Goal: Task Accomplishment & Management: Complete application form

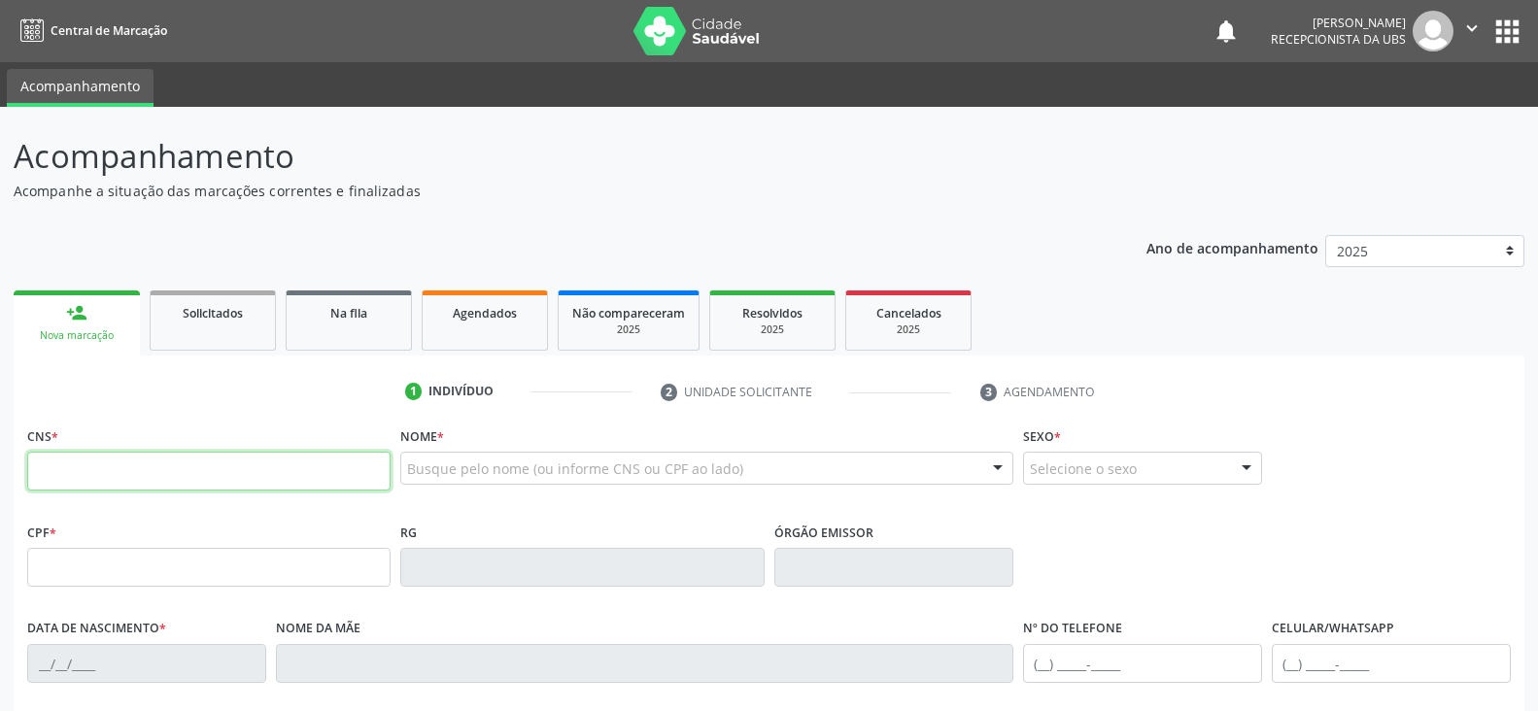
click at [53, 481] on input "text" at bounding box center [208, 471] width 363 height 39
click at [63, 471] on input "text" at bounding box center [208, 471] width 363 height 39
click at [176, 482] on input "text" at bounding box center [208, 471] width 363 height 39
type input "700 2064 0385 7129"
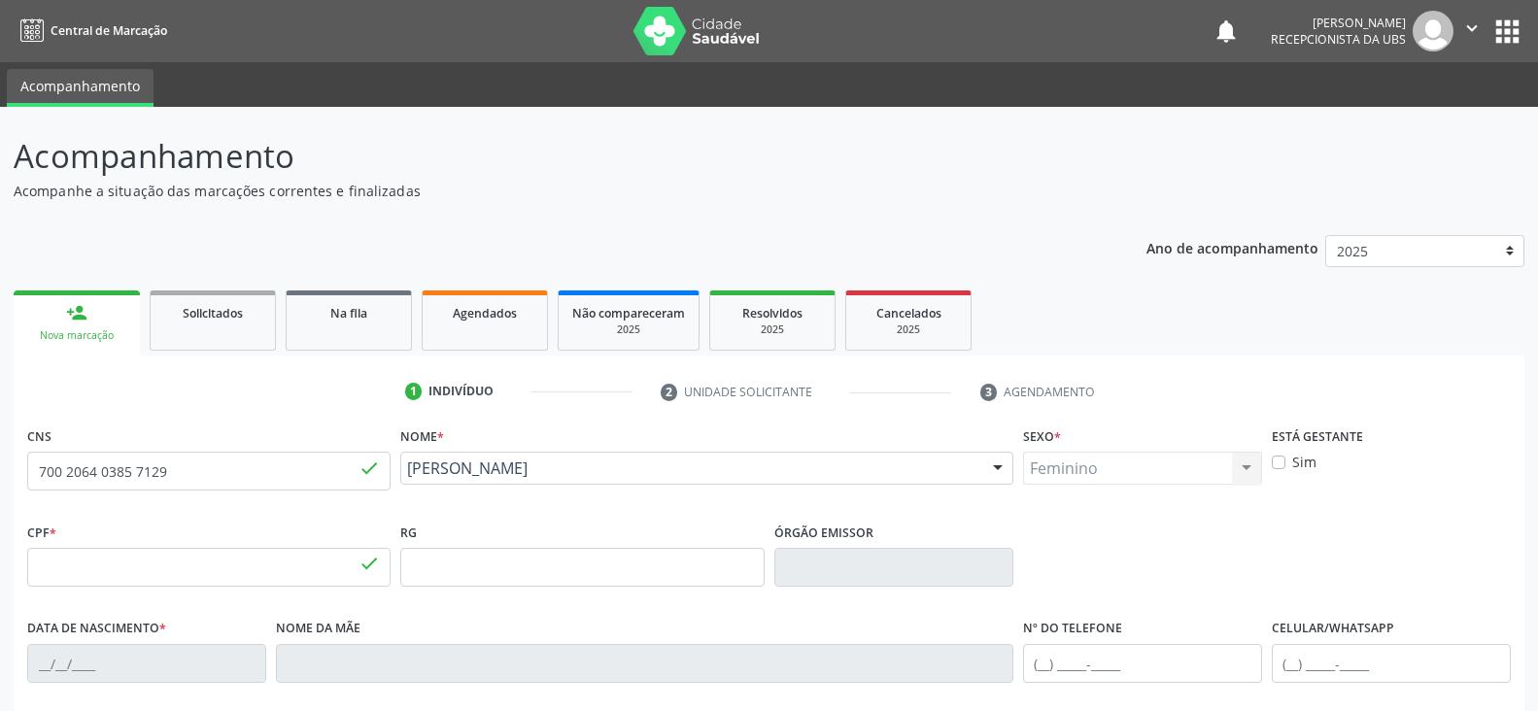
type input "509.739.084-91"
type input "[DATE]"
type input "Enedina [PERSON_NAME]"
type input "[PHONE_NUMBER]"
type input "219"
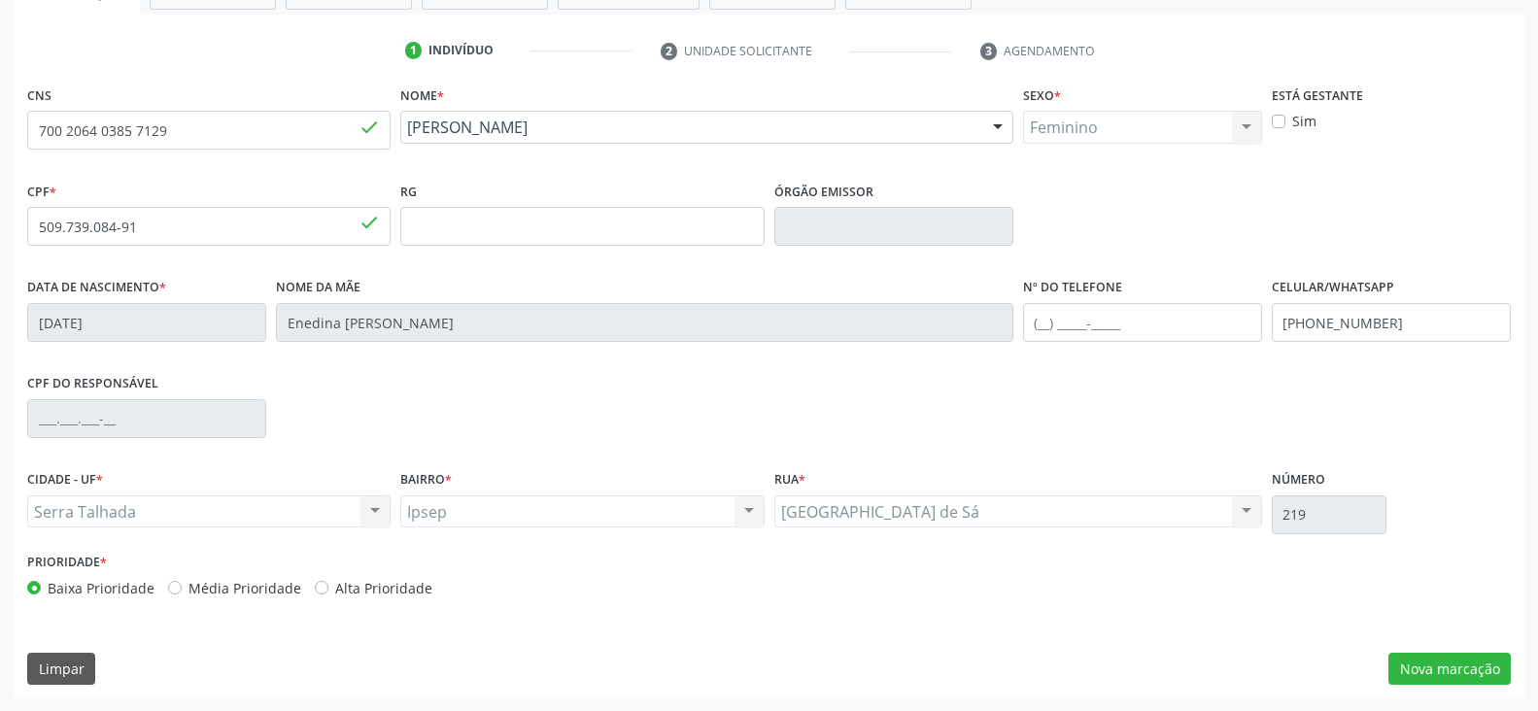
scroll to position [342, 0]
click at [1428, 680] on button "Nova marcação" at bounding box center [1450, 668] width 122 height 33
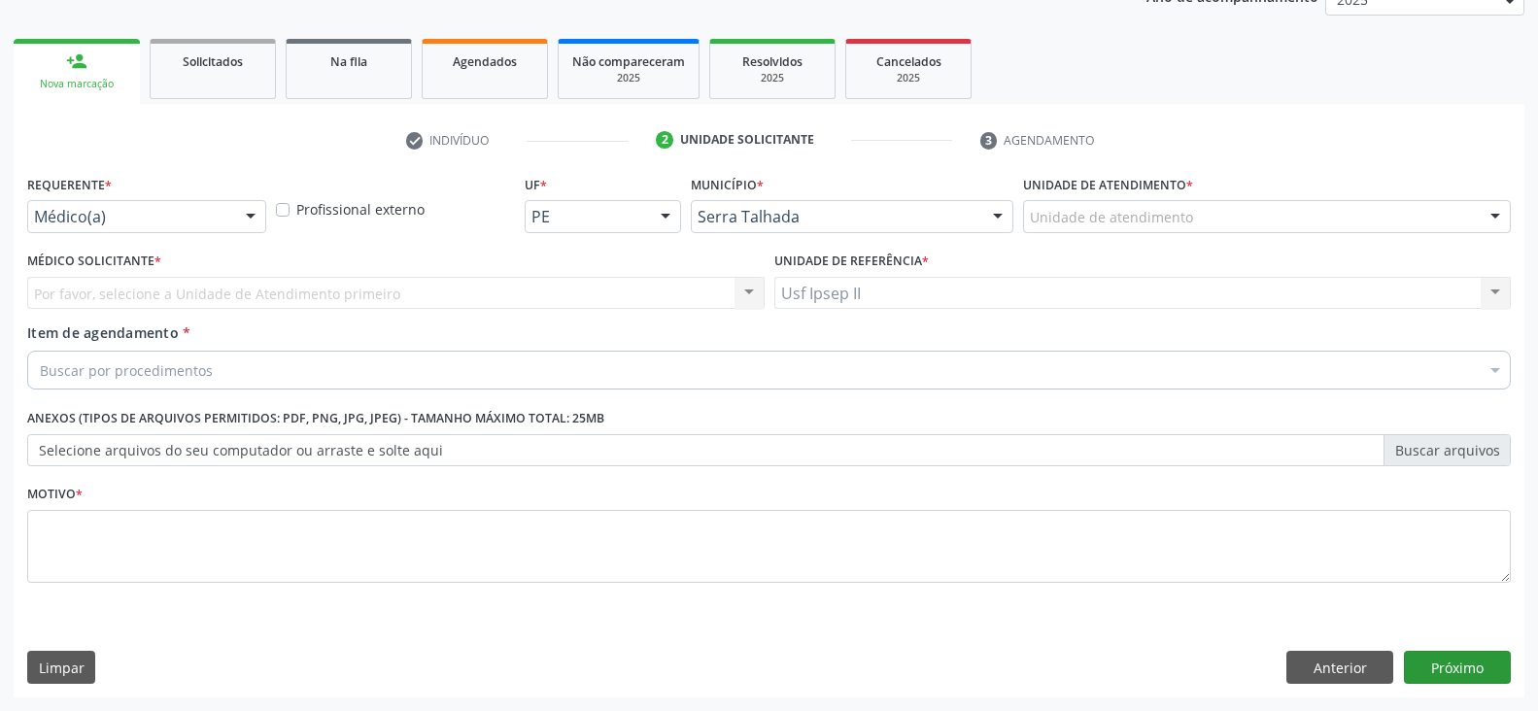
scroll to position [252, 0]
click at [249, 215] on div at bounding box center [250, 217] width 29 height 33
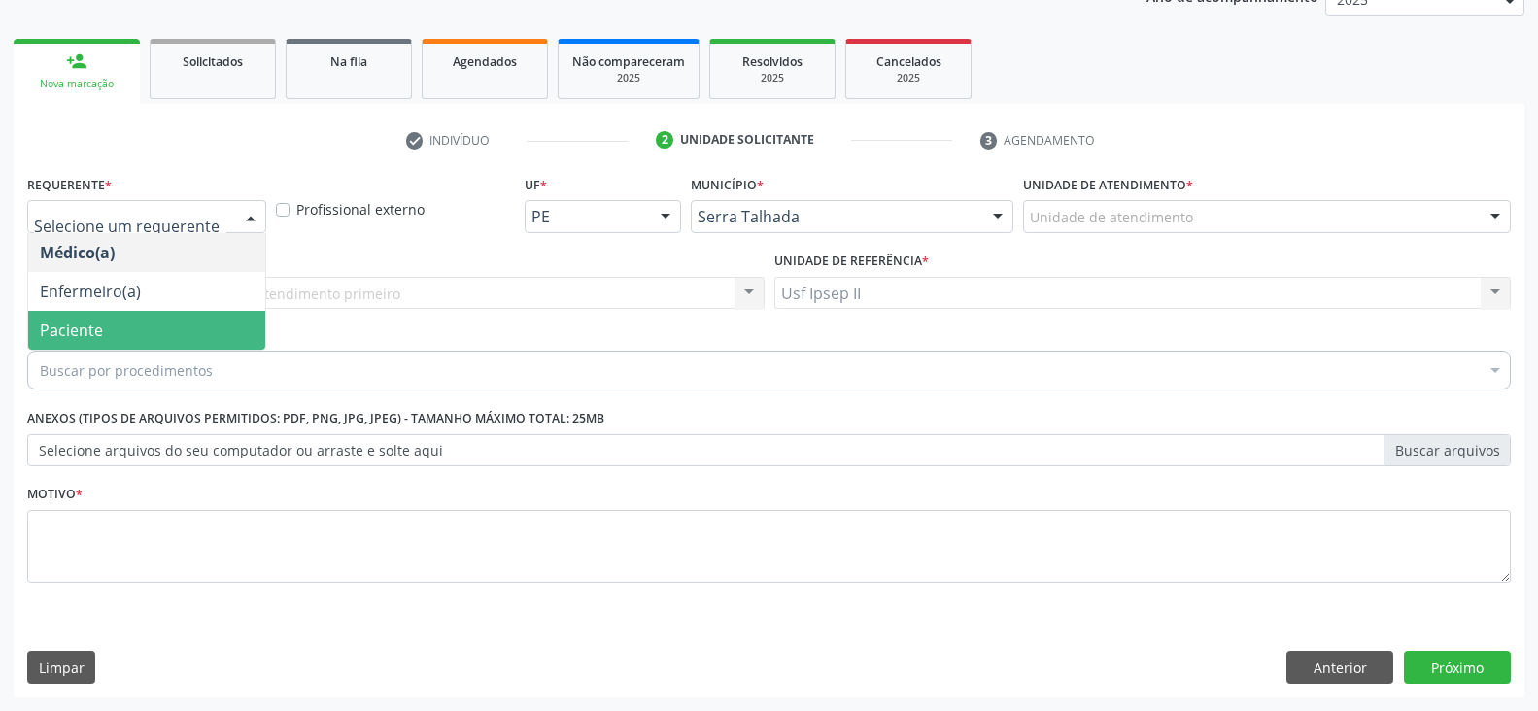
click at [97, 323] on span "Paciente" at bounding box center [71, 330] width 63 height 21
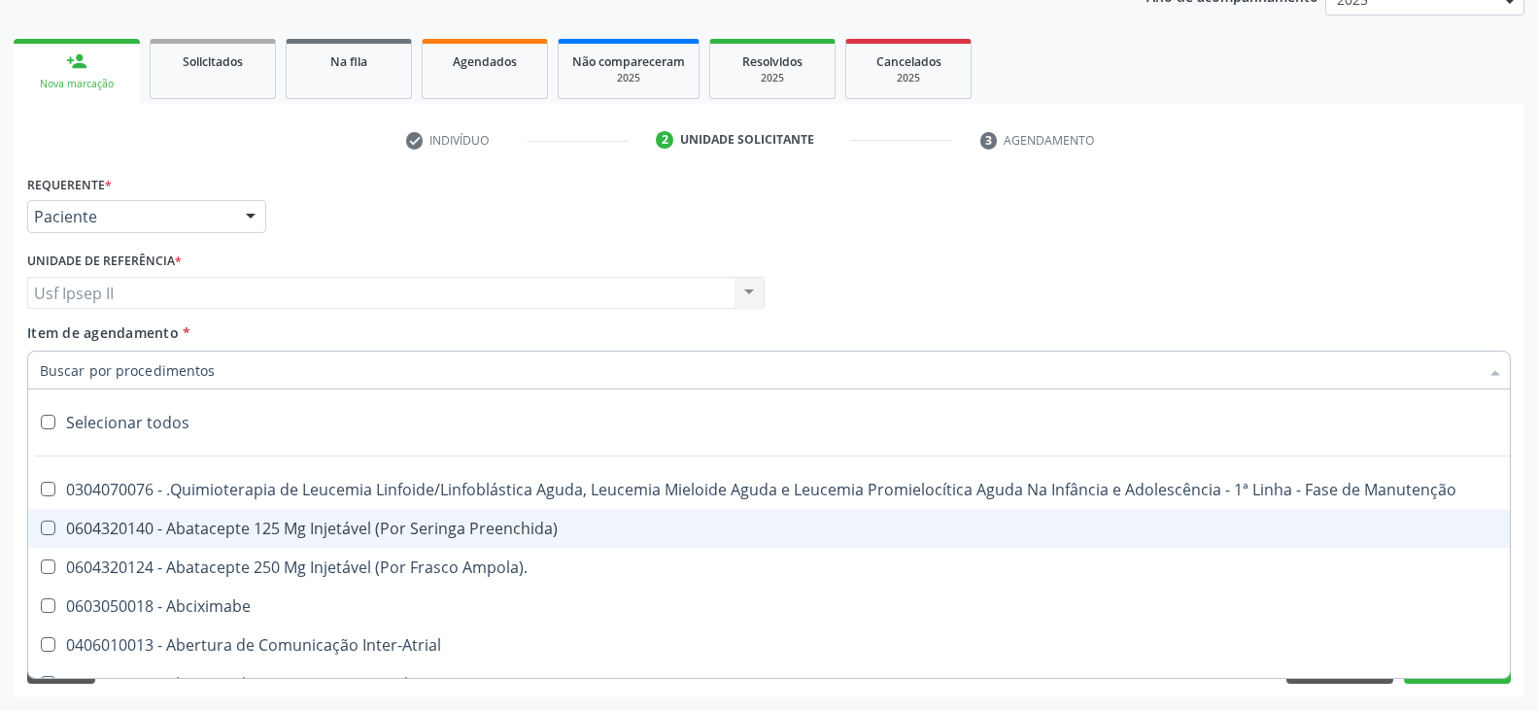
click at [157, 382] on input "Item de agendamento *" at bounding box center [759, 370] width 1439 height 39
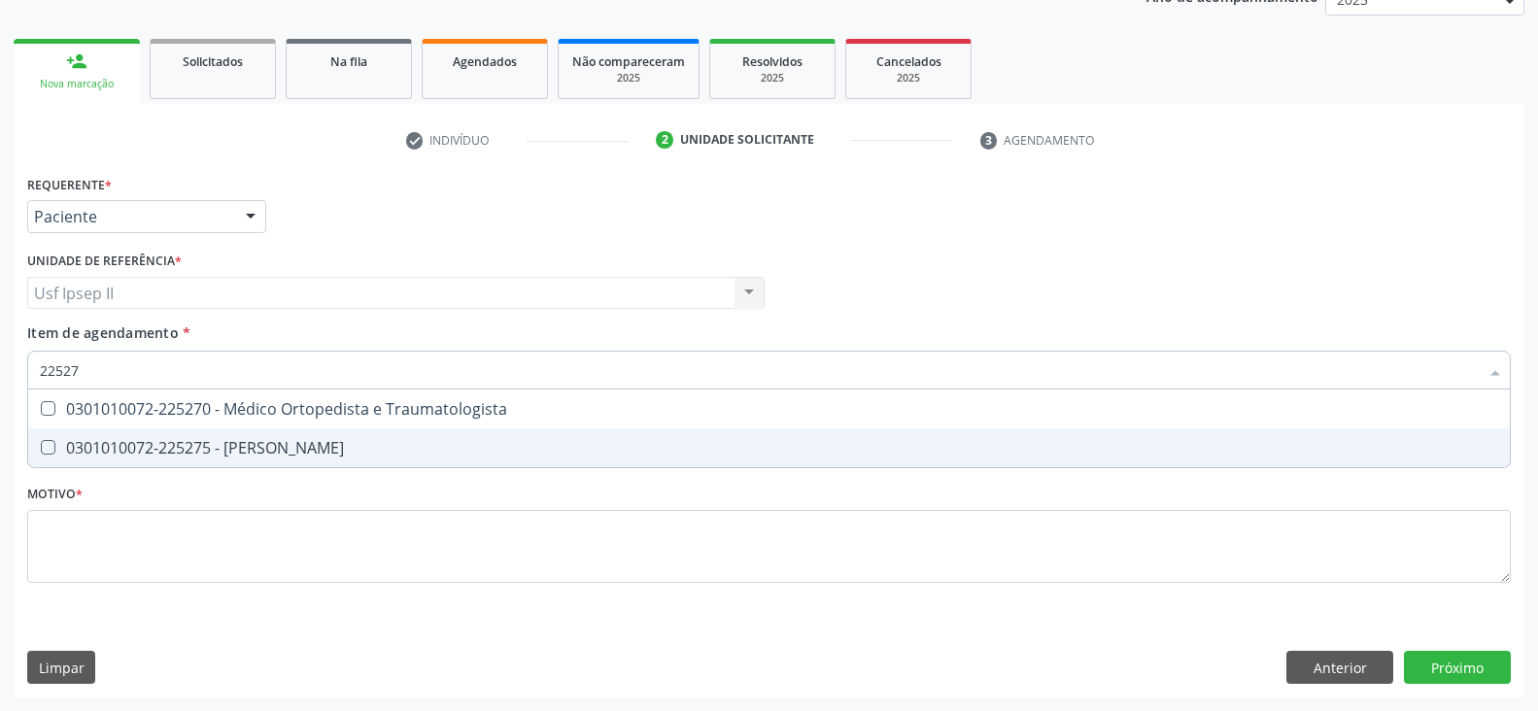
type input "225270"
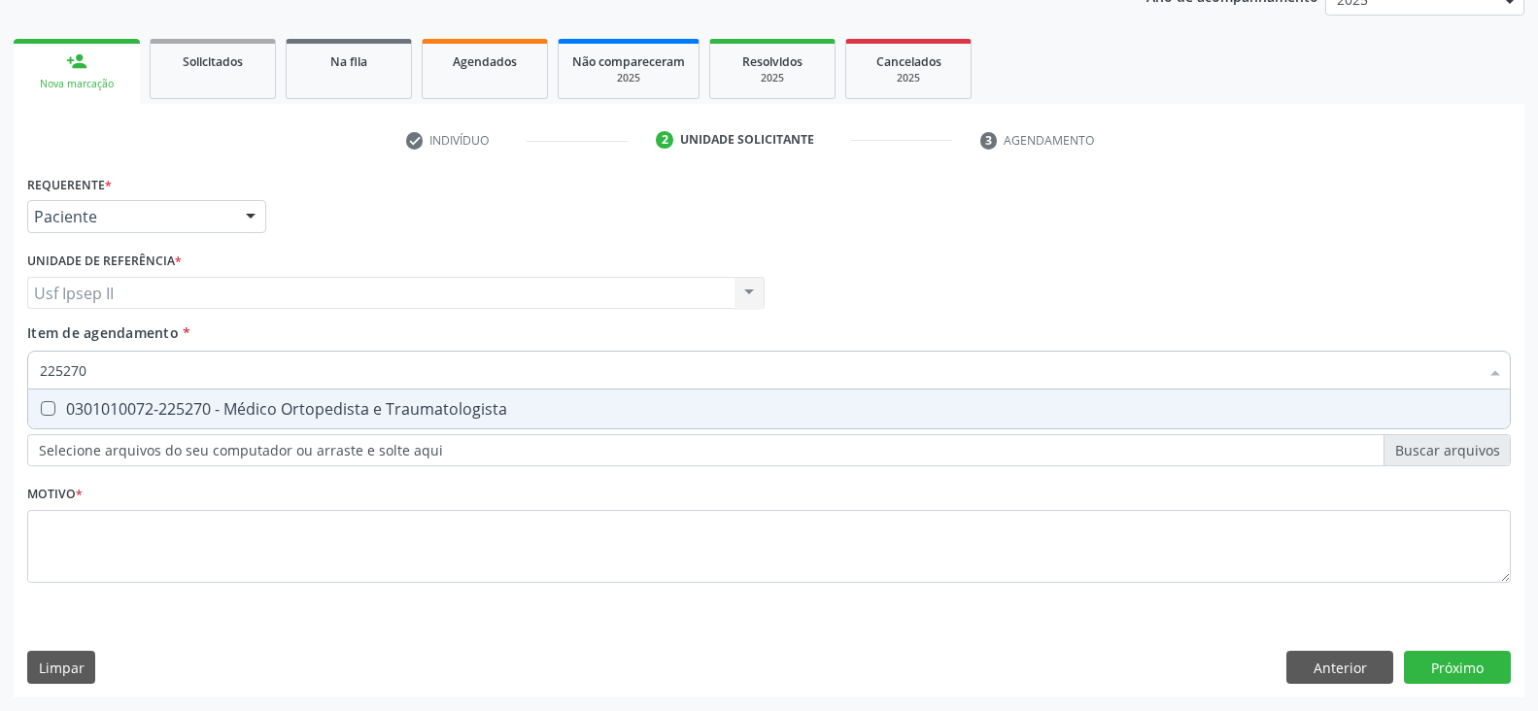
click at [170, 402] on div "0301010072-225270 - Médico Ortopedista e Traumatologista" at bounding box center [769, 409] width 1459 height 16
checkbox Traumatologista "true"
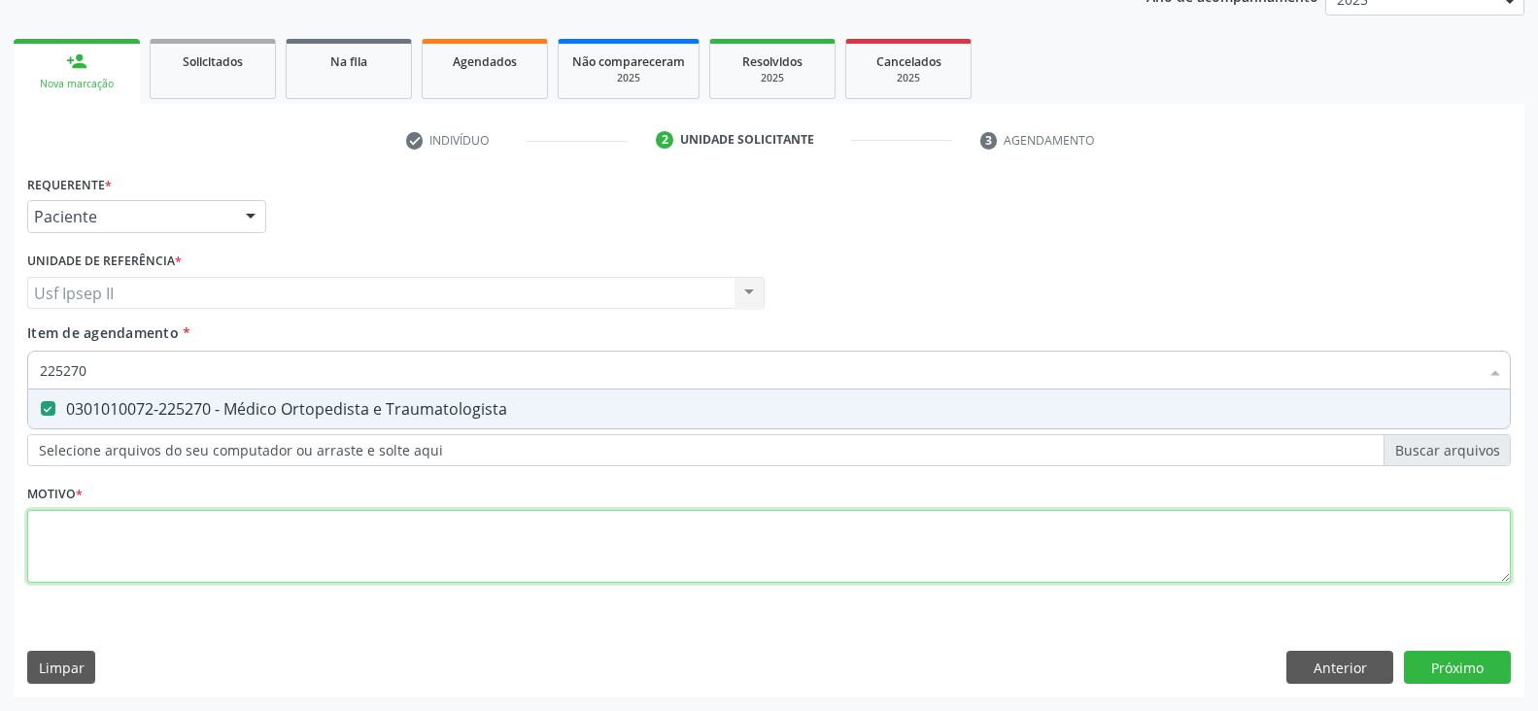
click at [102, 560] on div "Requerente * Paciente Médico(a) Enfermeiro(a) Paciente Nenhum resultado encontr…" at bounding box center [769, 390] width 1484 height 440
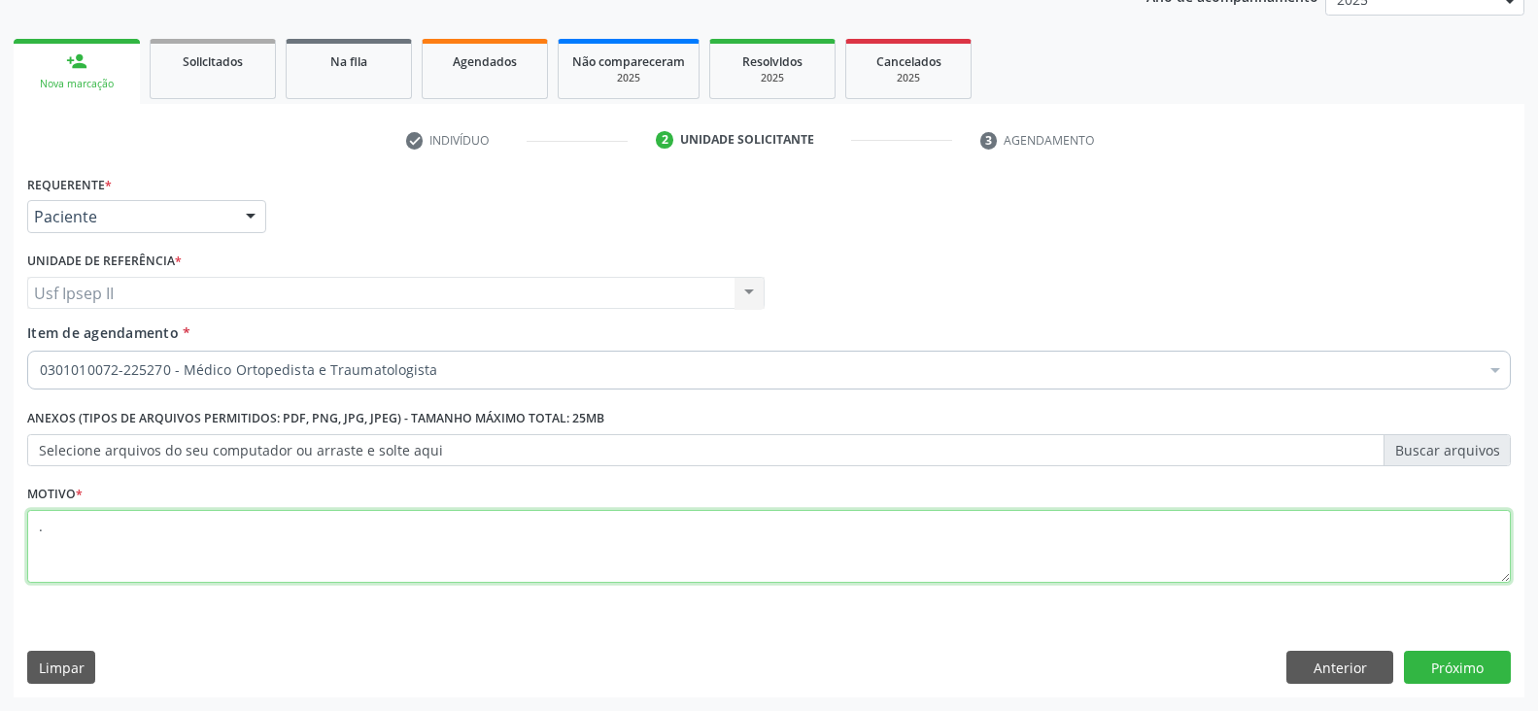
type textarea "."
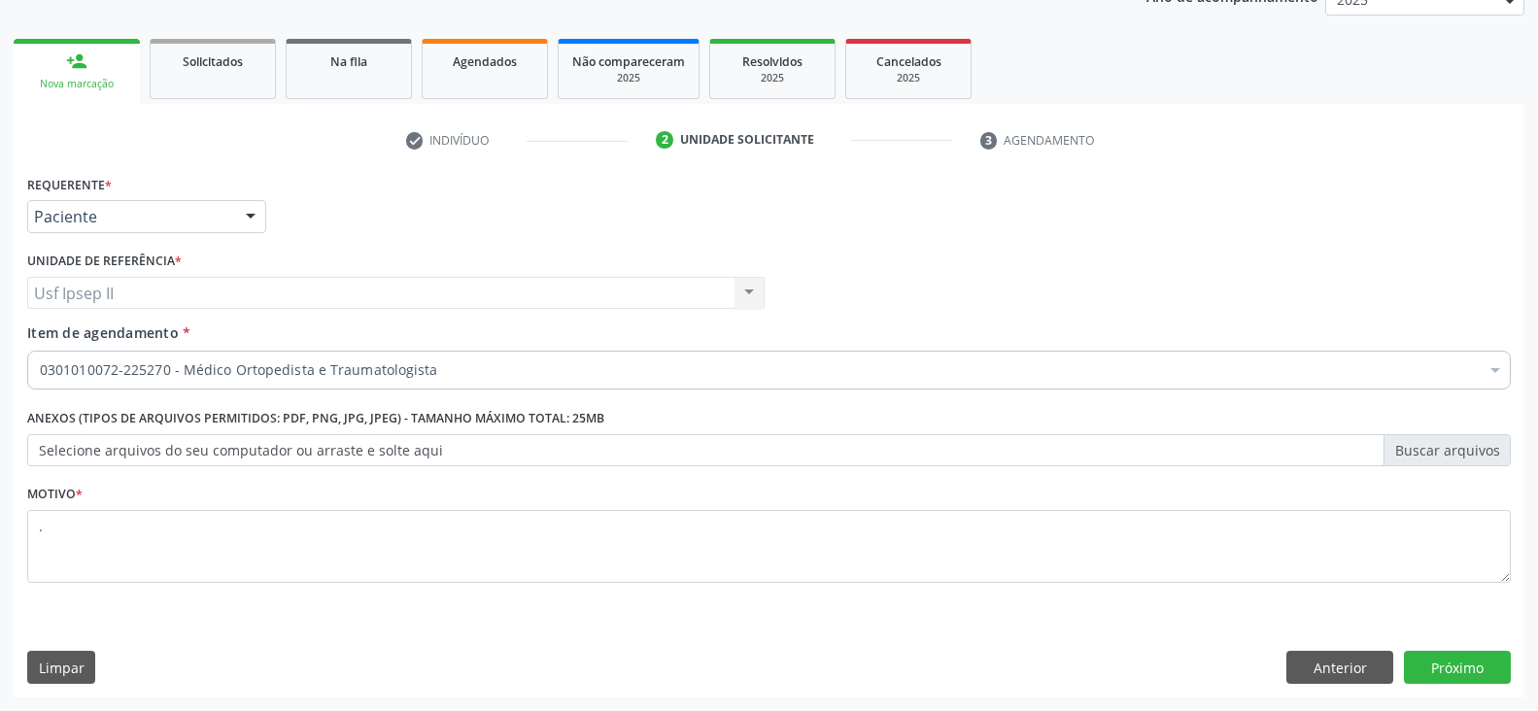
click at [1463, 684] on div "Requerente * Paciente Médico(a) Enfermeiro(a) Paciente Nenhum resultado encontr…" at bounding box center [769, 434] width 1511 height 528
click at [1463, 674] on button "Próximo" at bounding box center [1457, 667] width 107 height 33
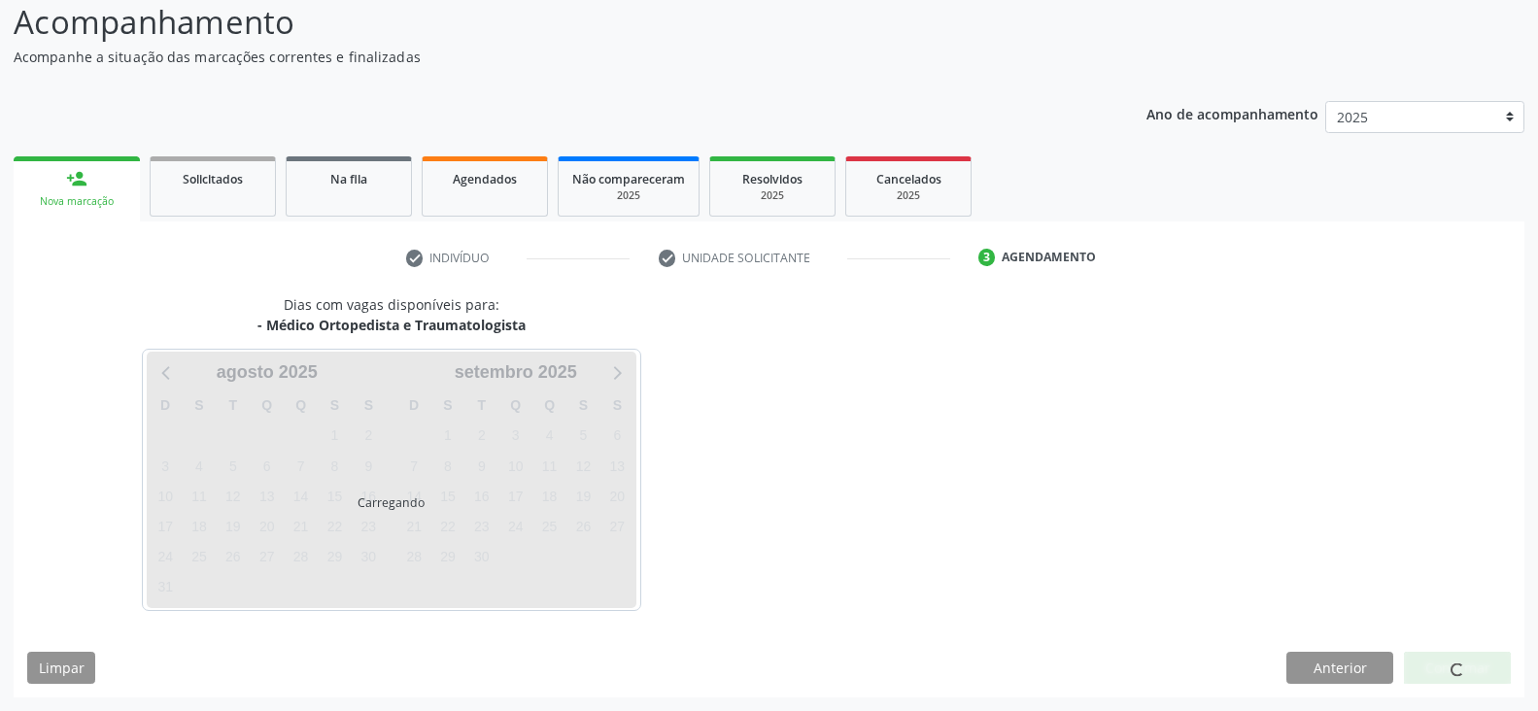
scroll to position [134, 0]
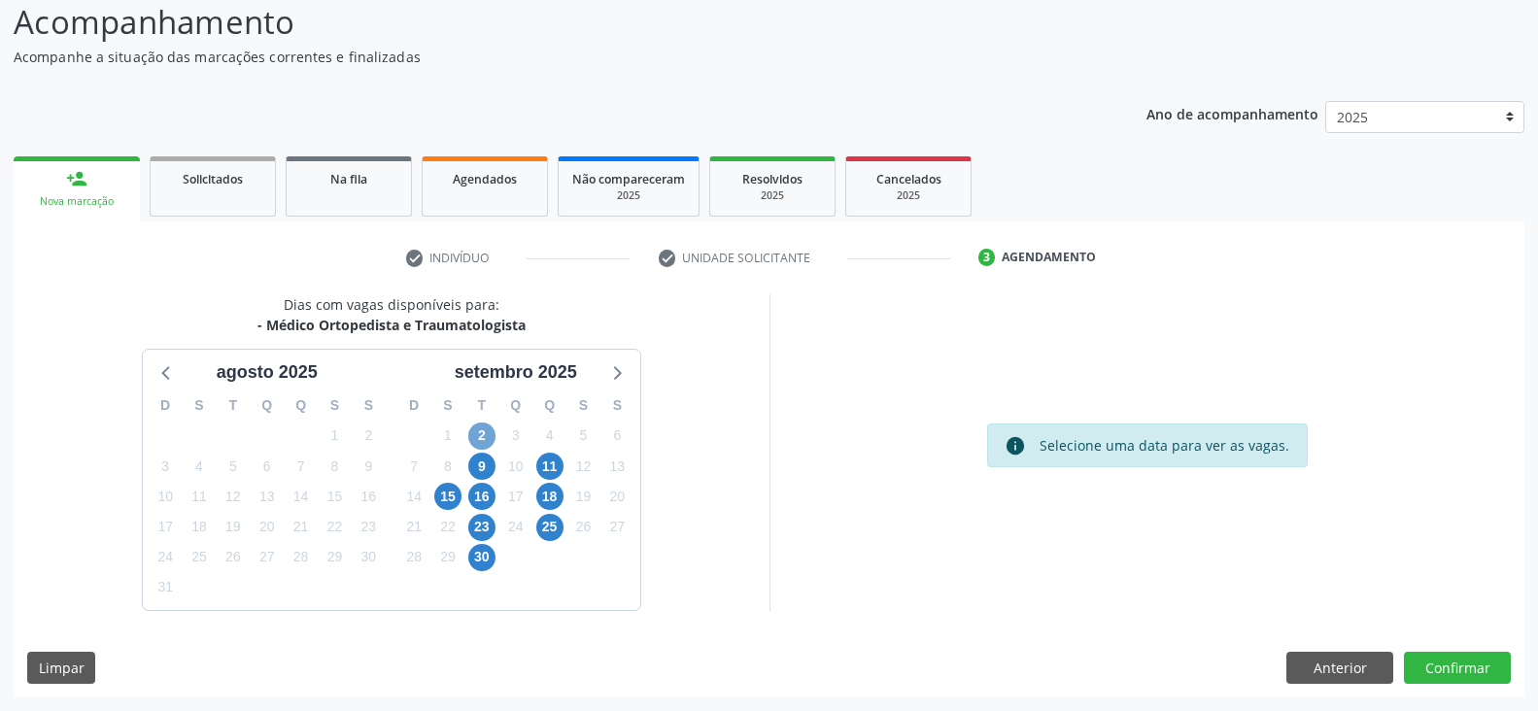
click at [479, 432] on span "2" at bounding box center [481, 436] width 27 height 27
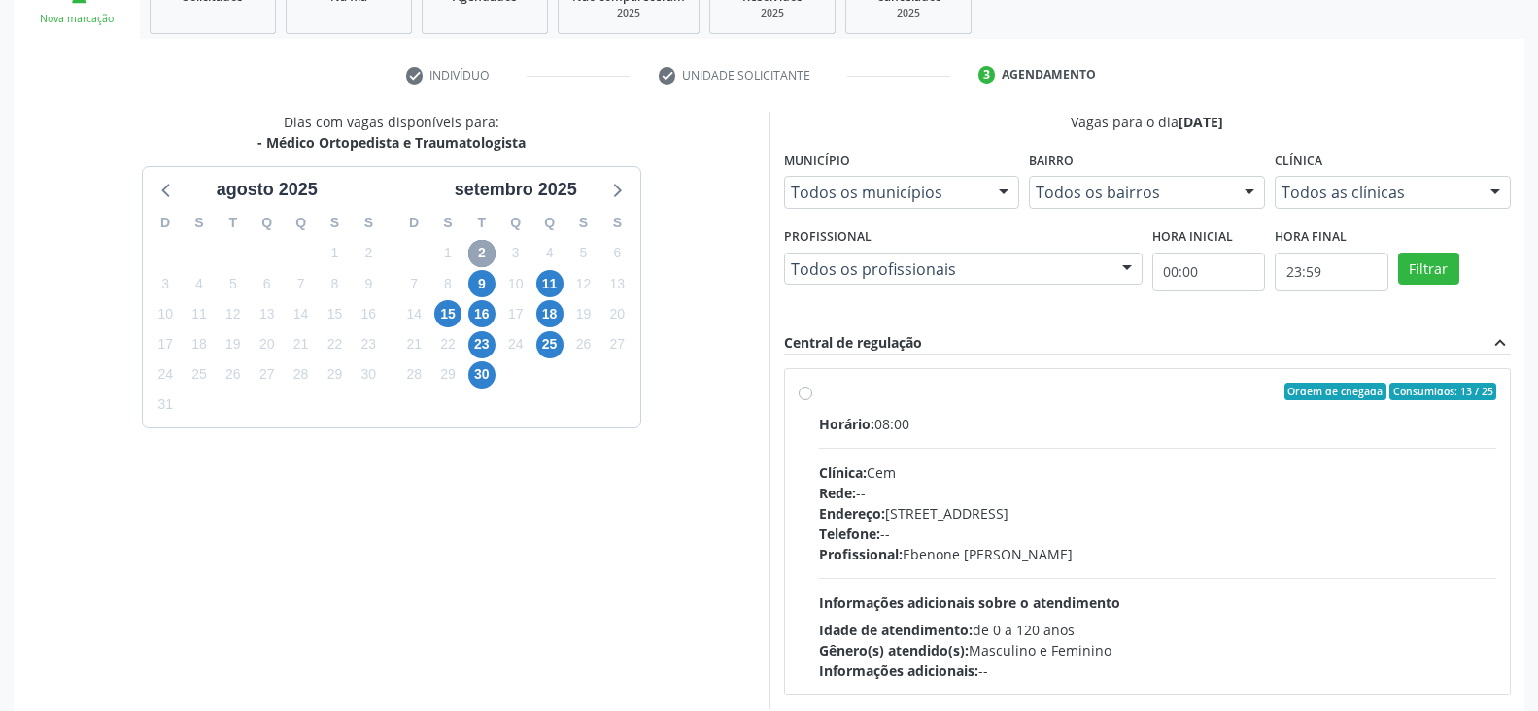
scroll to position [328, 0]
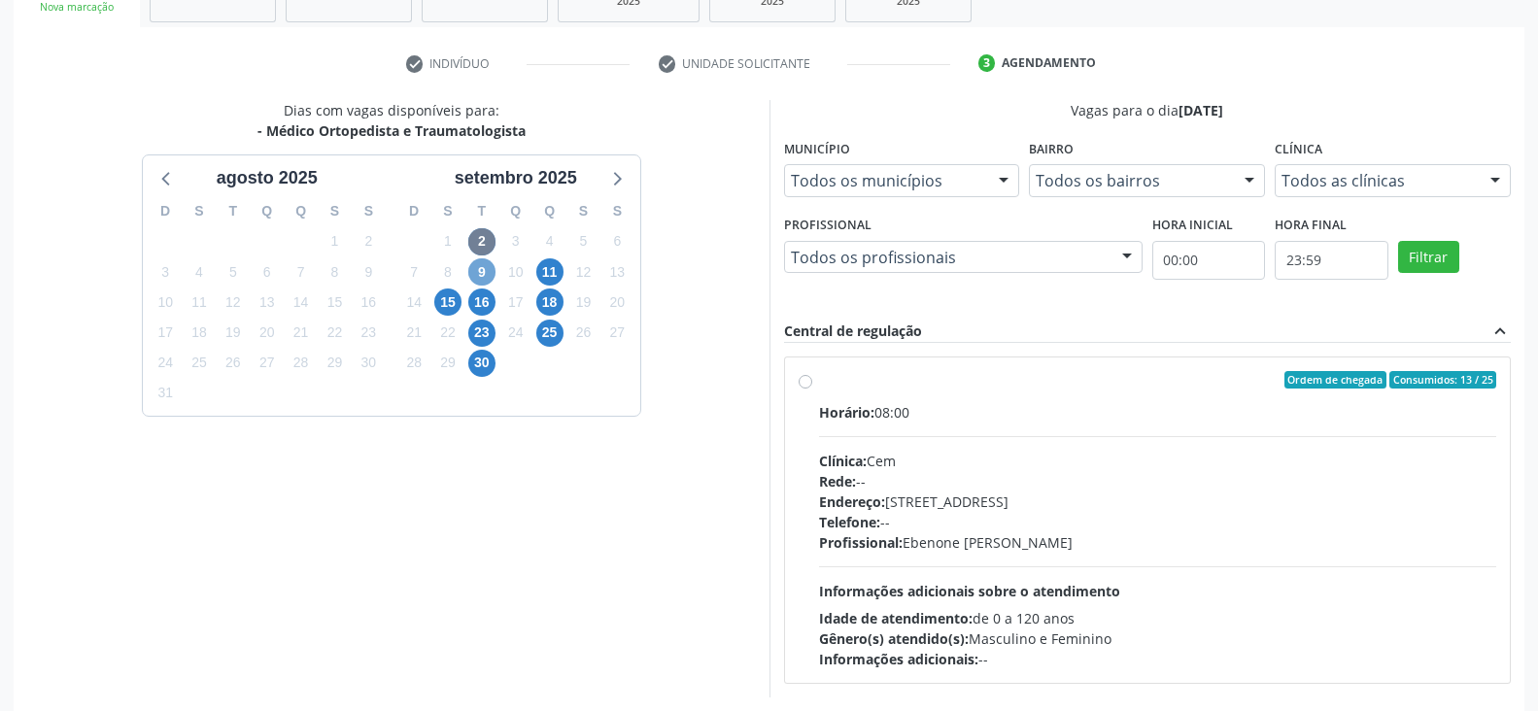
click at [479, 266] on span "9" at bounding box center [481, 272] width 27 height 27
click at [450, 309] on span "15" at bounding box center [447, 302] width 27 height 27
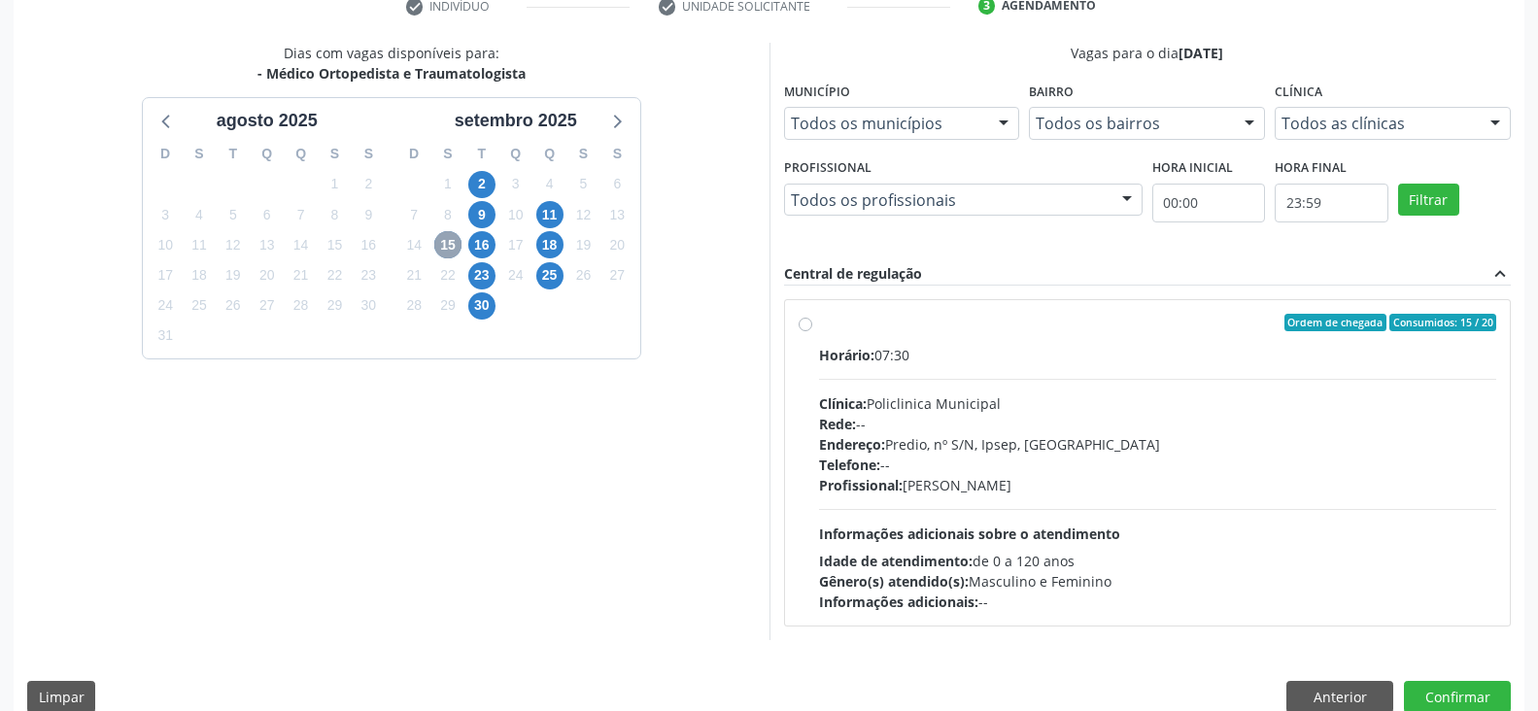
scroll to position [415, 0]
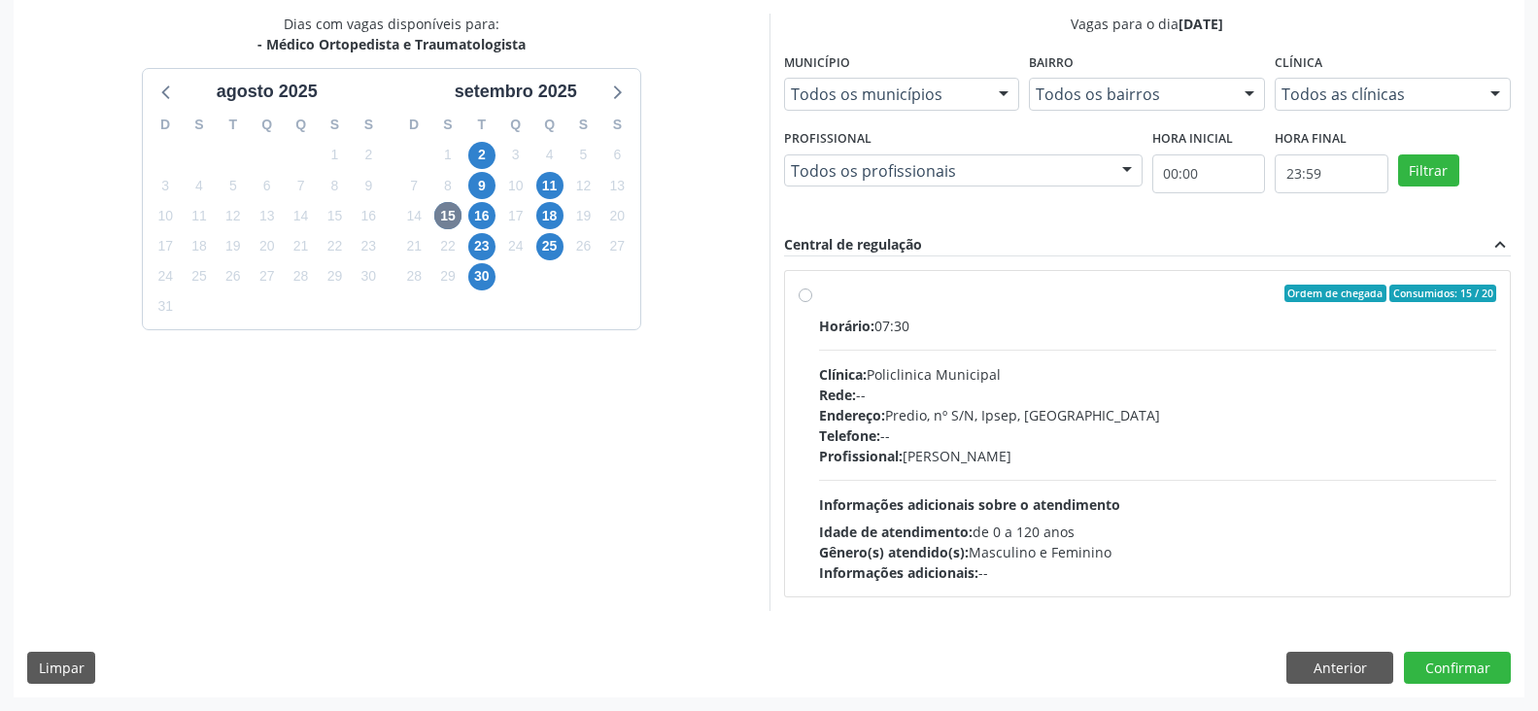
click at [819, 300] on label "Ordem de chegada Consumidos: 15 / 20 Horário: 07:30 Clínica: Policlinica Munici…" at bounding box center [1158, 434] width 678 height 298
click at [802, 300] on input "Ordem de chegada Consumidos: 15 / 20 Horário: 07:30 Clínica: Policlinica Munici…" at bounding box center [806, 293] width 14 height 17
radio input "true"
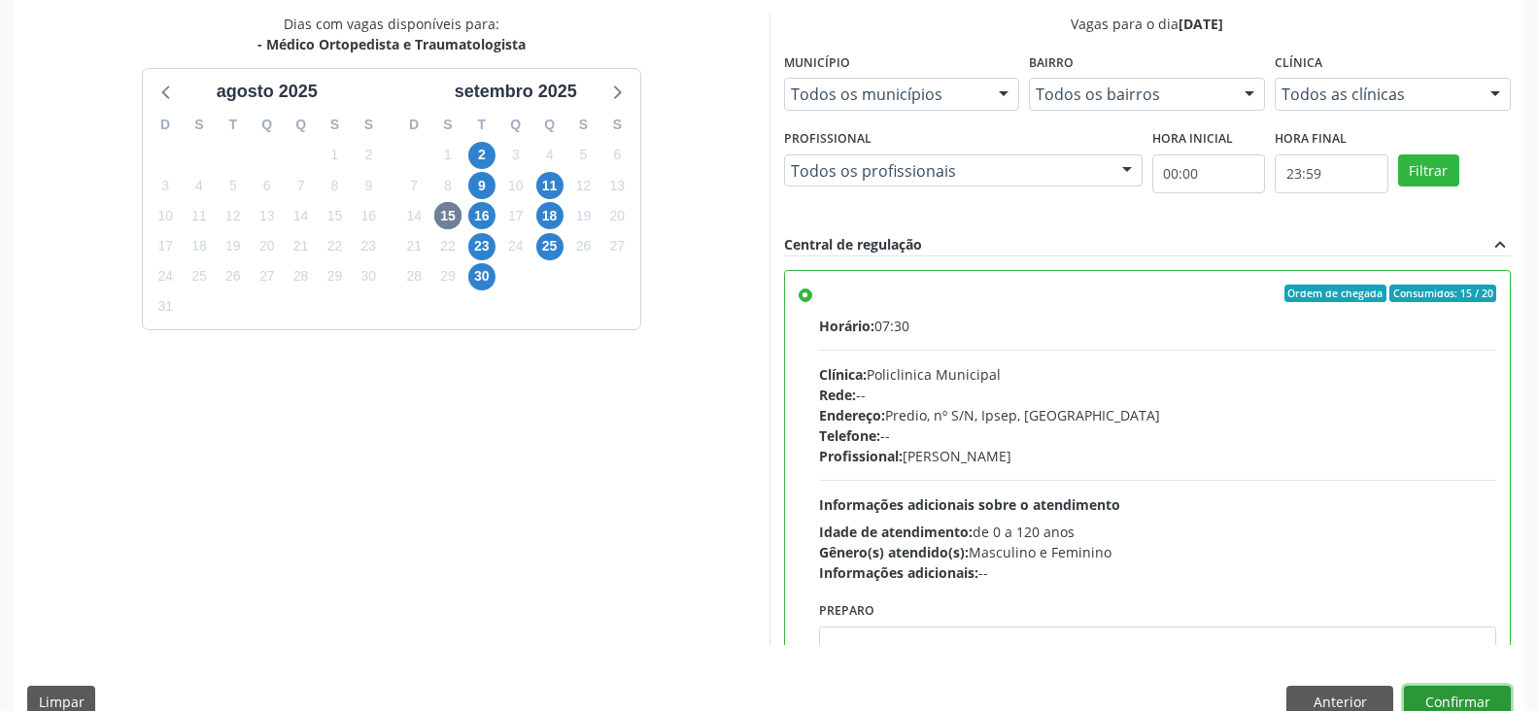
click at [1442, 694] on button "Confirmar" at bounding box center [1457, 702] width 107 height 33
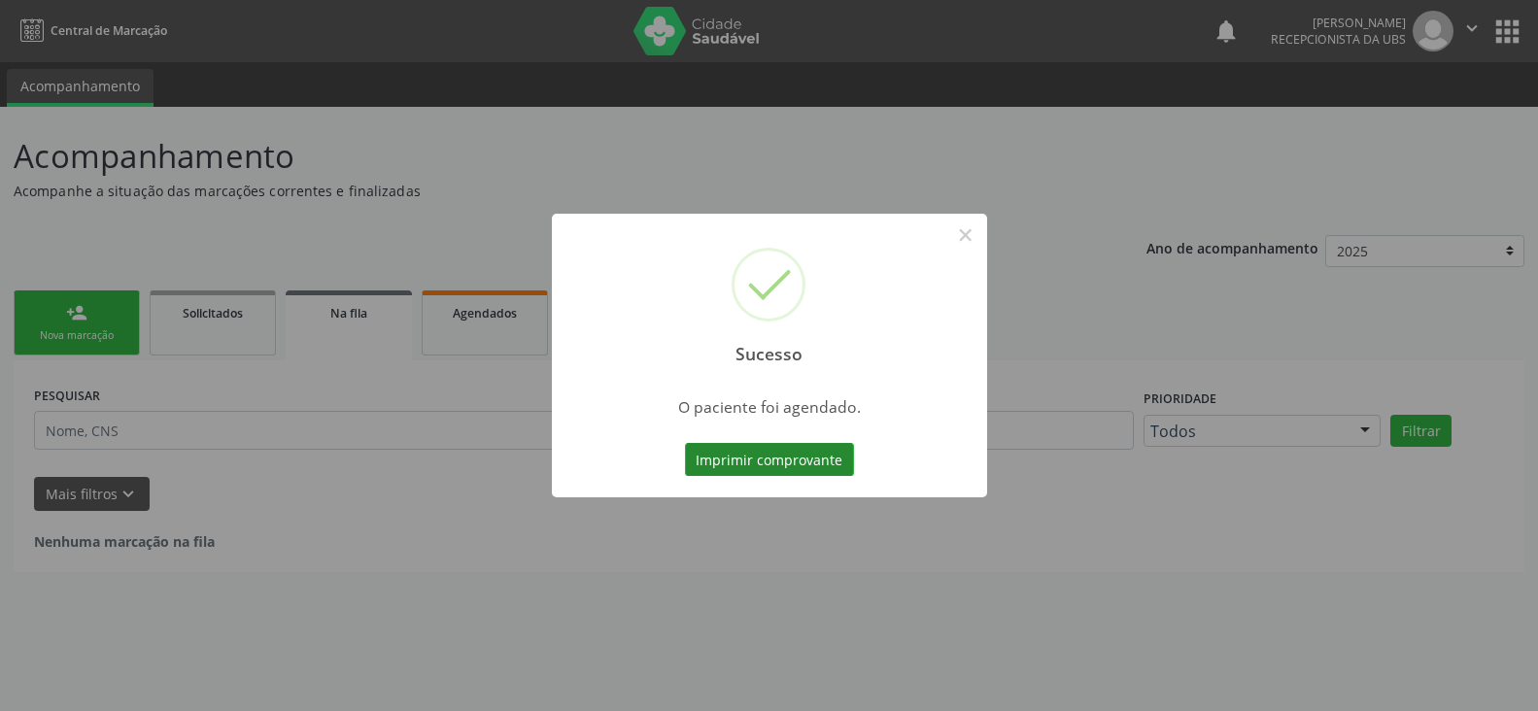
scroll to position [0, 0]
click at [767, 463] on button "Imprimir comprovante" at bounding box center [777, 459] width 169 height 33
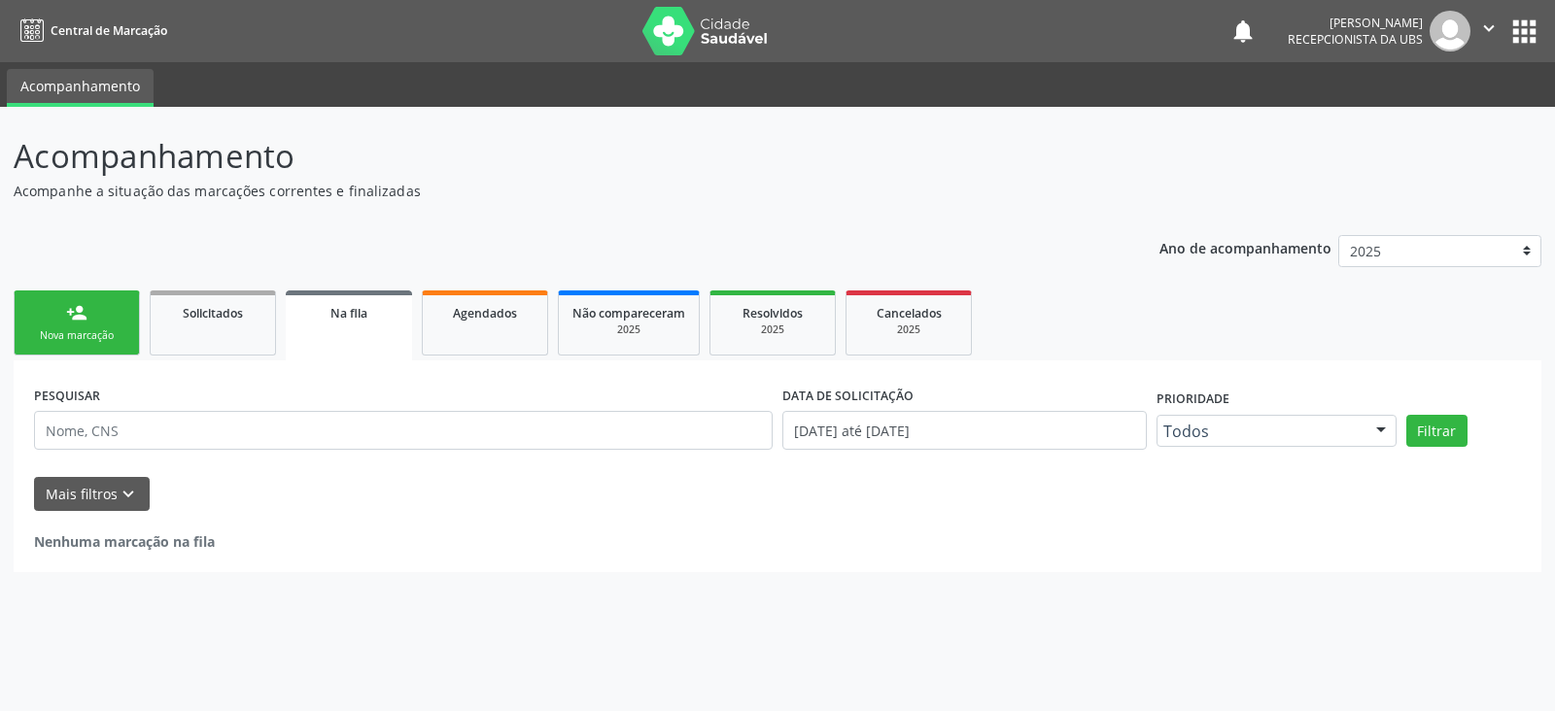
click at [104, 347] on link "person_add Nova marcação" at bounding box center [77, 323] width 126 height 65
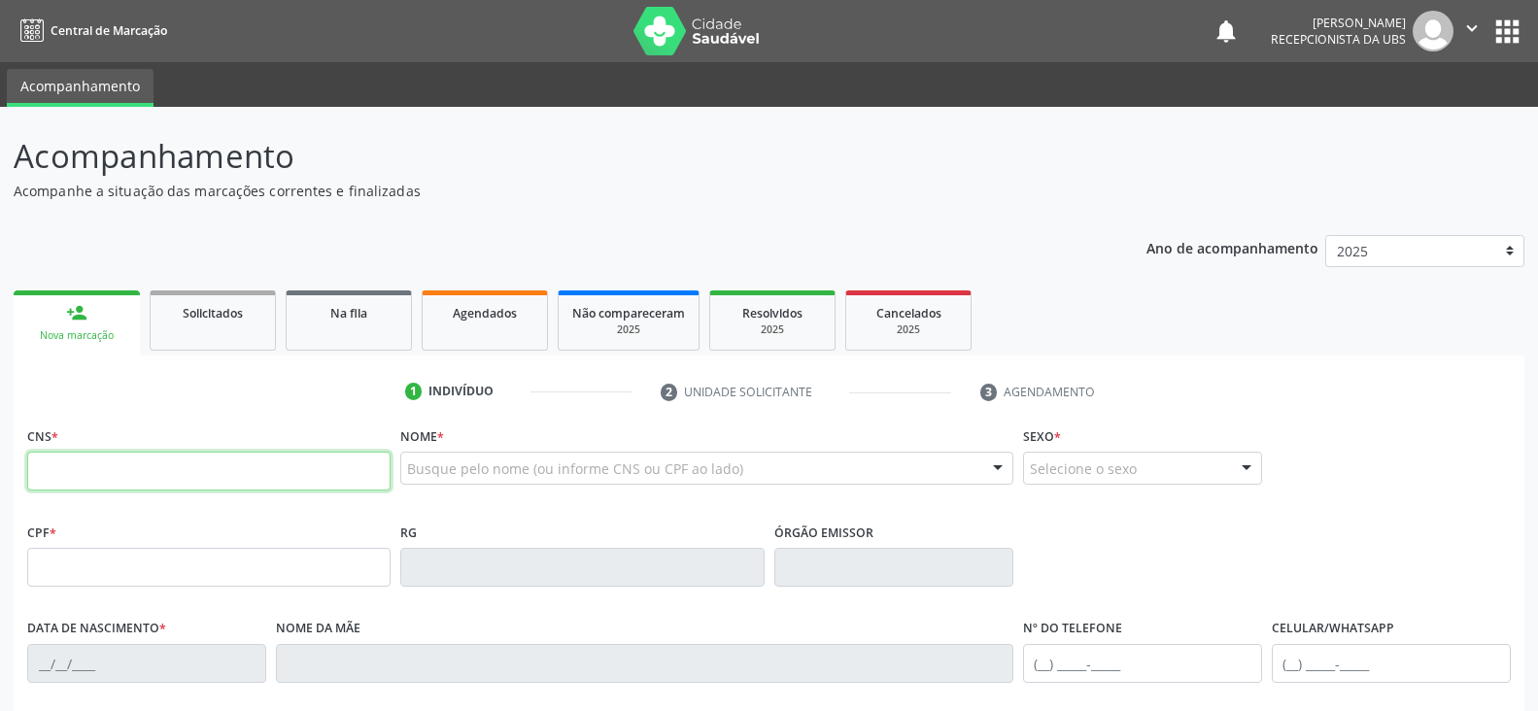
click at [131, 459] on input "text" at bounding box center [208, 471] width 363 height 39
click at [175, 461] on input "text" at bounding box center [208, 471] width 363 height 39
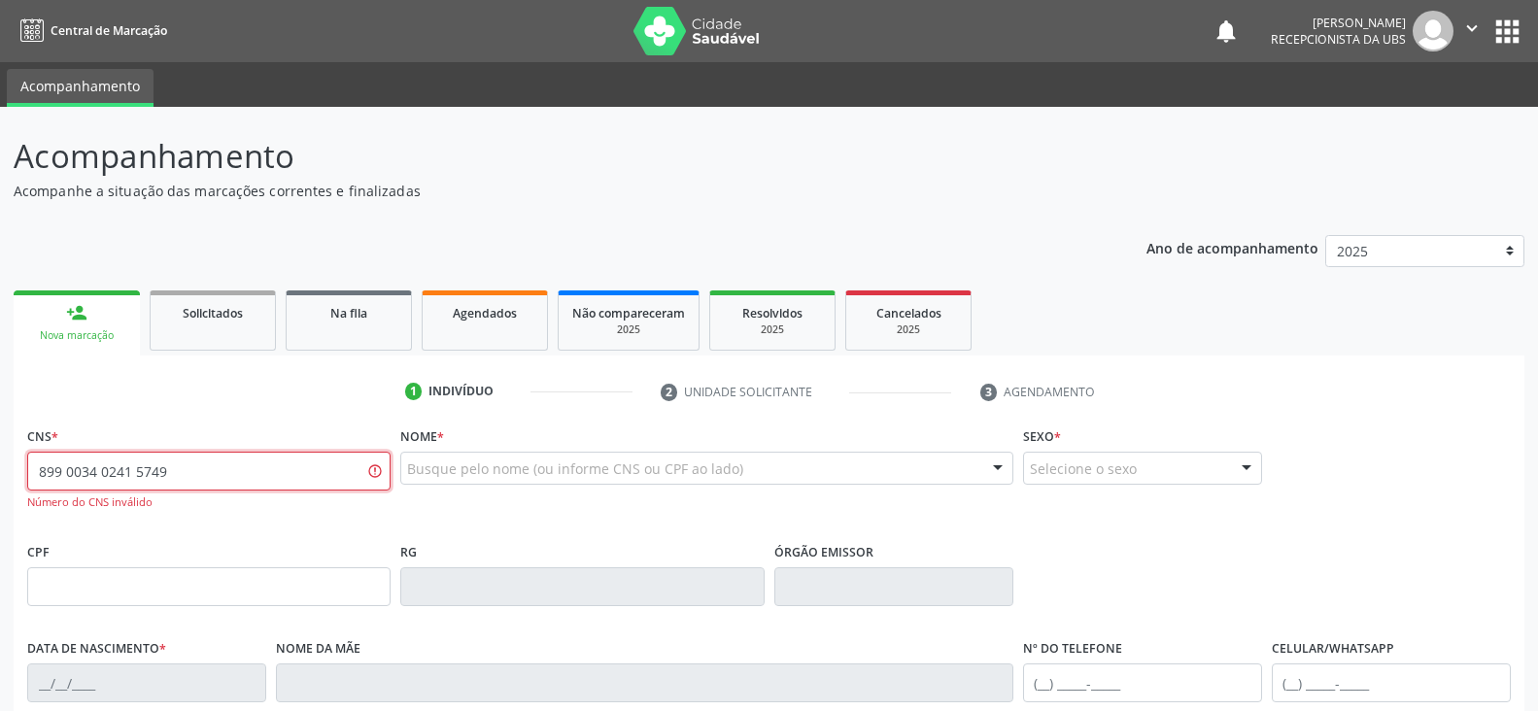
click at [229, 459] on input "899 0034 0241 5749" at bounding box center [208, 471] width 363 height 39
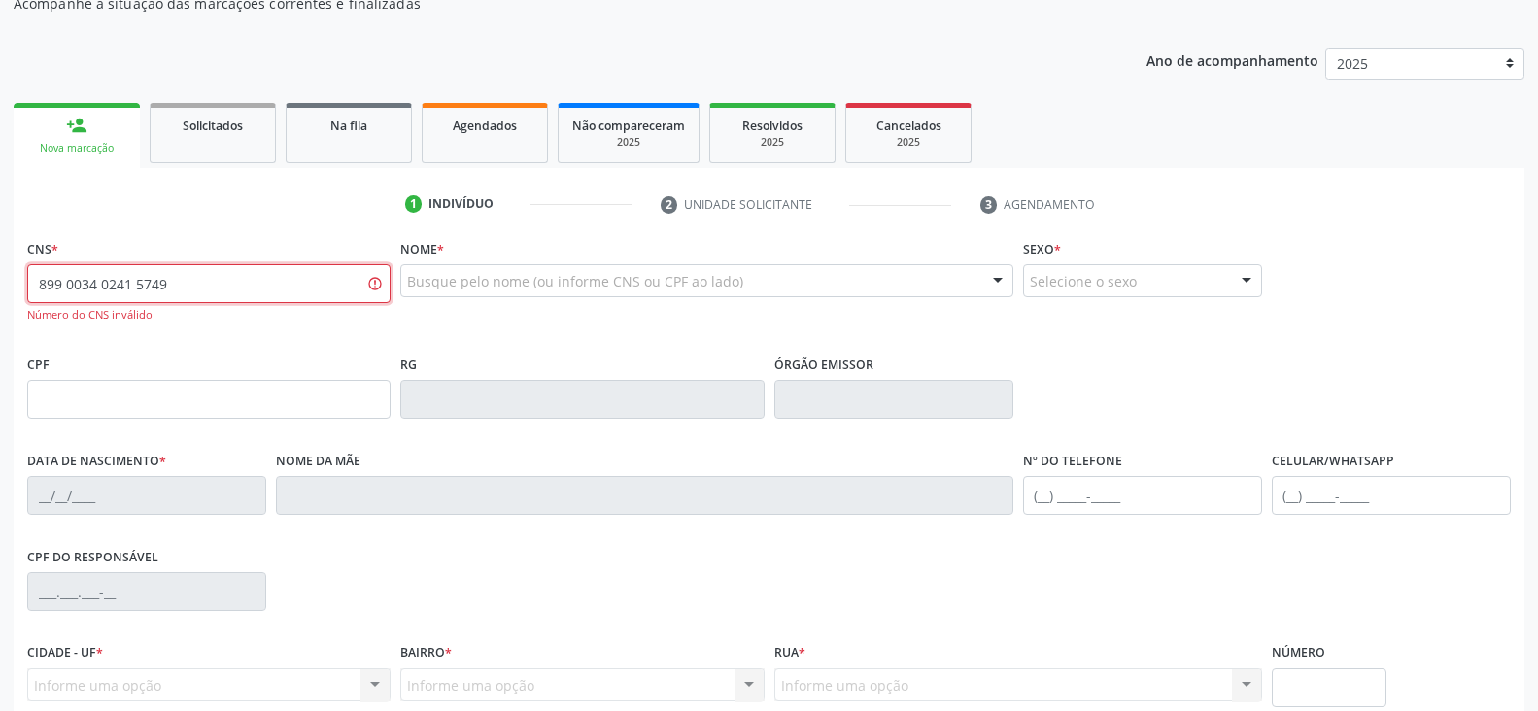
scroll to position [194, 0]
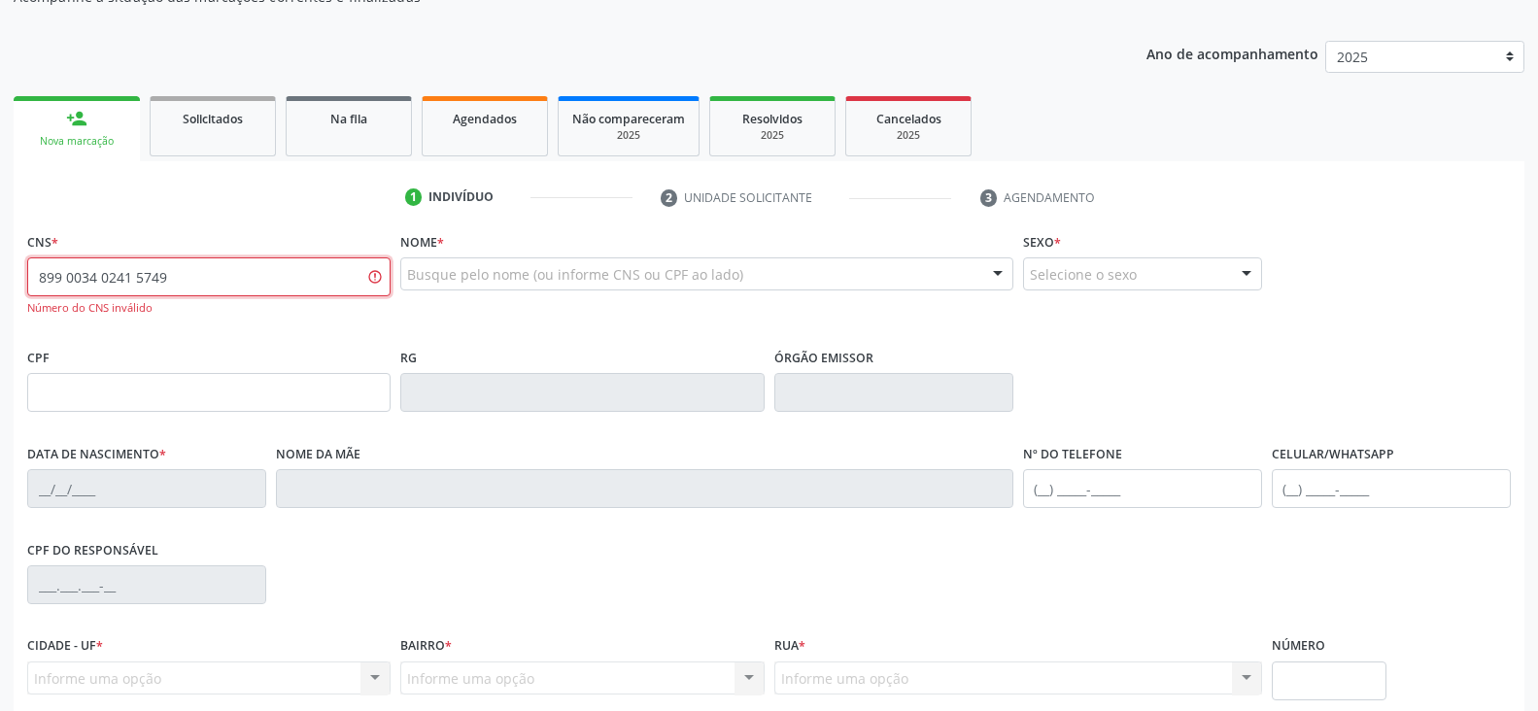
click at [207, 290] on input "899 0034 0241 5749" at bounding box center [208, 277] width 363 height 39
type input "8"
type input "0"
click at [127, 288] on input "text" at bounding box center [208, 277] width 363 height 39
type input "898 0034 0241 5749"
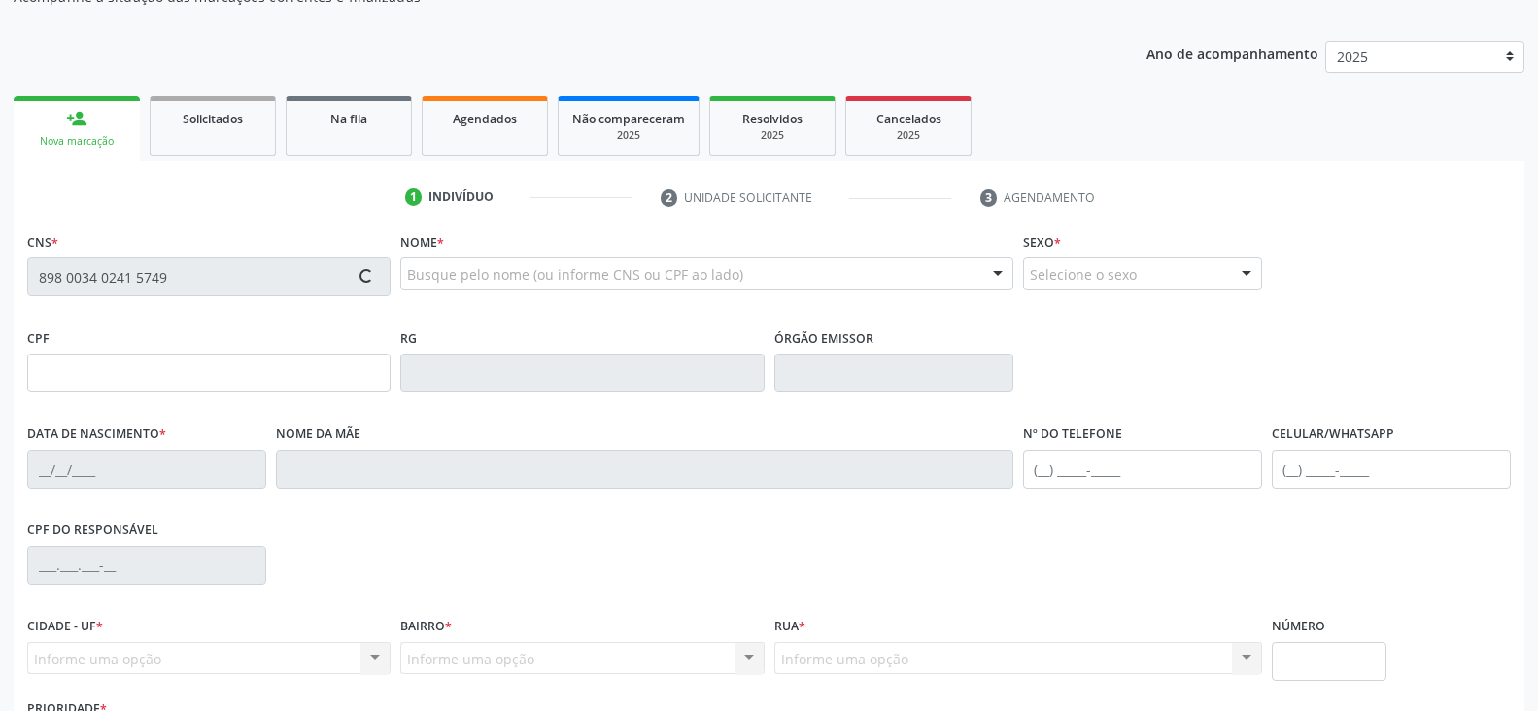
type input "009.833.424-74"
type input "[DATE]"
type input "[PERSON_NAME]"
type input "[PHONE_NUMBER]"
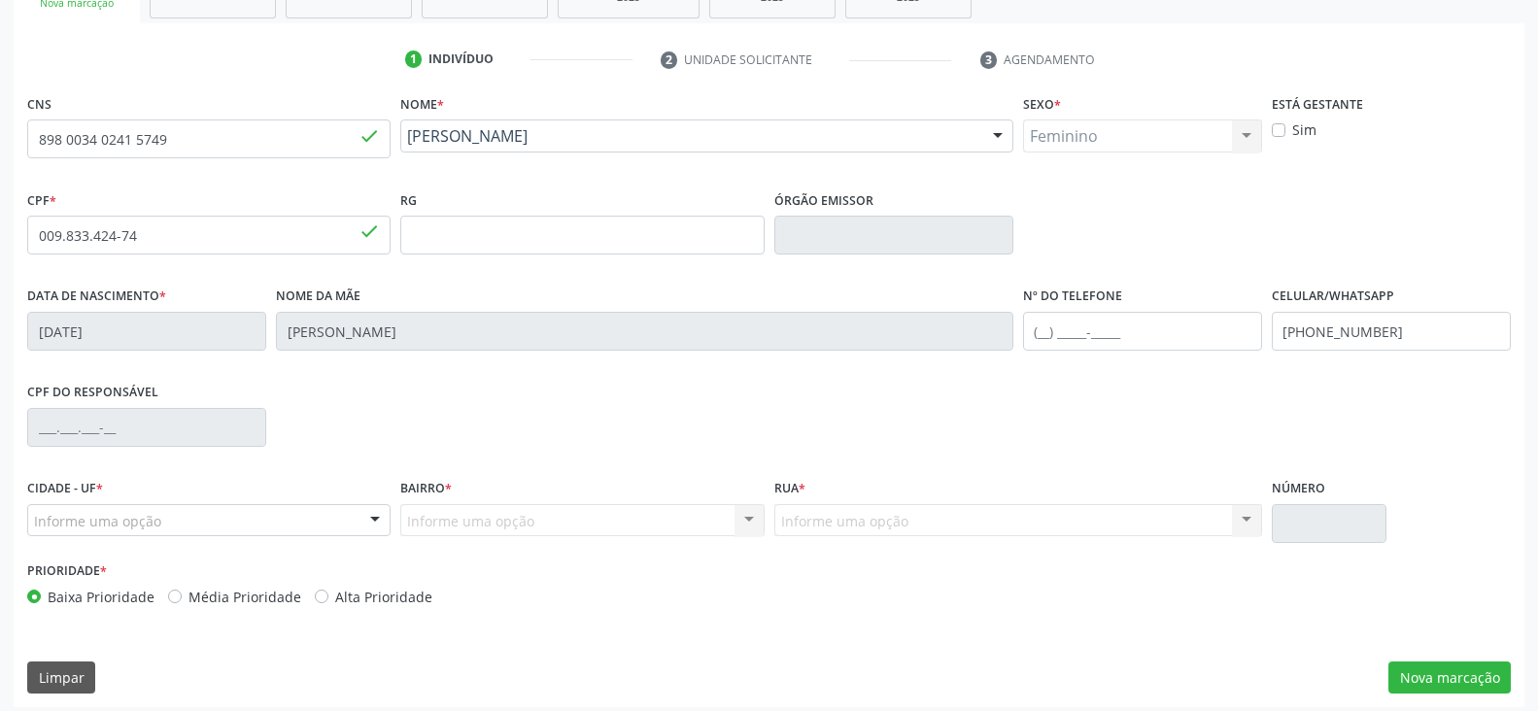
scroll to position [342, 0]
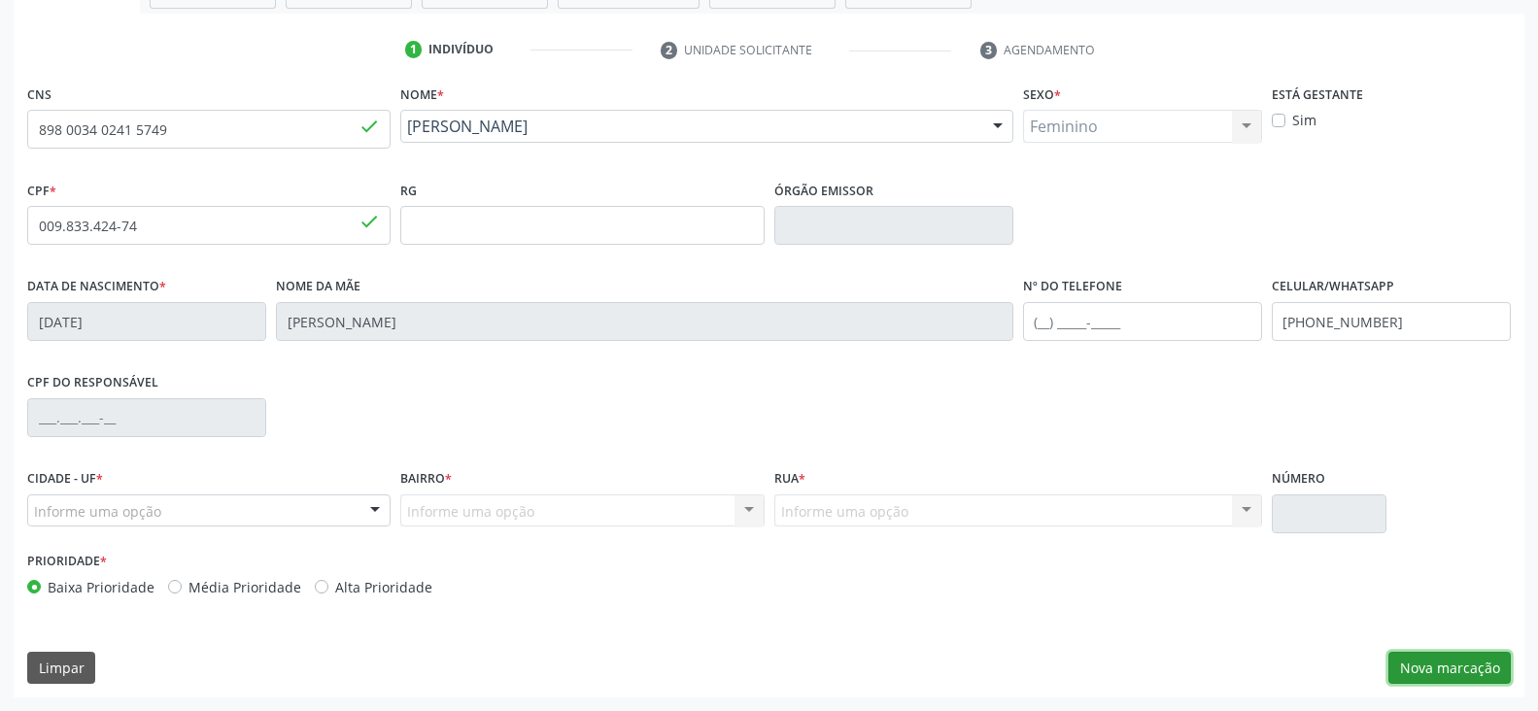
click at [1417, 667] on button "Nova marcação" at bounding box center [1450, 668] width 122 height 33
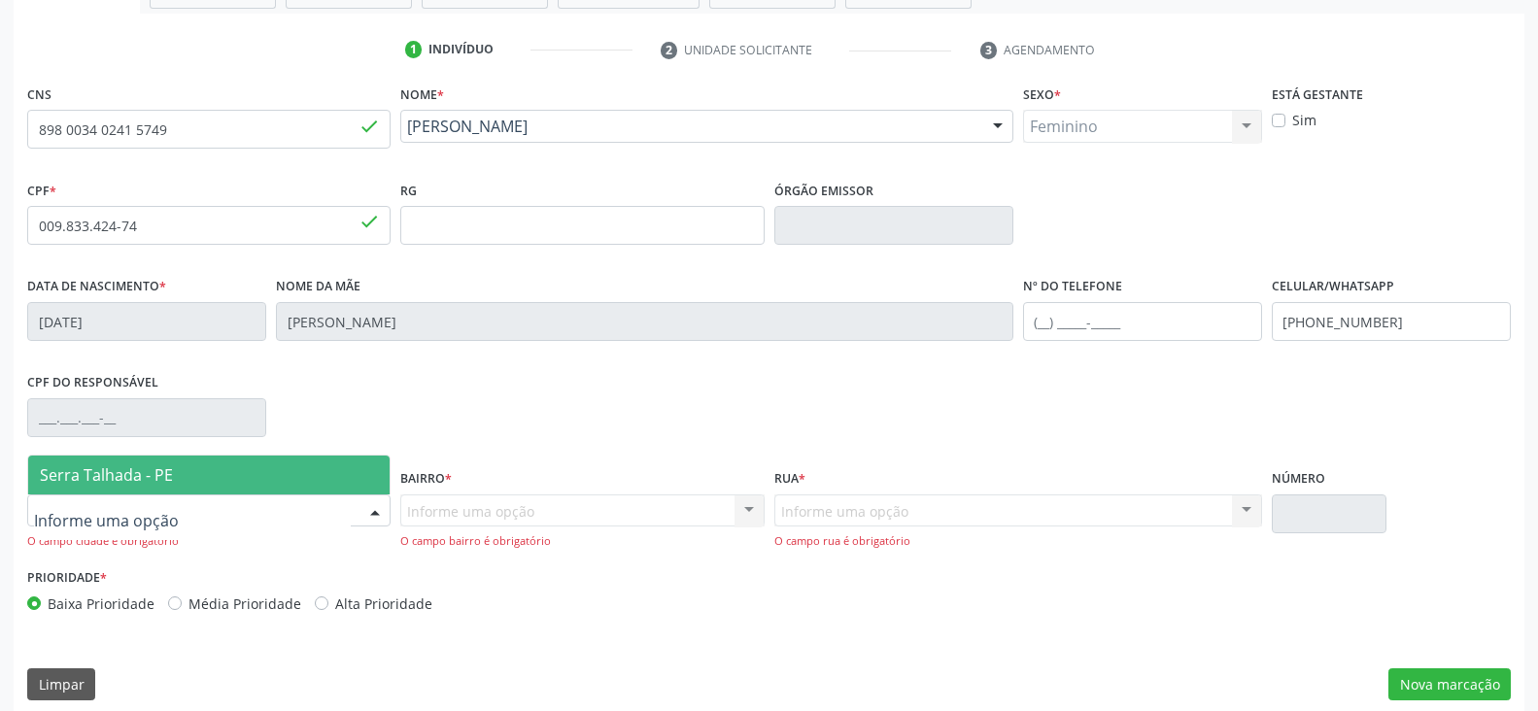
click at [162, 472] on span "Serra Talhada - PE" at bounding box center [106, 475] width 133 height 21
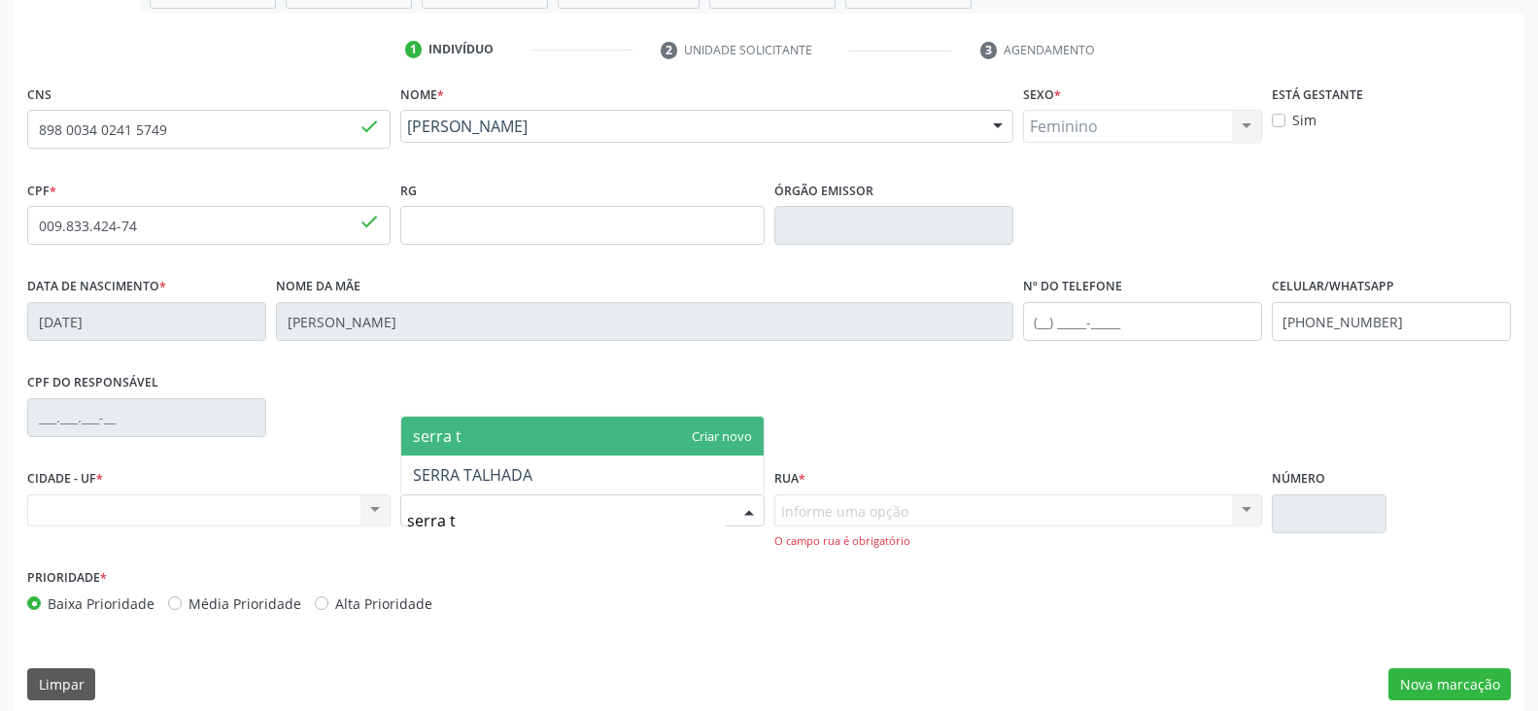
type input "serra ta"
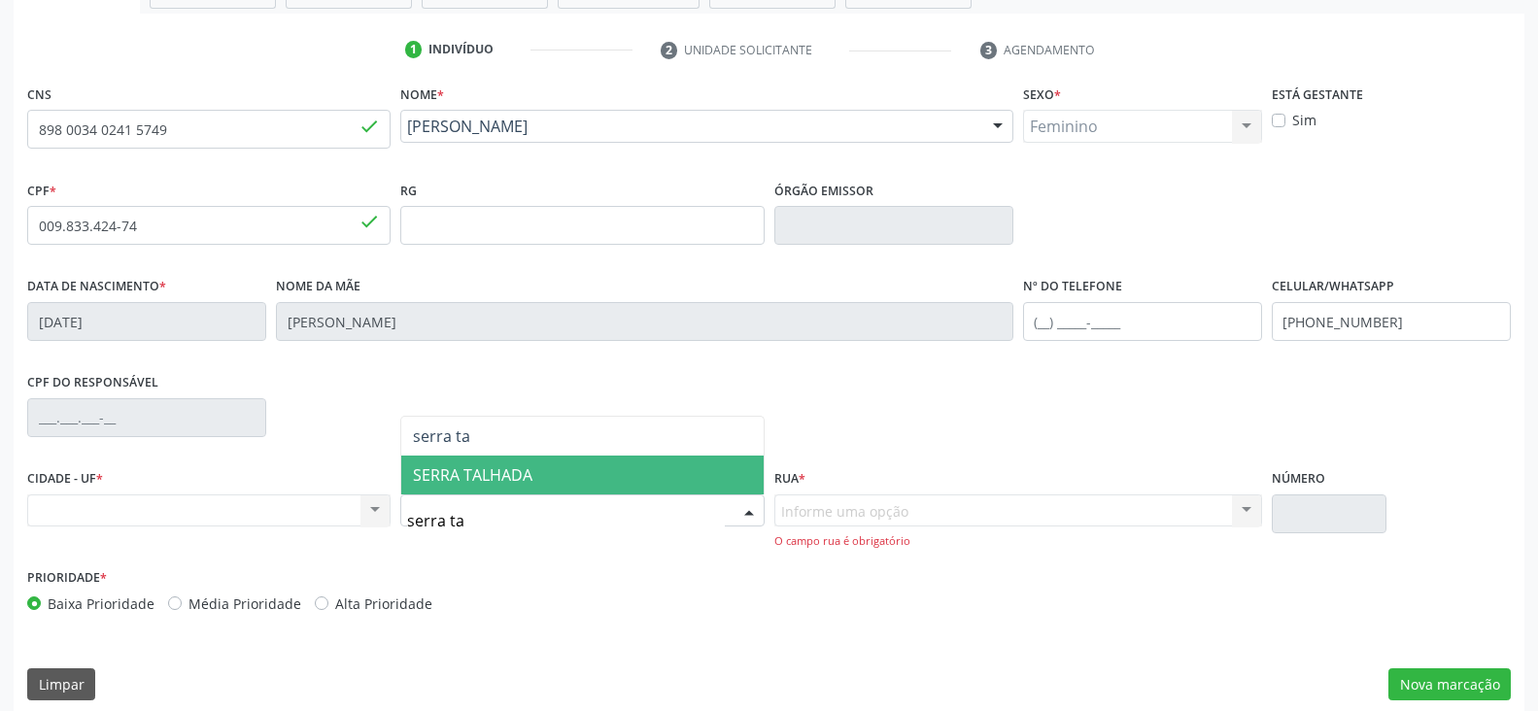
click at [508, 477] on span "SERRA TALHADA" at bounding box center [473, 475] width 120 height 21
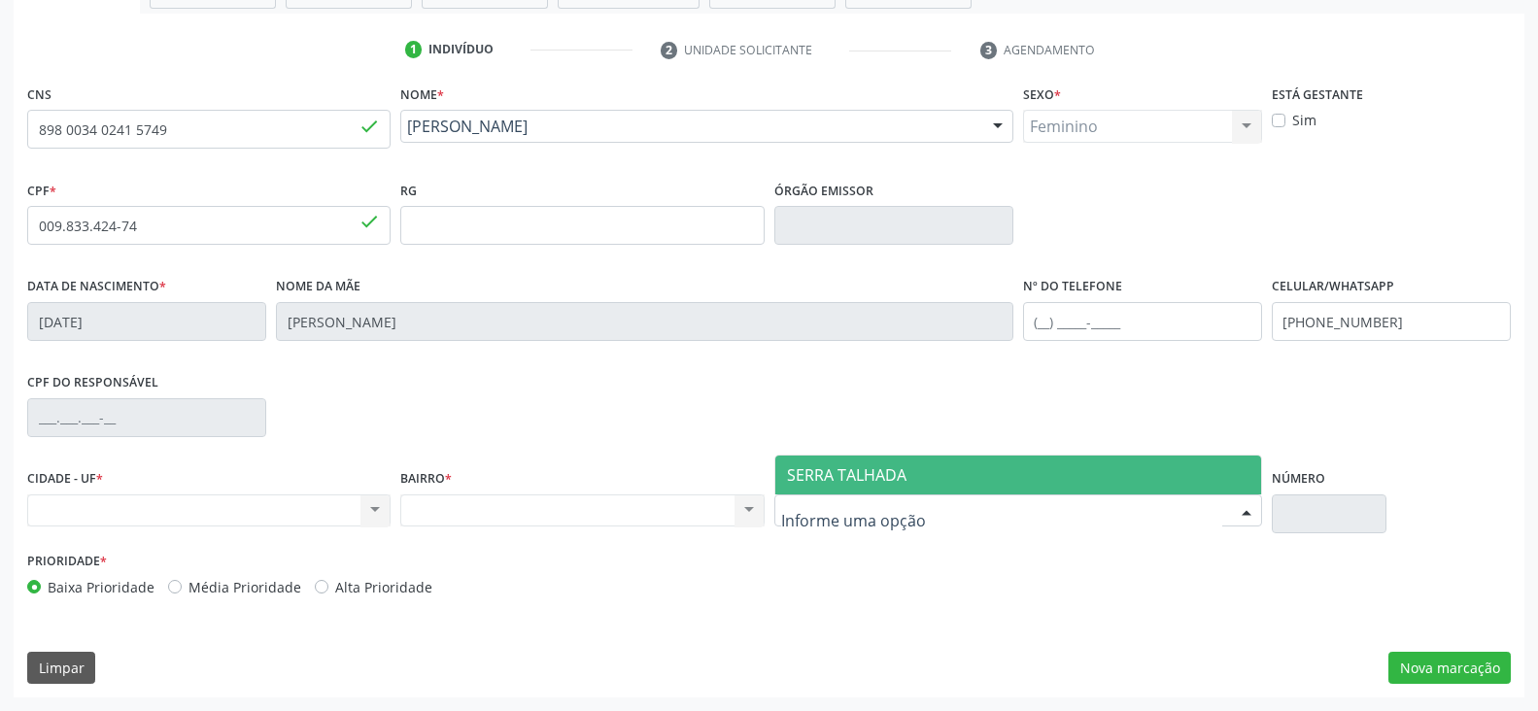
click at [880, 462] on span "SERRA TALHADA" at bounding box center [1019, 475] width 486 height 39
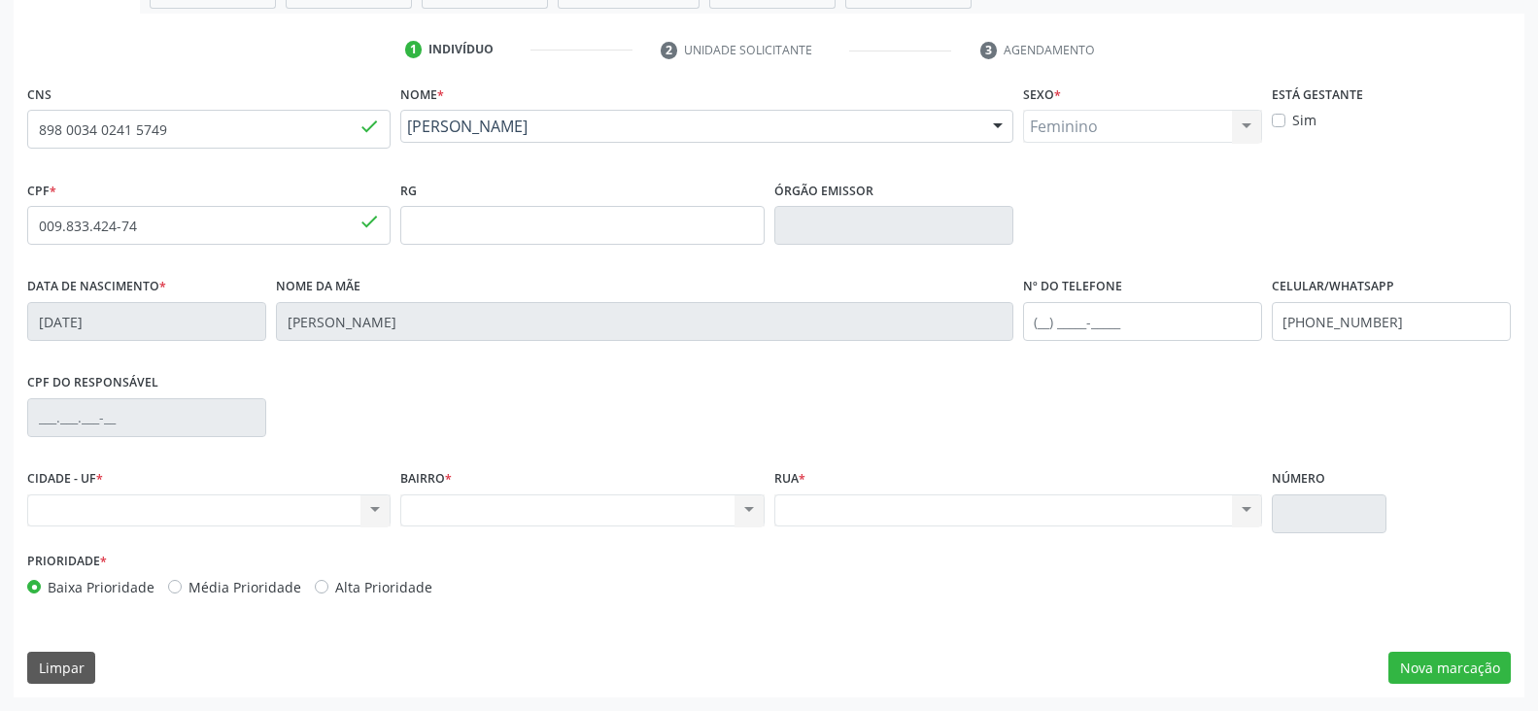
click at [788, 524] on div "Nenhum resultado encontrado para: " " Não há nenhuma opção para ser exibida." at bounding box center [1019, 511] width 488 height 33
click at [788, 508] on div "Nenhum resultado encontrado para: " " Não há nenhuma opção para ser exibida." at bounding box center [1019, 511] width 488 height 33
click at [549, 526] on div "Nenhum resultado encontrado para: " " Não há nenhuma opção para ser exibida." at bounding box center [581, 511] width 363 height 33
click at [872, 522] on div "Nenhum resultado encontrado para: " " Não há nenhuma opção para ser exibida." at bounding box center [1019, 511] width 488 height 33
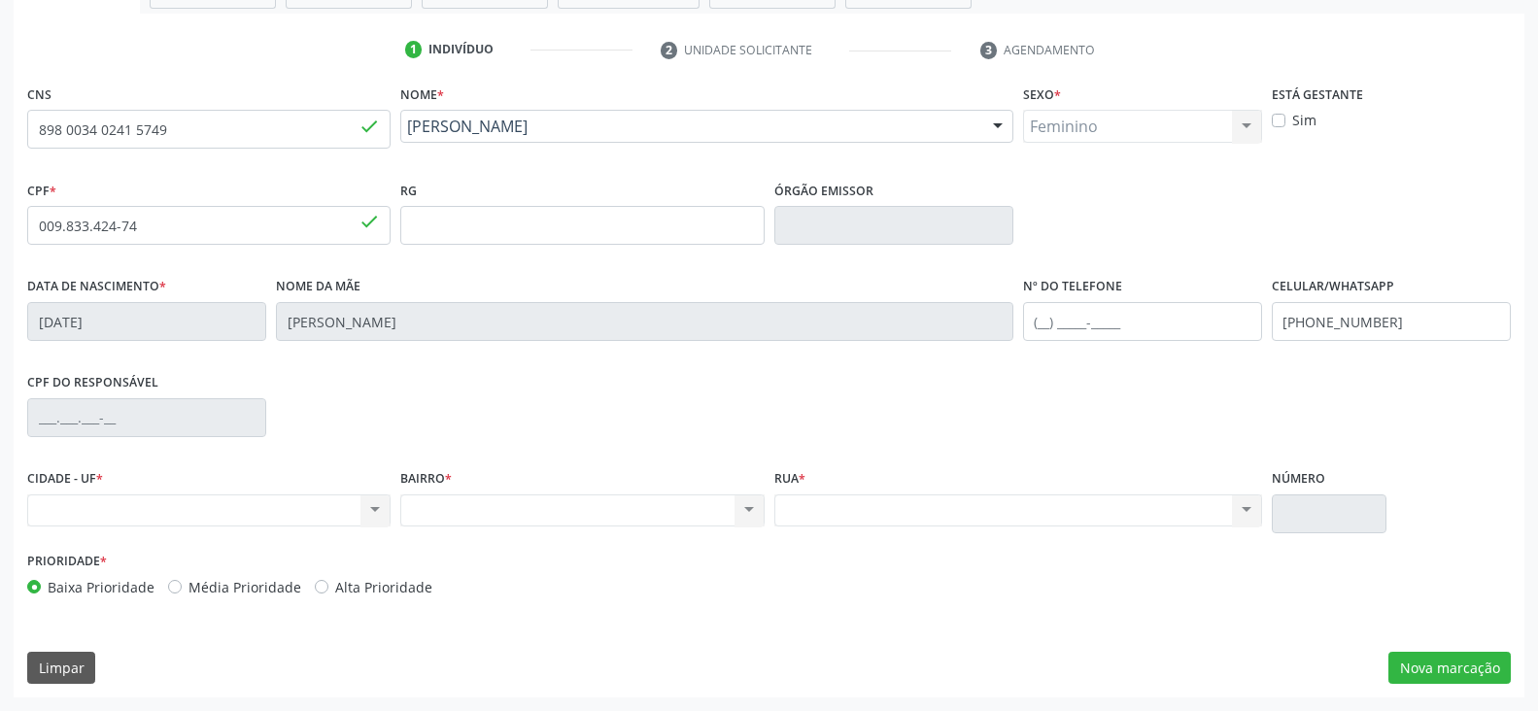
click at [872, 522] on div "Nenhum resultado encontrado para: " " Não há nenhuma opção para ser exibida." at bounding box center [1019, 511] width 488 height 33
click at [872, 516] on div "Nenhum resultado encontrado para: " " Não há nenhuma opção para ser exibida." at bounding box center [1019, 511] width 488 height 33
drag, startPoint x: 872, startPoint y: 516, endPoint x: 720, endPoint y: 540, distance: 153.5
click at [865, 518] on div "Nenhum resultado encontrado para: " " Não há nenhuma opção para ser exibida." at bounding box center [1019, 511] width 488 height 33
click at [1347, 511] on input "text" at bounding box center [1329, 514] width 115 height 39
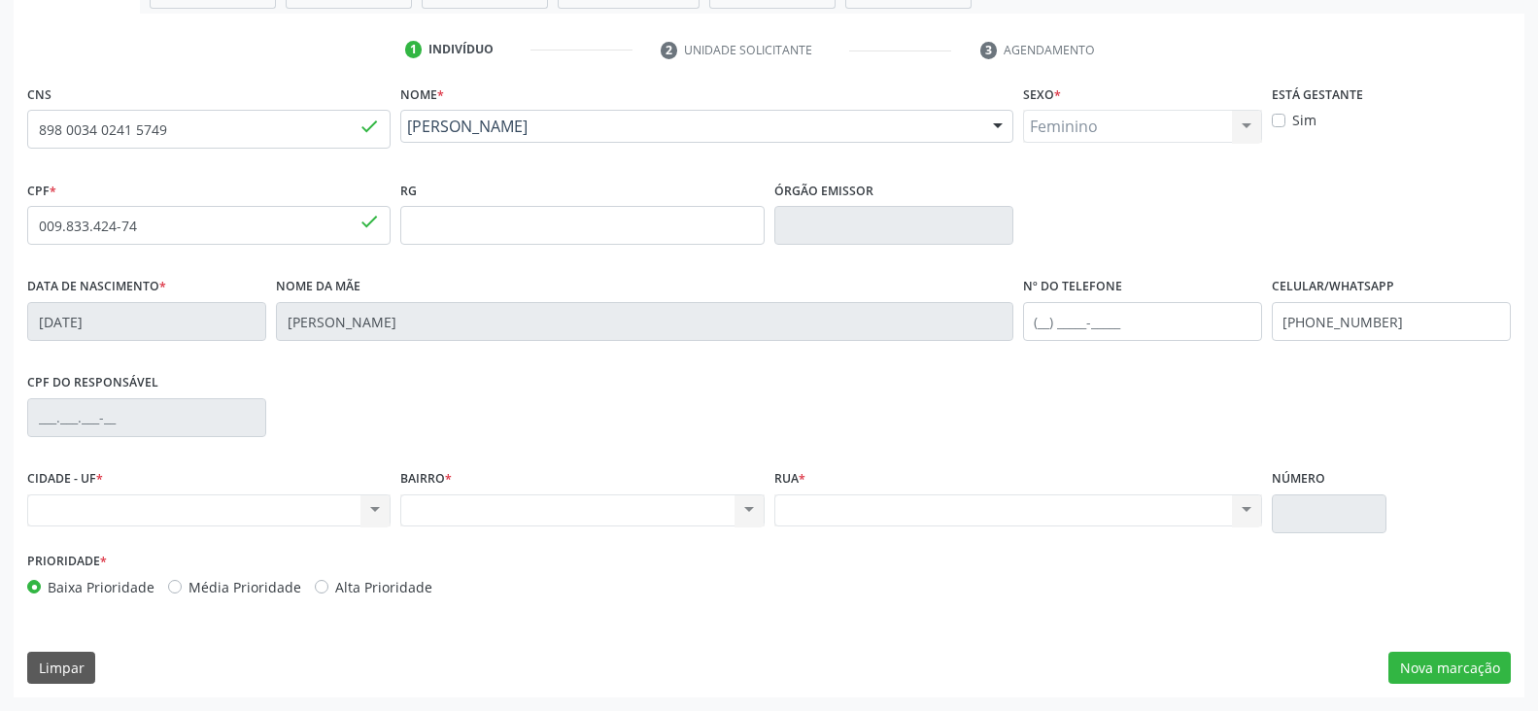
click at [1347, 511] on input "text" at bounding box center [1329, 514] width 115 height 39
click at [1468, 662] on button "Nova marcação" at bounding box center [1450, 668] width 122 height 33
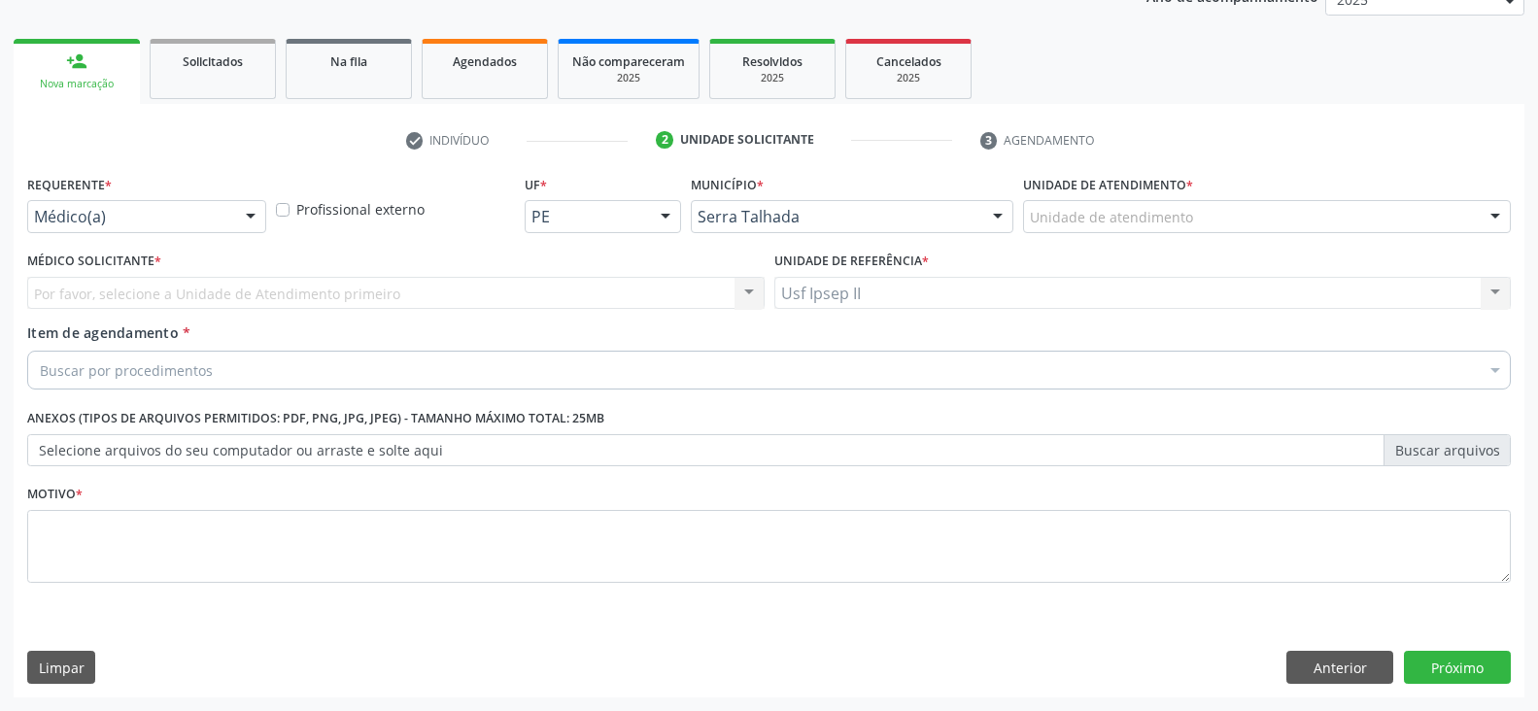
scroll to position [252, 0]
click at [201, 233] on div "Requerente * Médico(a) Médico(a) Enfermeiro(a) Paciente Nenhum resultado encont…" at bounding box center [146, 208] width 249 height 76
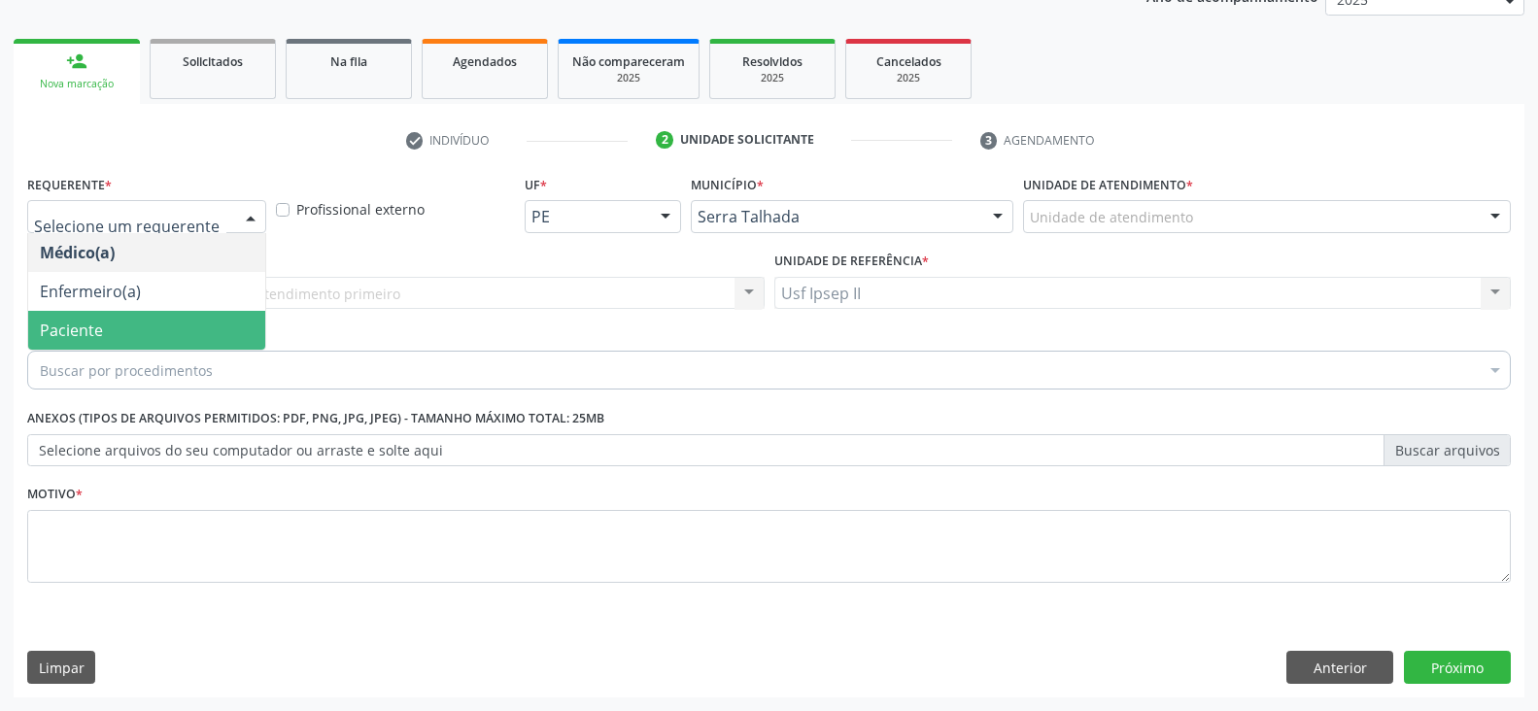
click at [104, 339] on span "Paciente" at bounding box center [146, 330] width 237 height 39
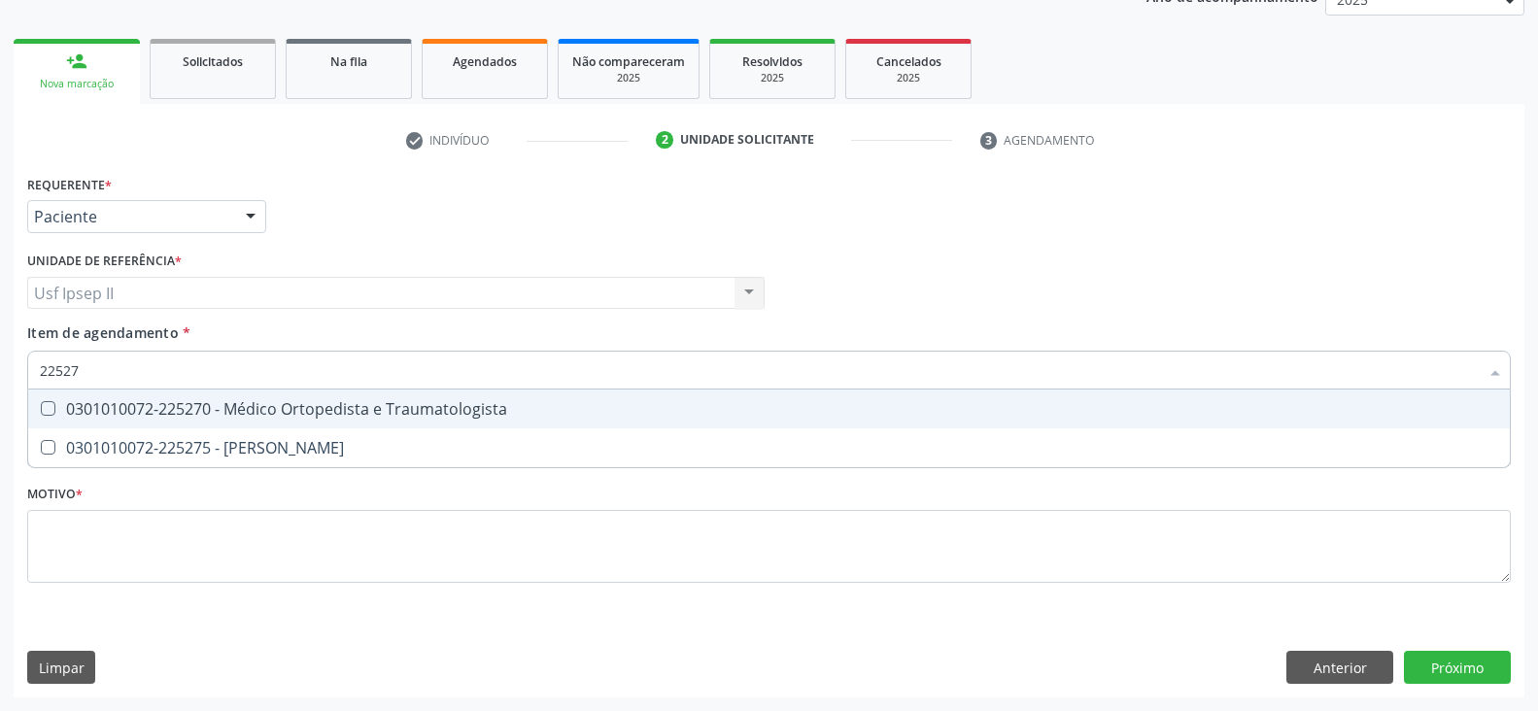
type input "225270"
click at [246, 405] on div "0301010072-225270 - Médico Ortopedista e Traumatologista" at bounding box center [769, 409] width 1459 height 16
checkbox Traumatologista "true"
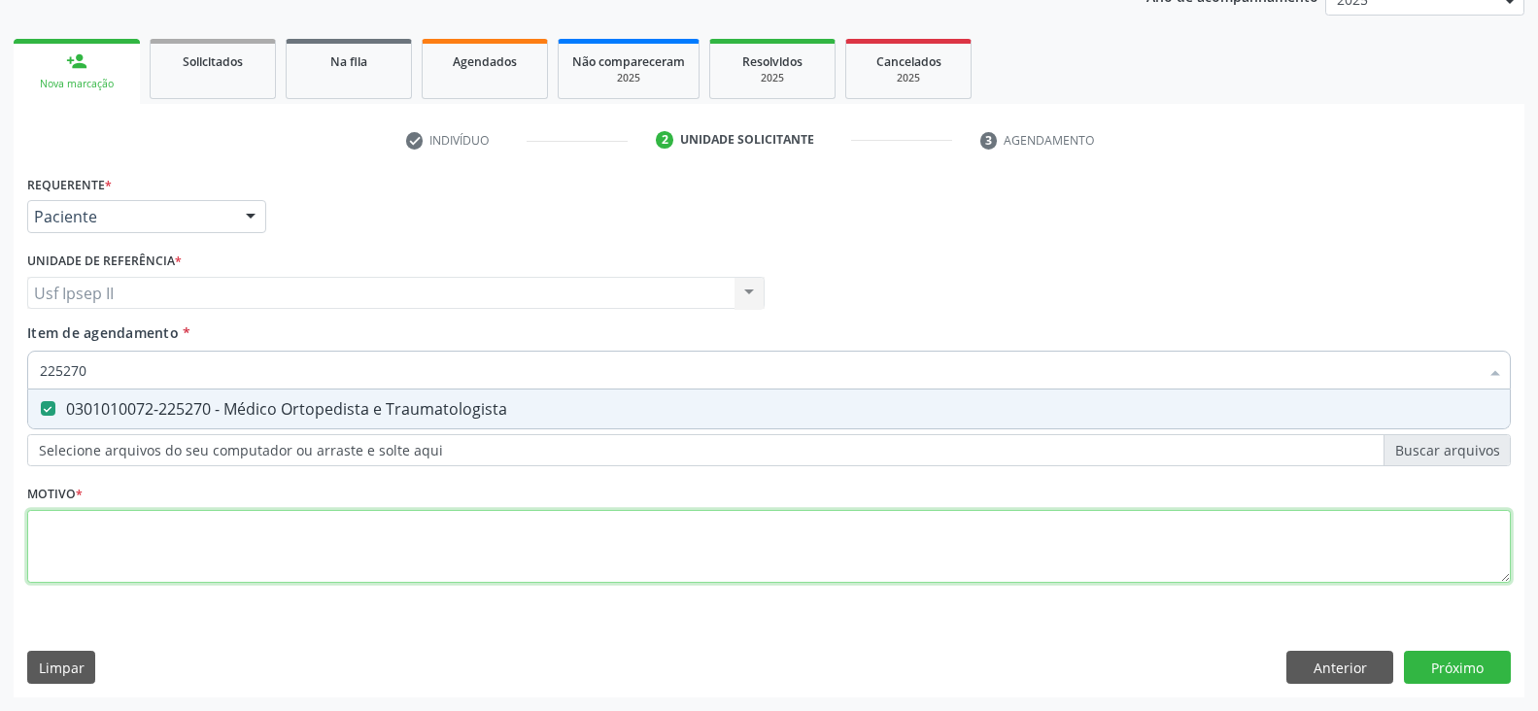
click at [140, 560] on div "Requerente * Paciente Médico(a) Enfermeiro(a) Paciente Nenhum resultado encontr…" at bounding box center [769, 390] width 1484 height 440
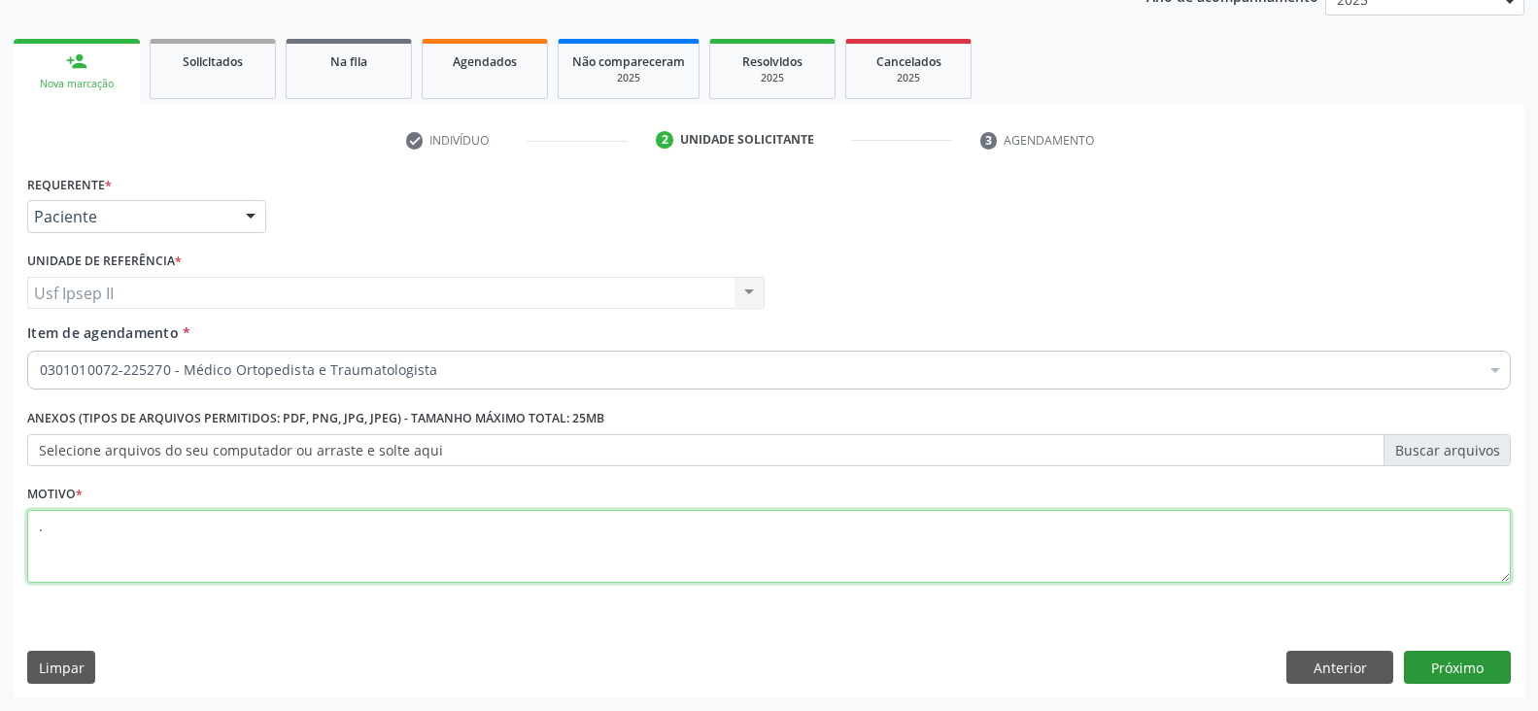
type textarea "."
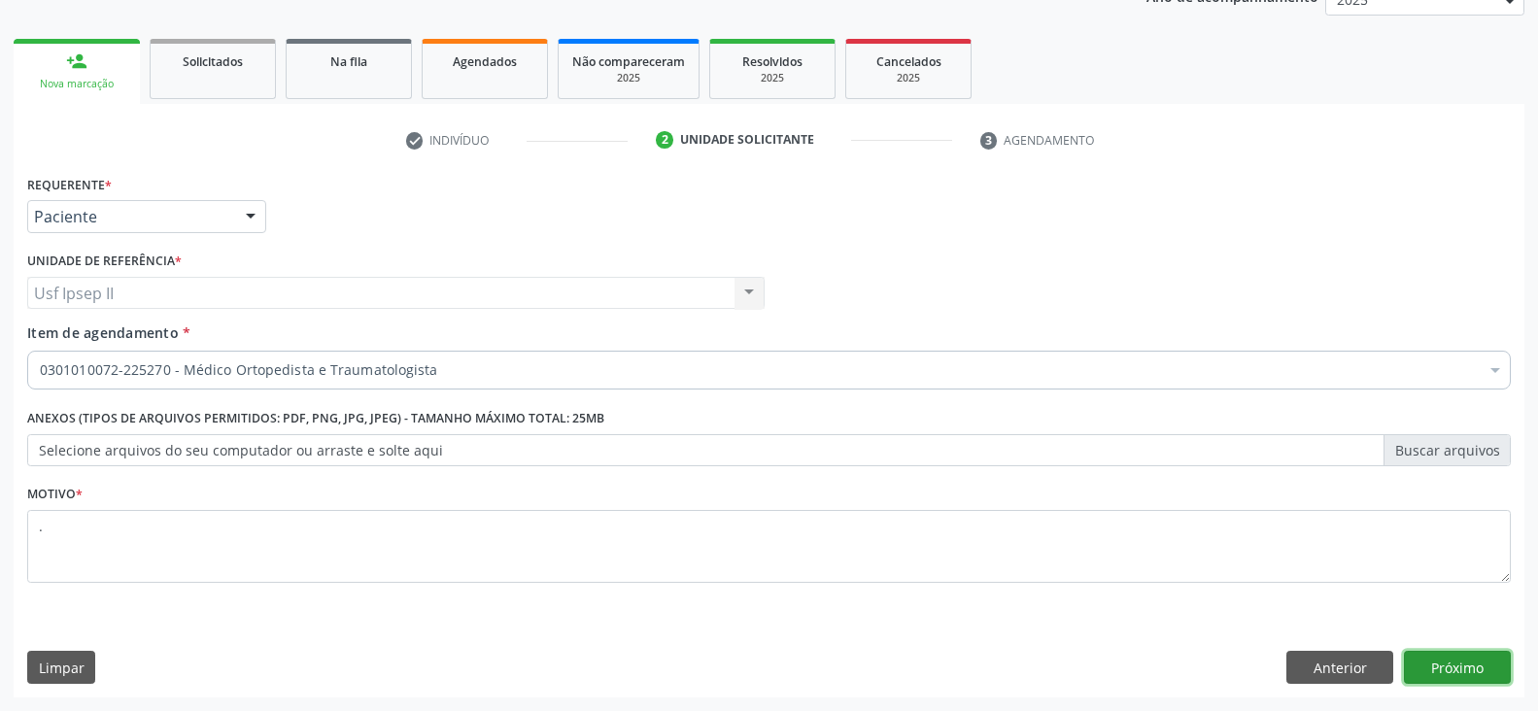
click at [1439, 674] on button "Próximo" at bounding box center [1457, 667] width 107 height 33
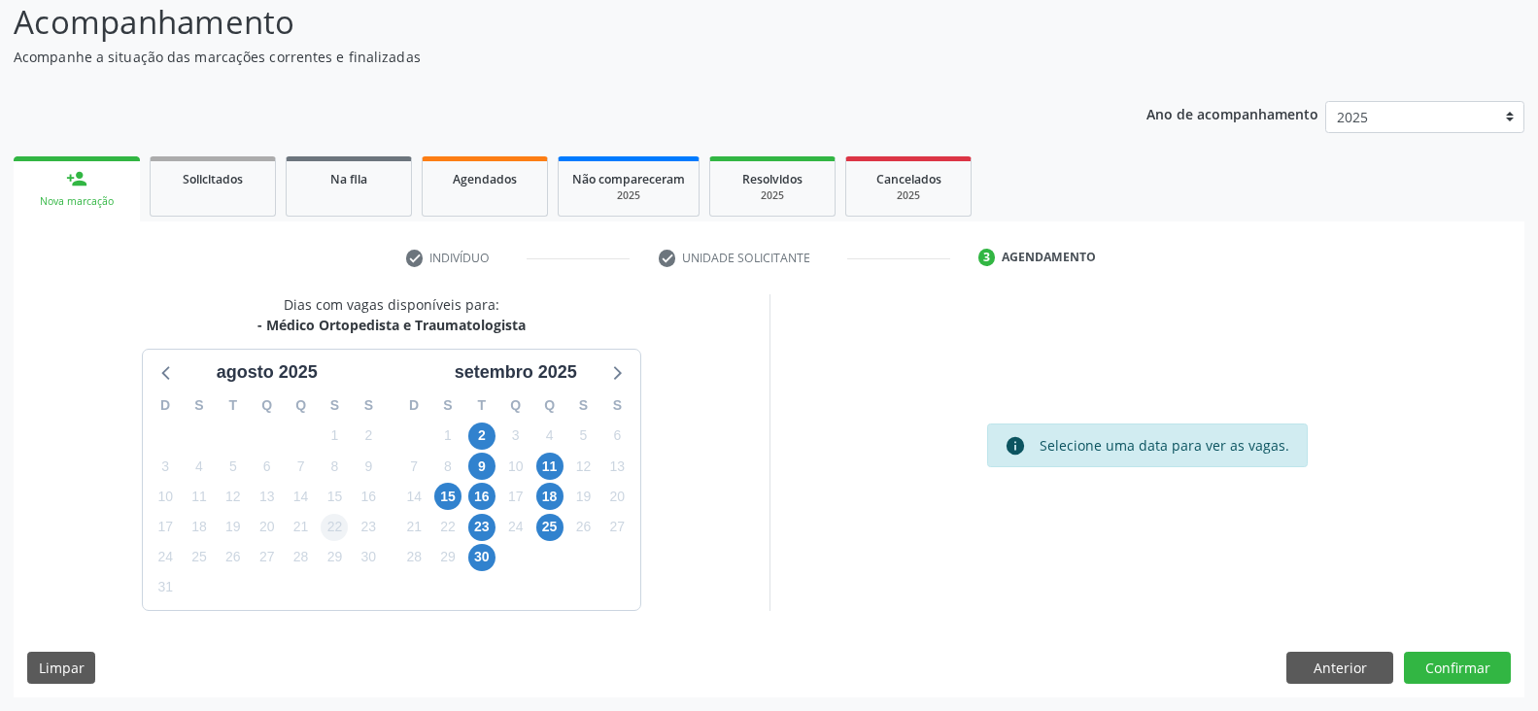
scroll to position [134, 0]
click at [454, 493] on span "15" at bounding box center [447, 496] width 27 height 27
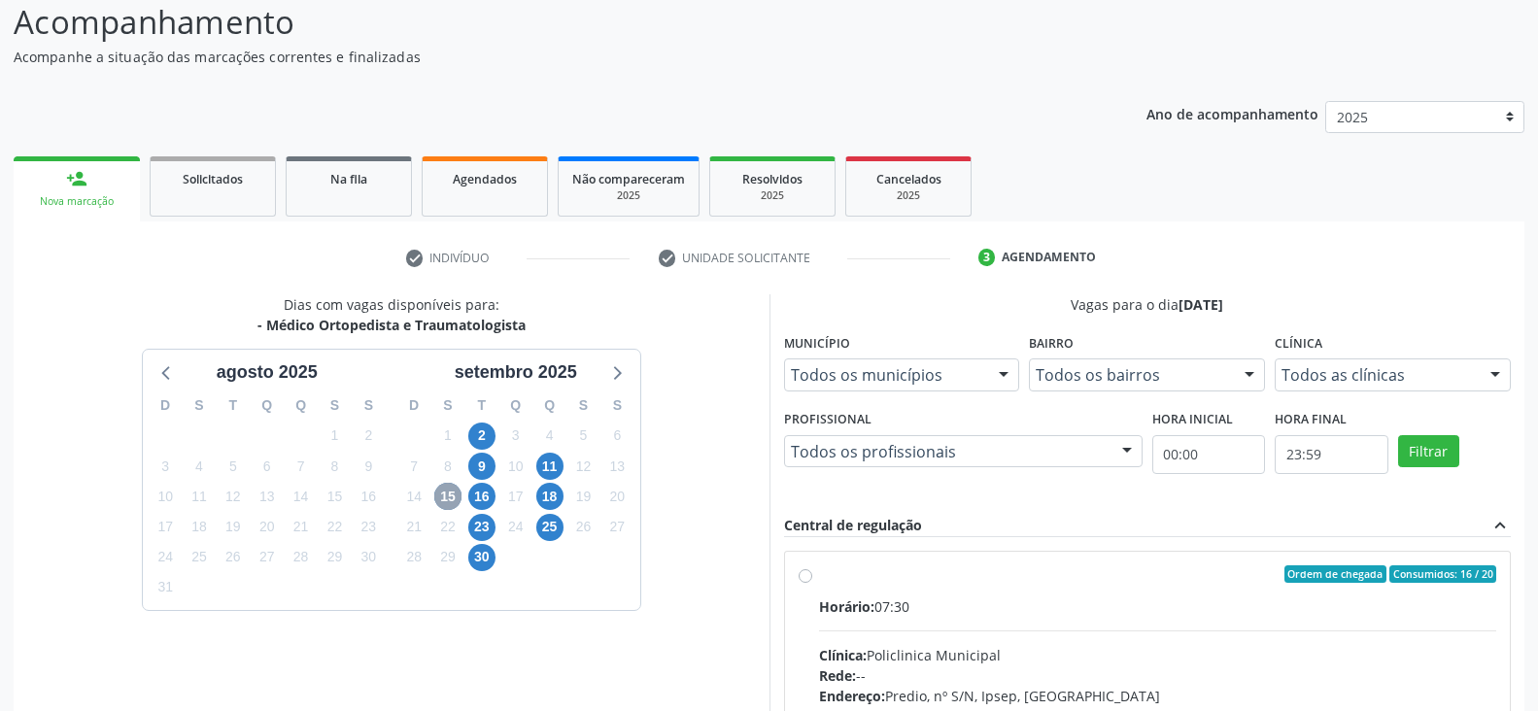
scroll to position [231, 0]
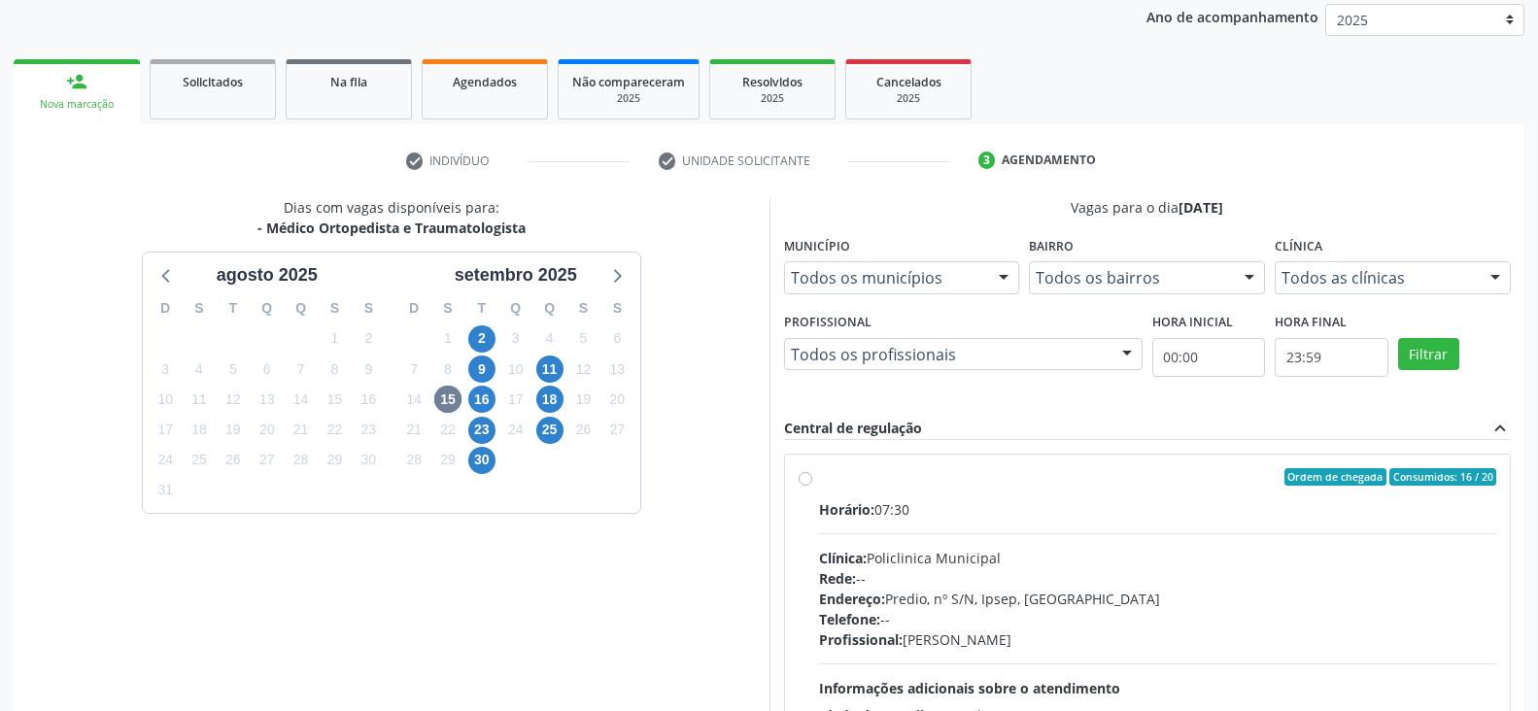
click at [819, 483] on label "Ordem de chegada Consumidos: 16 / 20 Horário: 07:30 Clínica: Policlinica Munici…" at bounding box center [1158, 617] width 678 height 298
click at [809, 483] on input "Ordem de chegada Consumidos: 16 / 20 Horário: 07:30 Clínica: Policlinica Munici…" at bounding box center [806, 476] width 14 height 17
radio input "true"
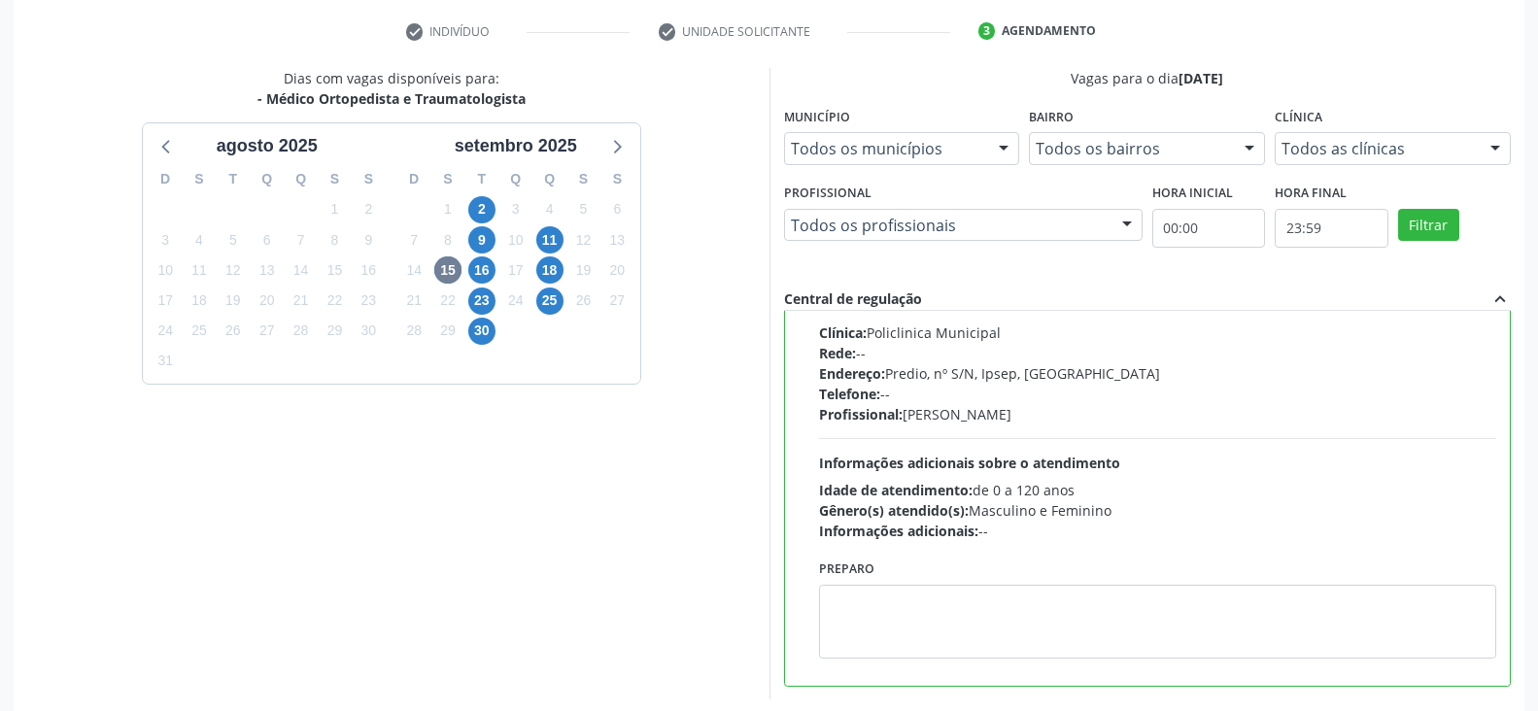
scroll to position [450, 0]
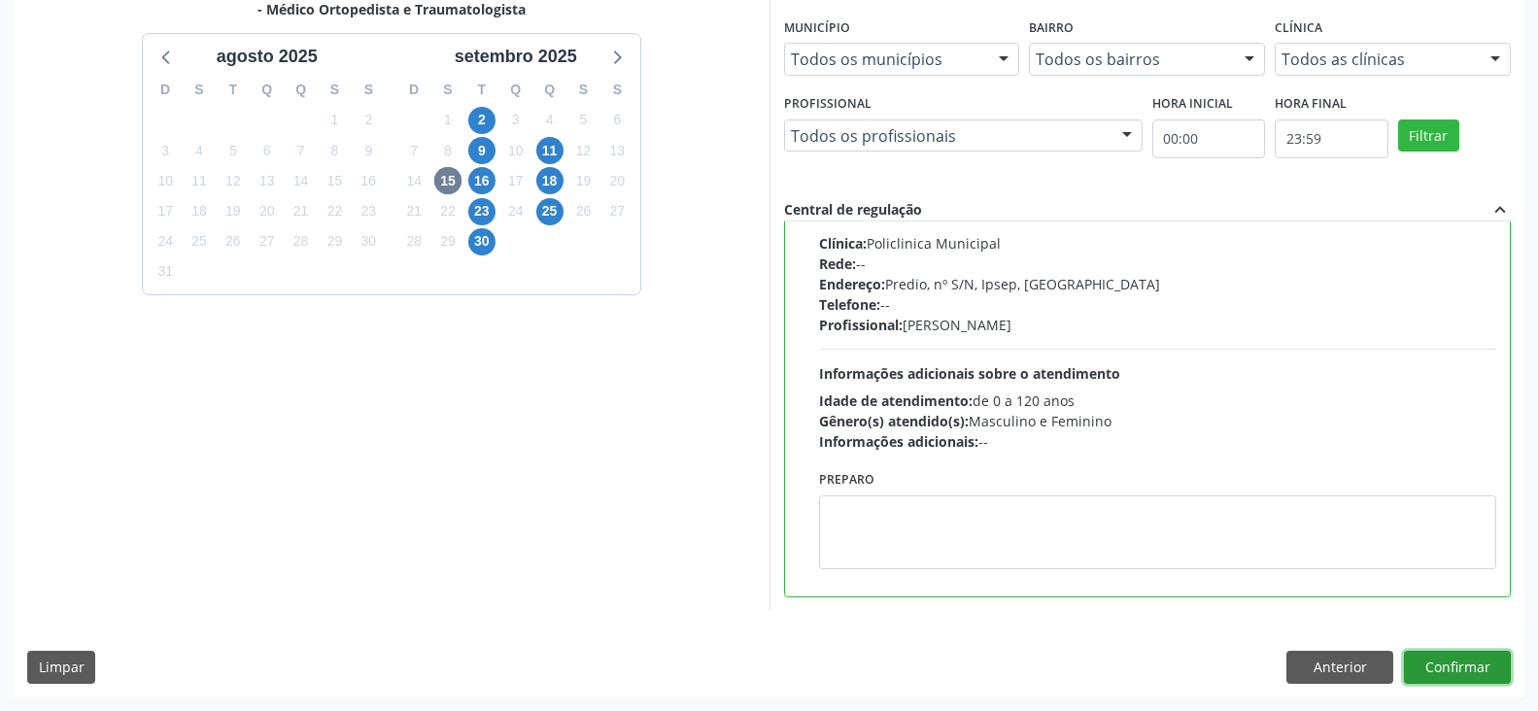
click at [1468, 663] on button "Confirmar" at bounding box center [1457, 667] width 107 height 33
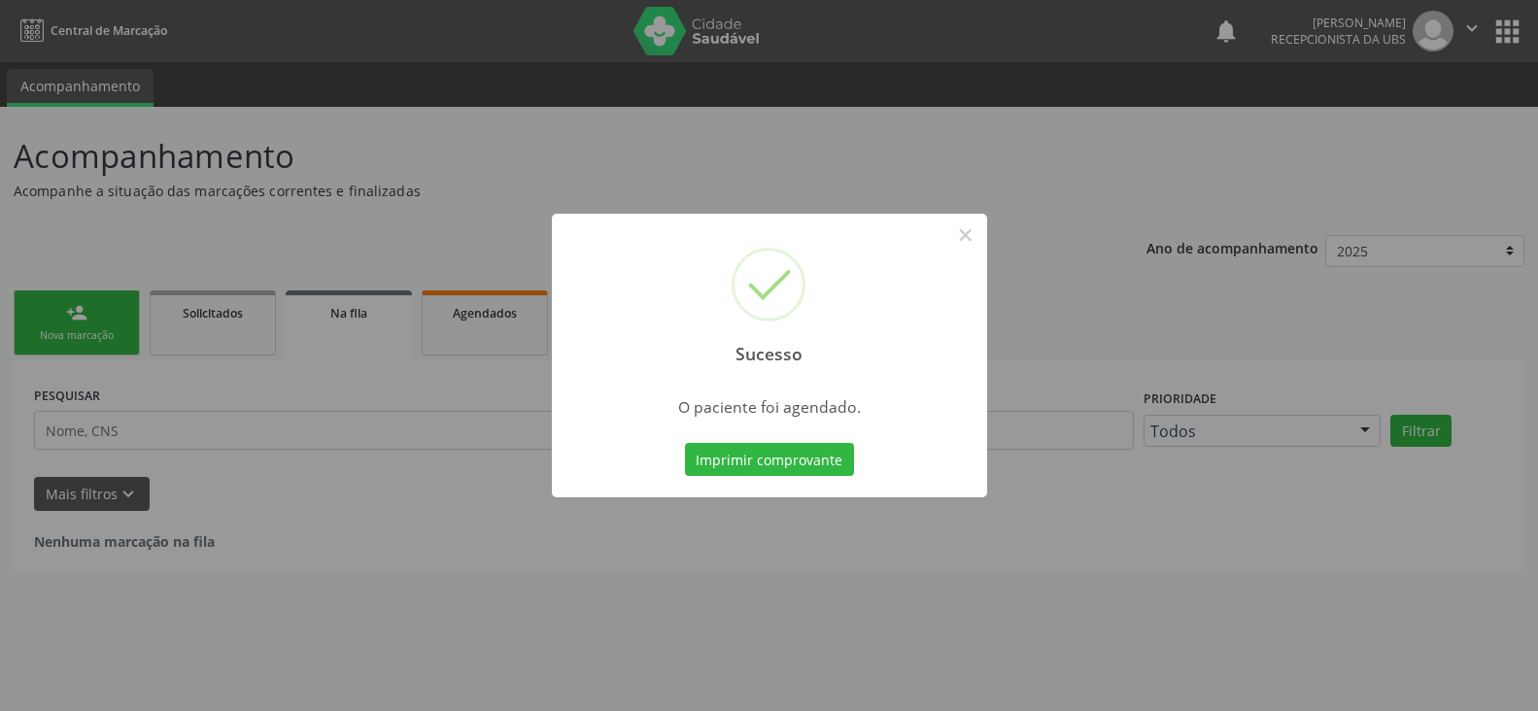
scroll to position [0, 0]
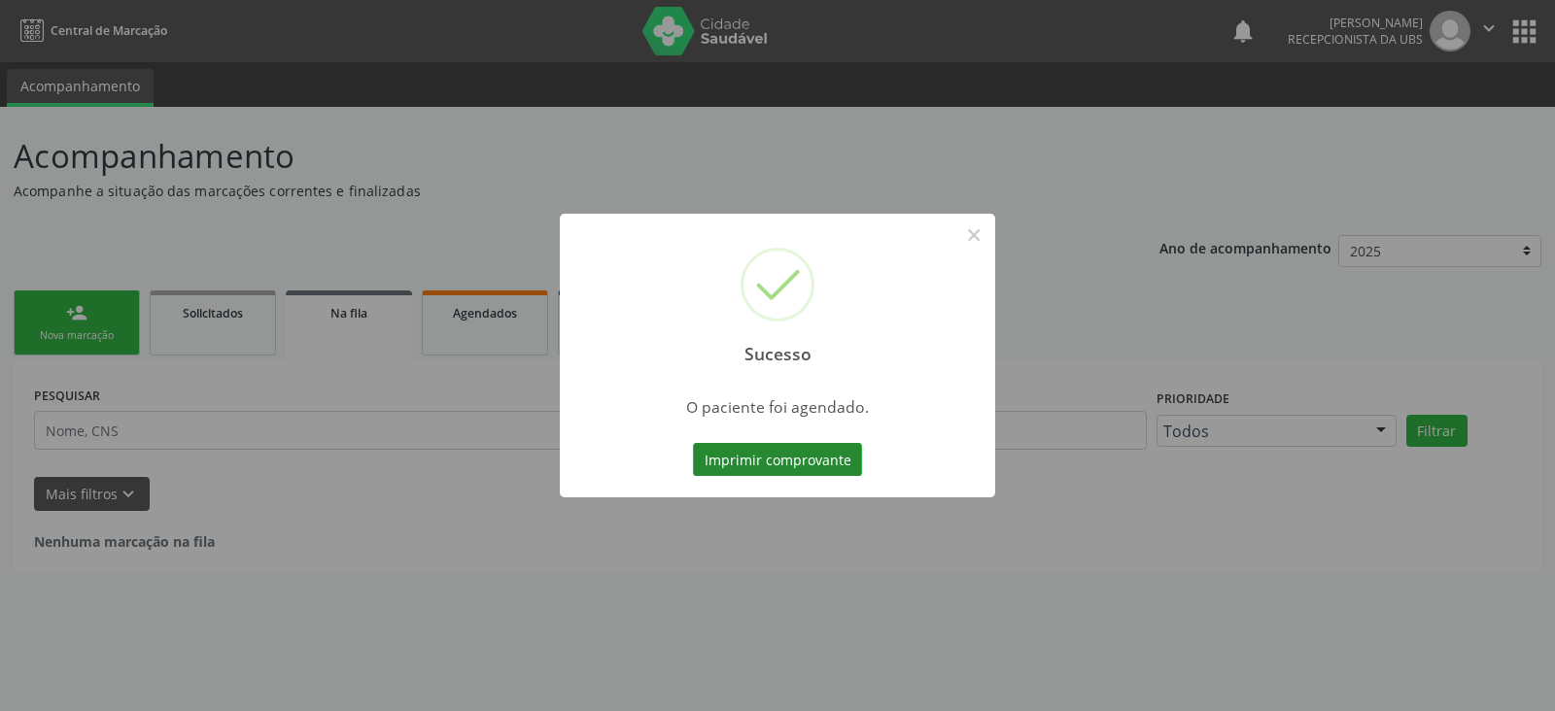
click at [780, 458] on button "Imprimir comprovante" at bounding box center [777, 459] width 169 height 33
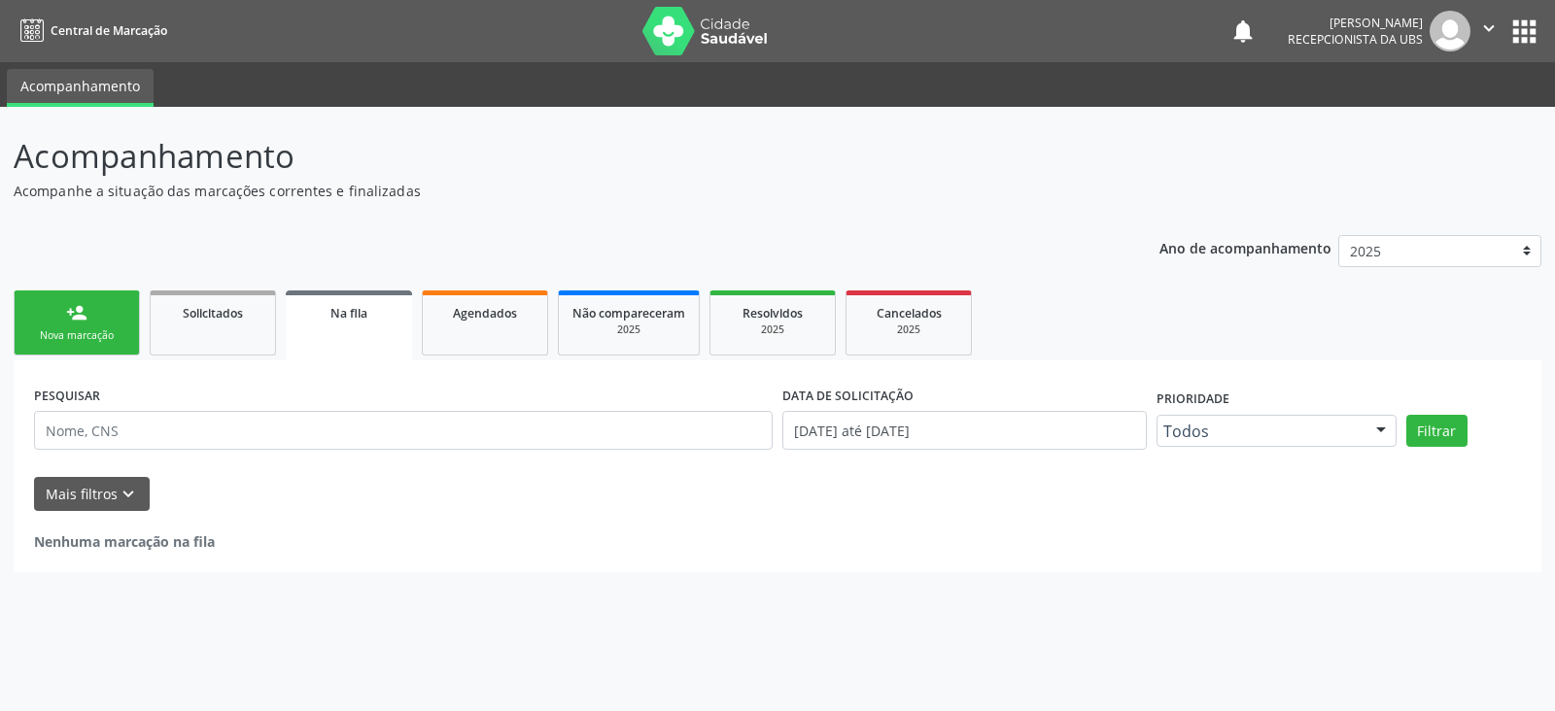
click at [66, 340] on div "Nova marcação" at bounding box center [76, 335] width 97 height 15
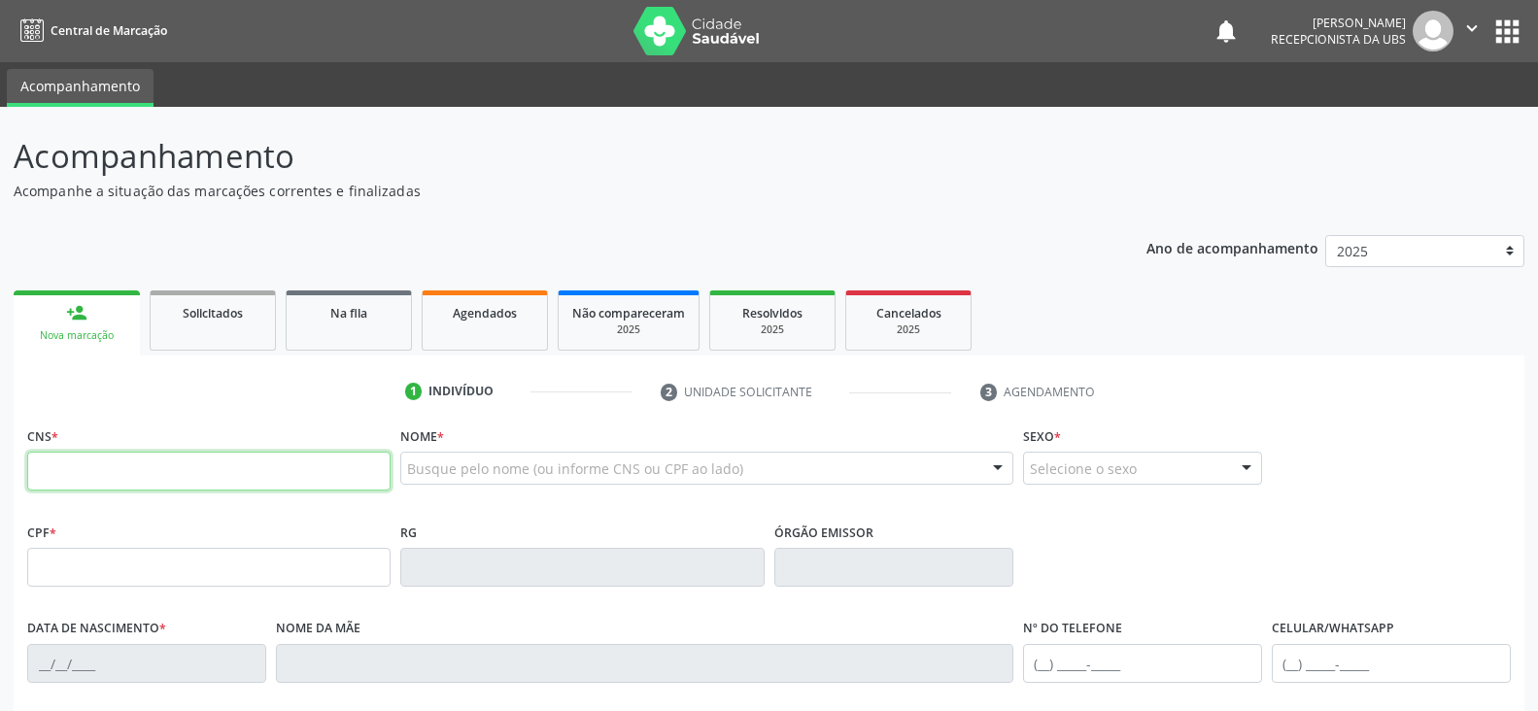
click at [89, 478] on input "text" at bounding box center [208, 471] width 363 height 39
type input "209 1359 9403 0002"
type input "055.489.764-43"
type input "[DATE]"
type input "Cicera [PERSON_NAME]"
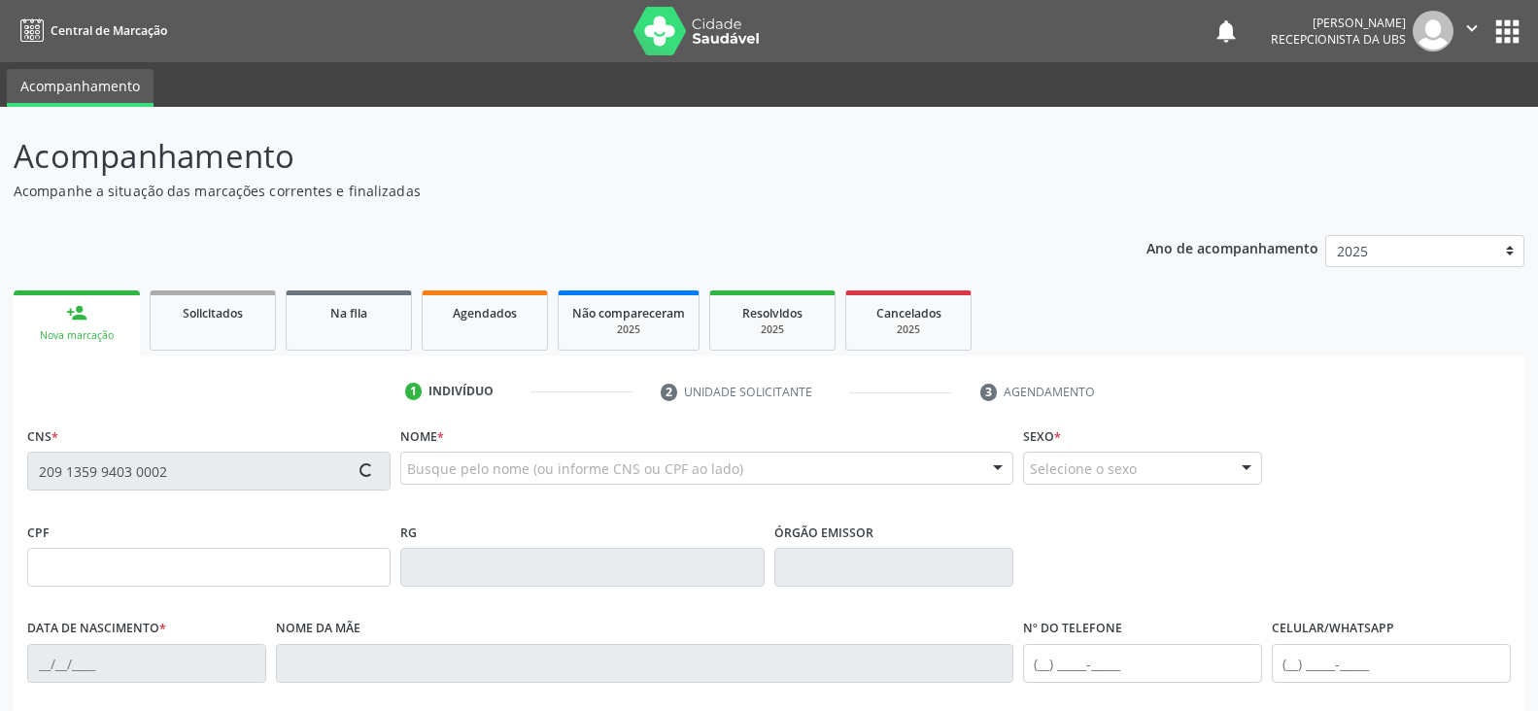
type input "[PHONE_NUMBER]"
type input "131"
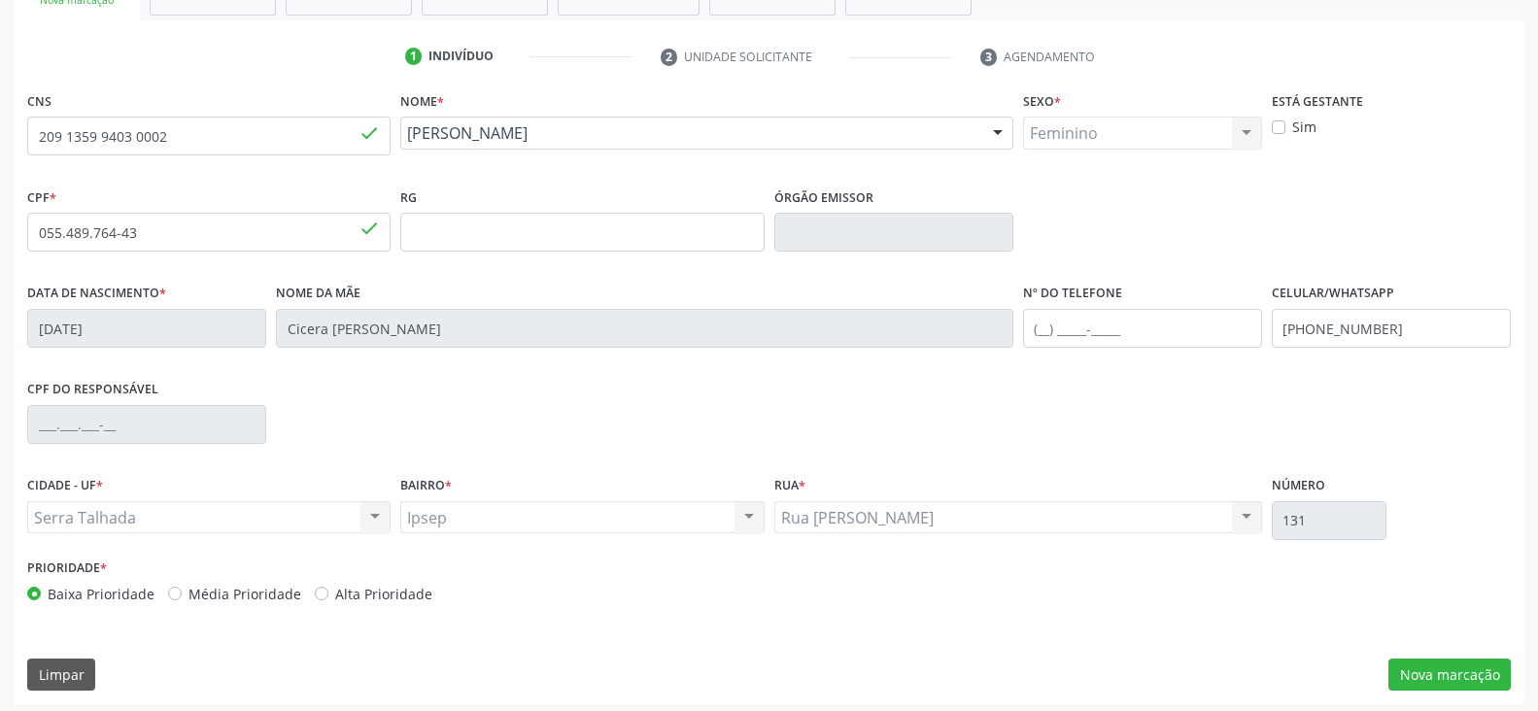
scroll to position [342, 0]
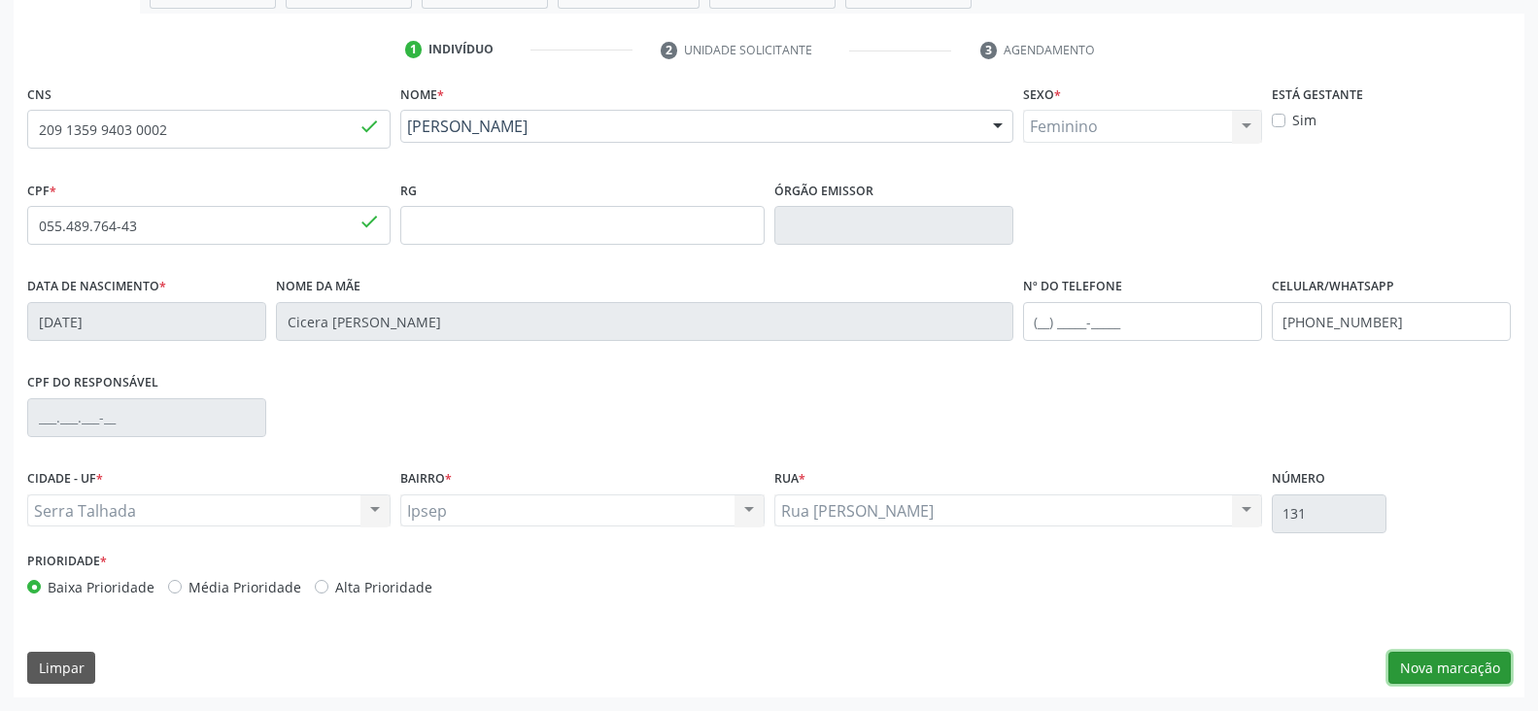
click at [1471, 658] on button "Nova marcação" at bounding box center [1450, 668] width 122 height 33
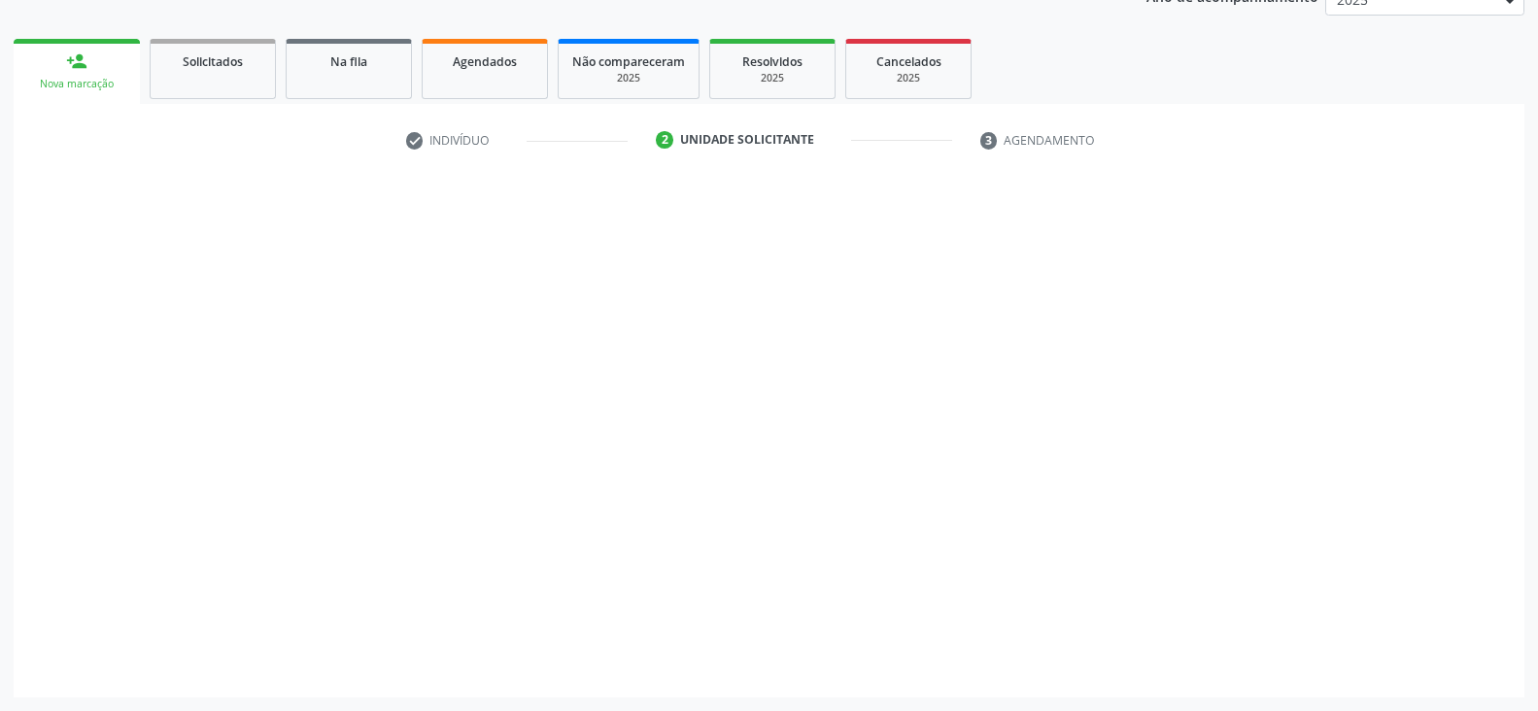
scroll to position [252, 0]
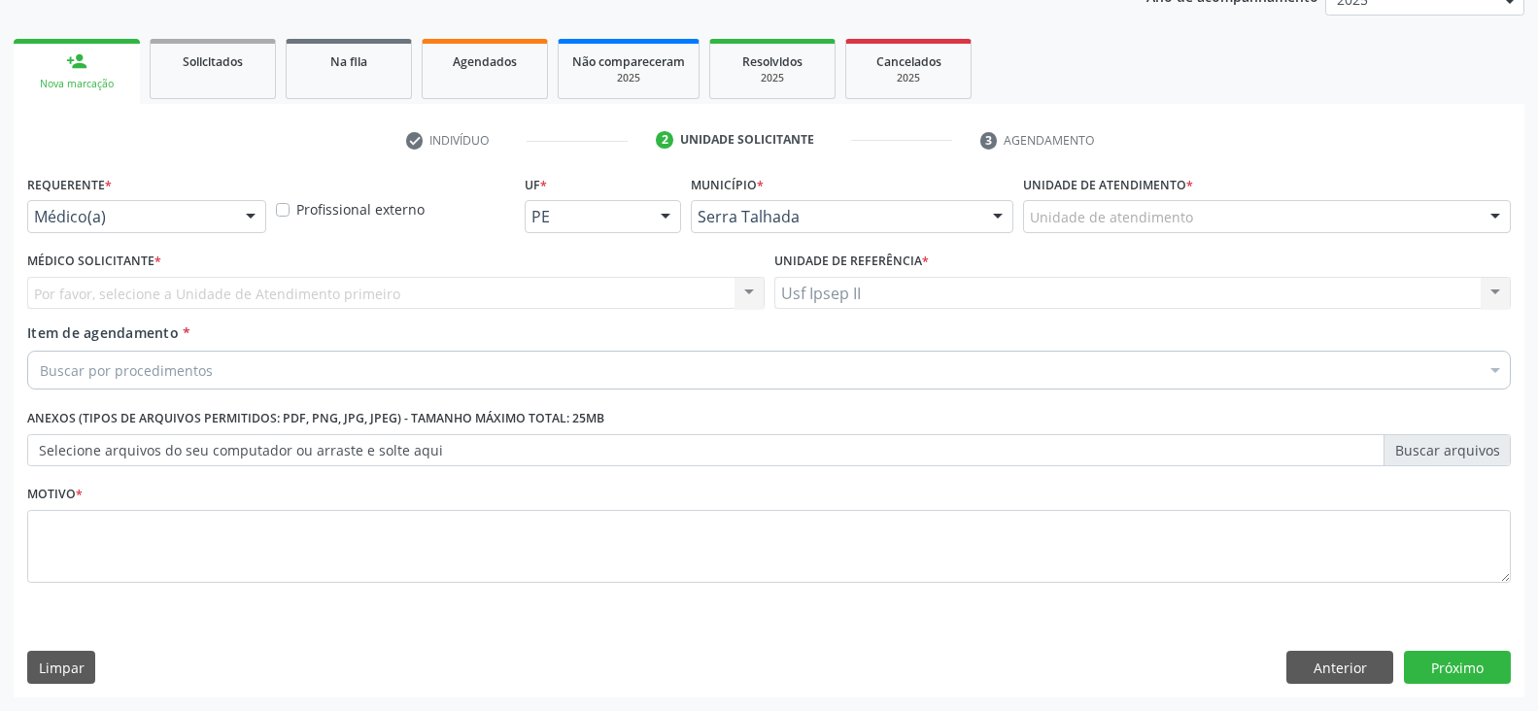
click at [240, 210] on div at bounding box center [250, 217] width 29 height 33
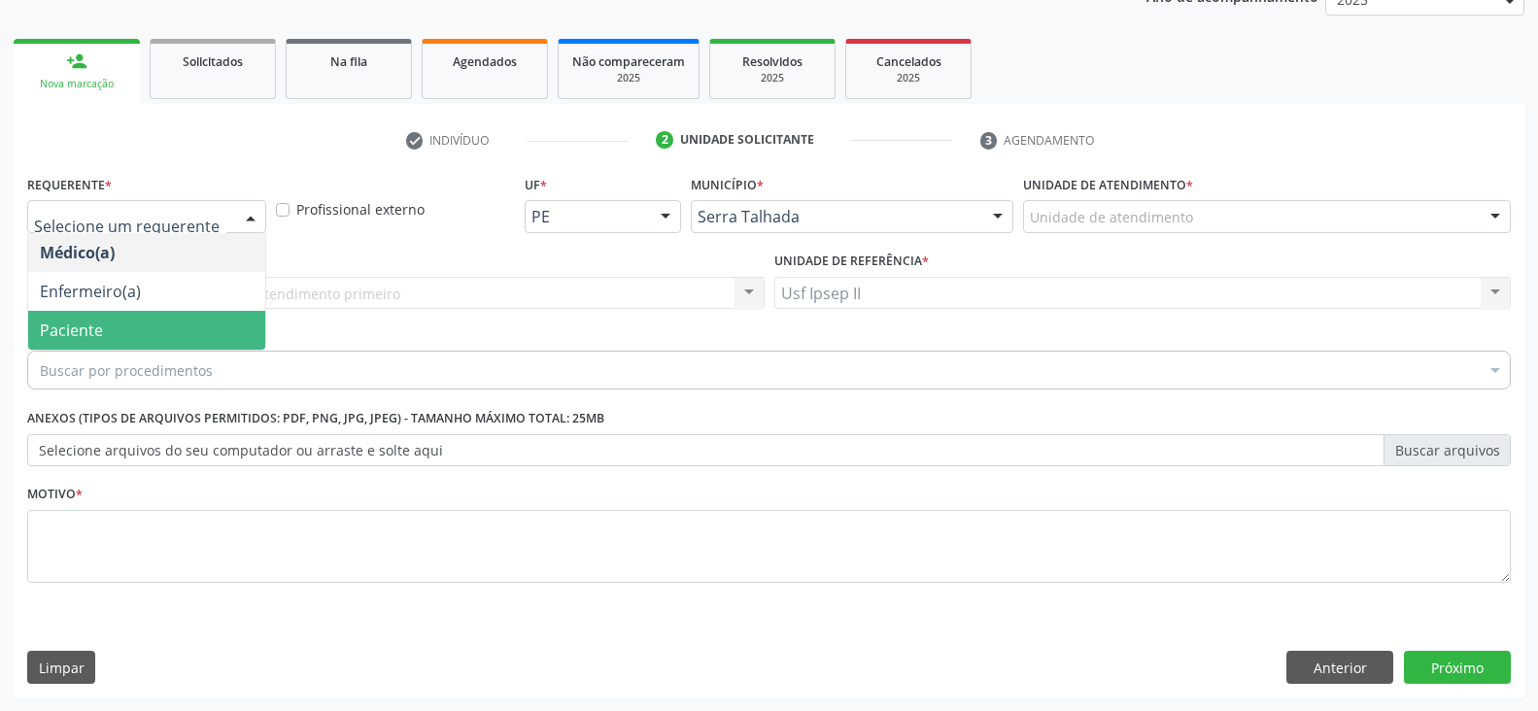
click at [113, 326] on span "Paciente" at bounding box center [146, 330] width 237 height 39
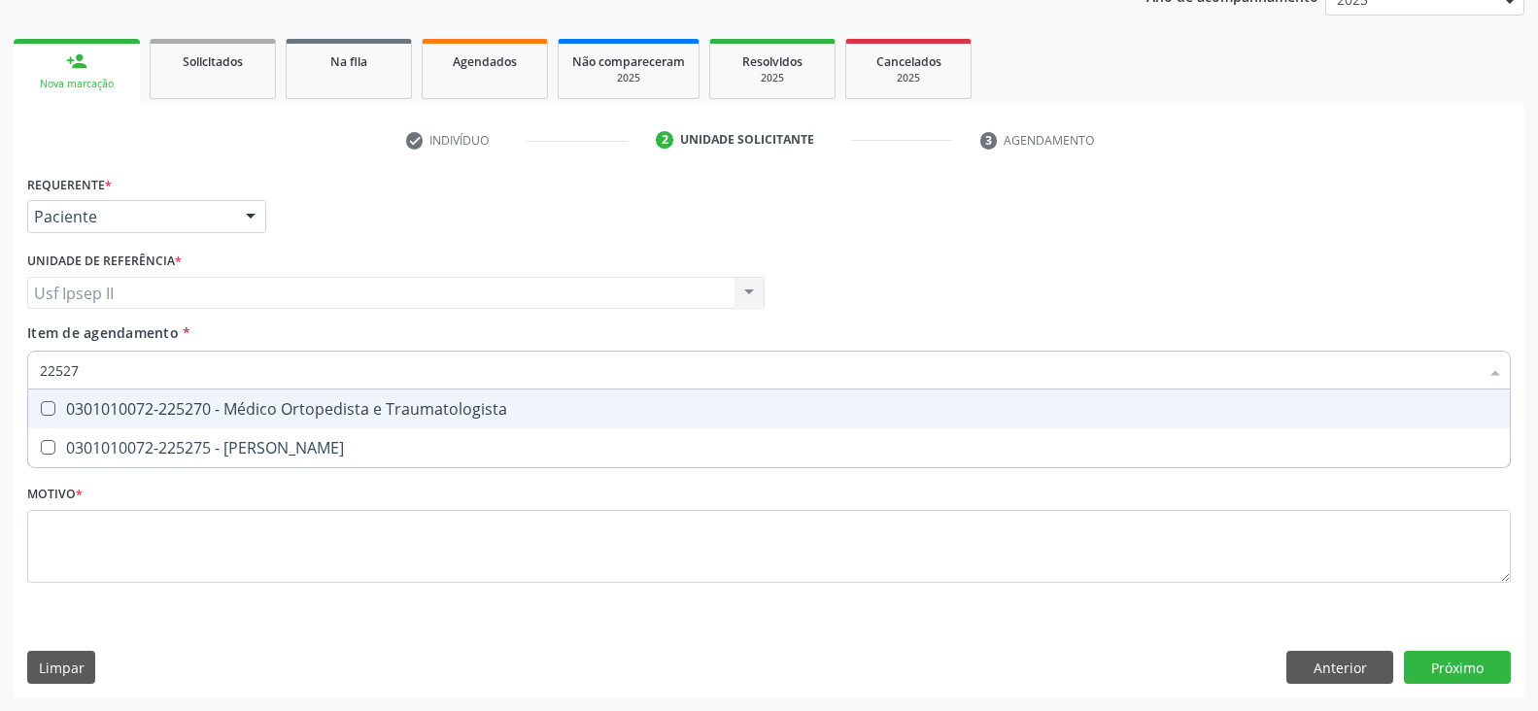
type input "225270"
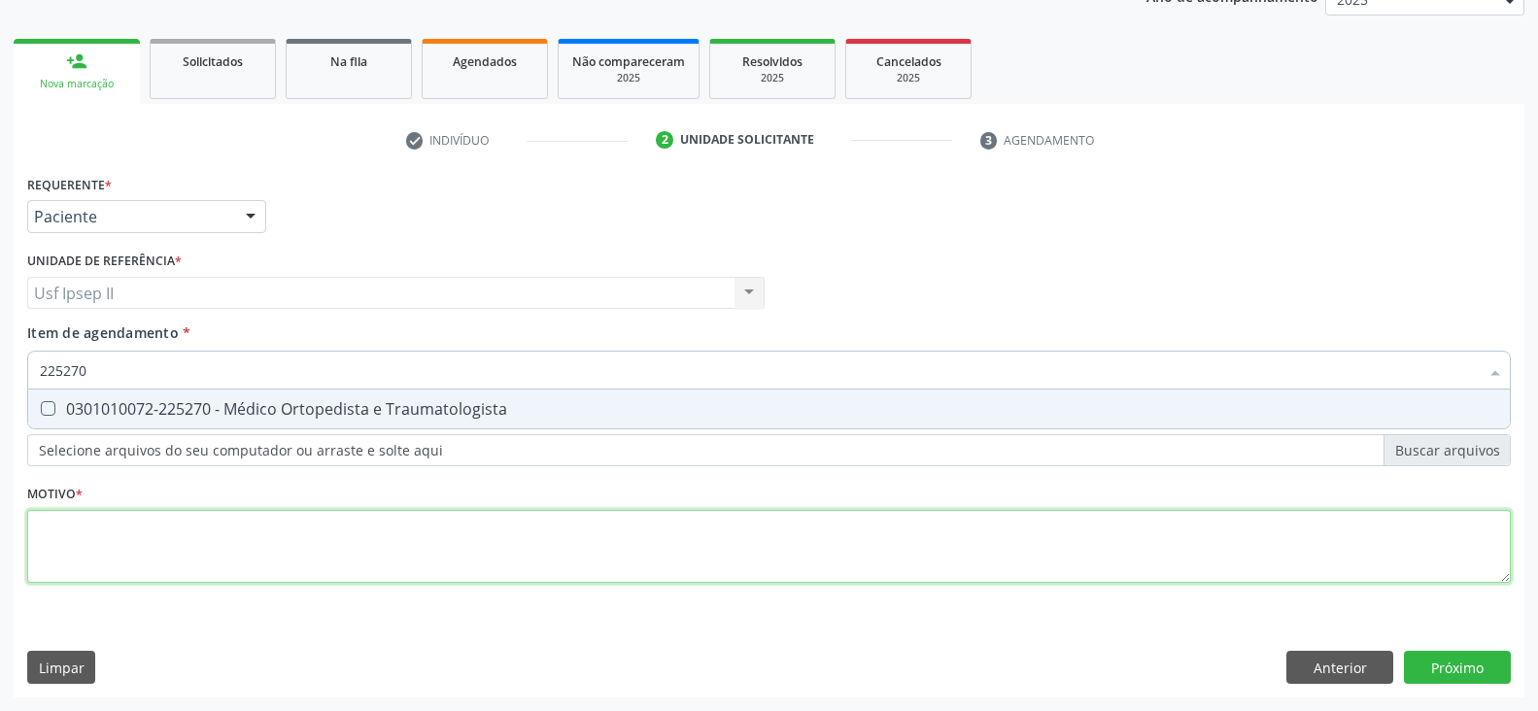
click at [117, 574] on div "Requerente * Paciente Médico(a) Enfermeiro(a) Paciente Nenhum resultado encontr…" at bounding box center [769, 390] width 1484 height 440
click at [0, 0] on div "Selecionar todos" at bounding box center [0, 0] width 0 height 0
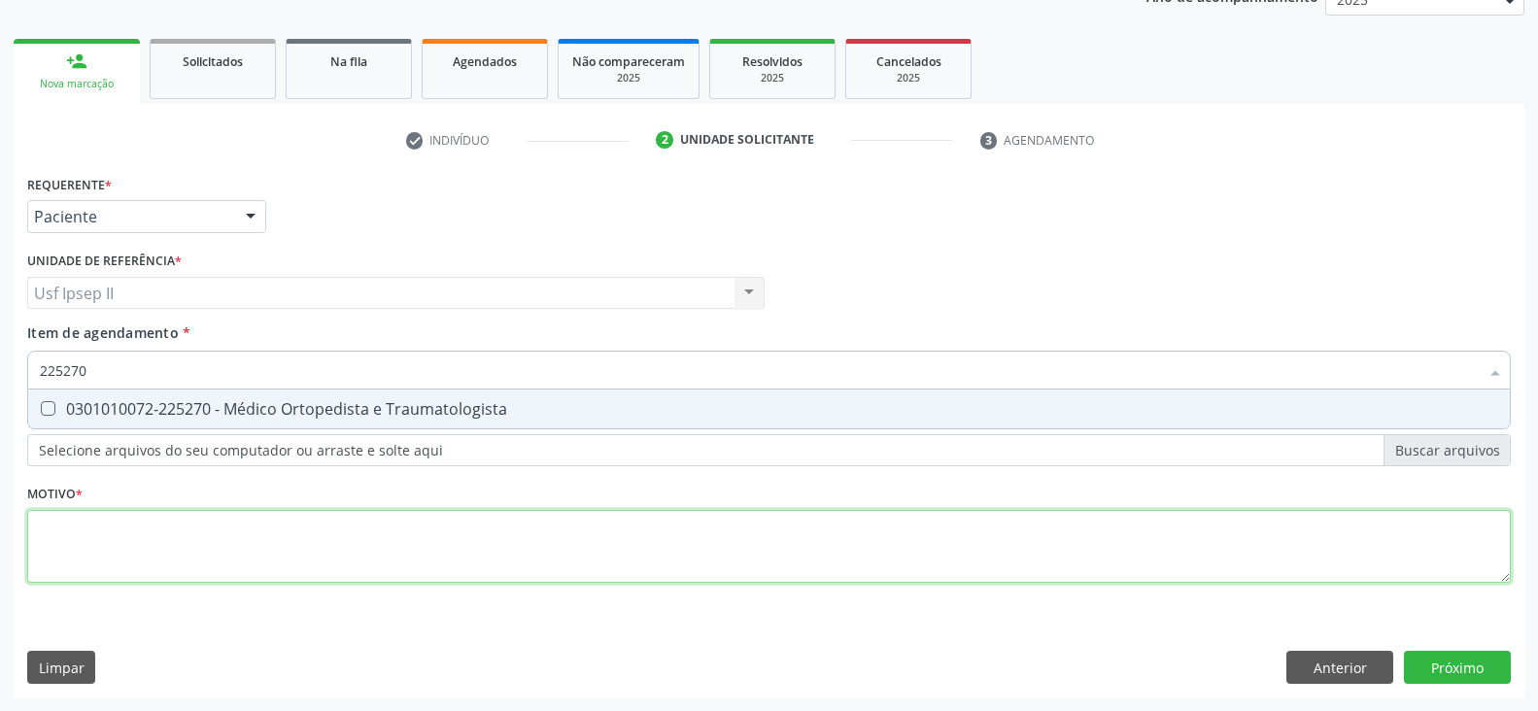
click at [0, 0] on div "Selecionar todos" at bounding box center [0, 0] width 0 height 0
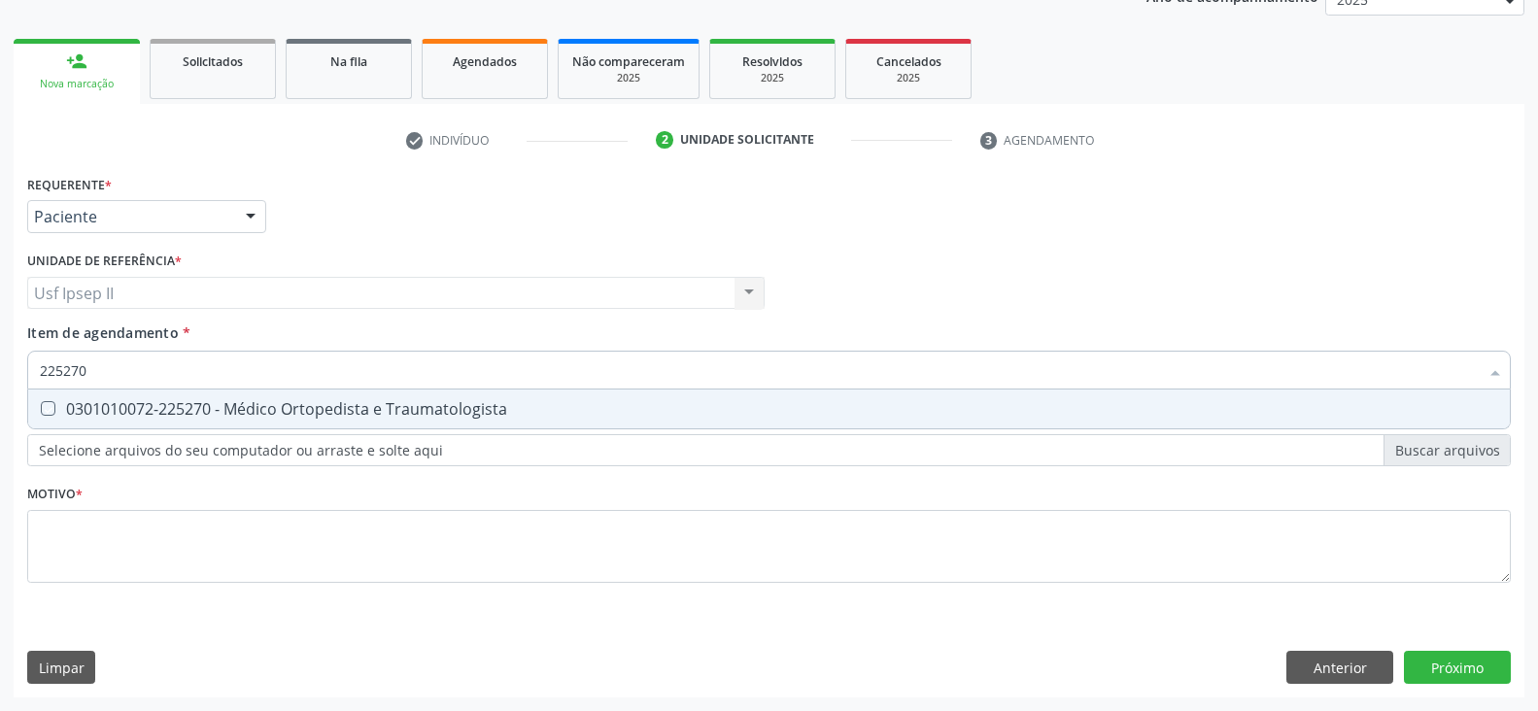
click at [238, 356] on div "225270" at bounding box center [769, 370] width 1484 height 39
click at [1496, 374] on div at bounding box center [1495, 372] width 29 height 33
click at [1492, 376] on div at bounding box center [1495, 372] width 29 height 33
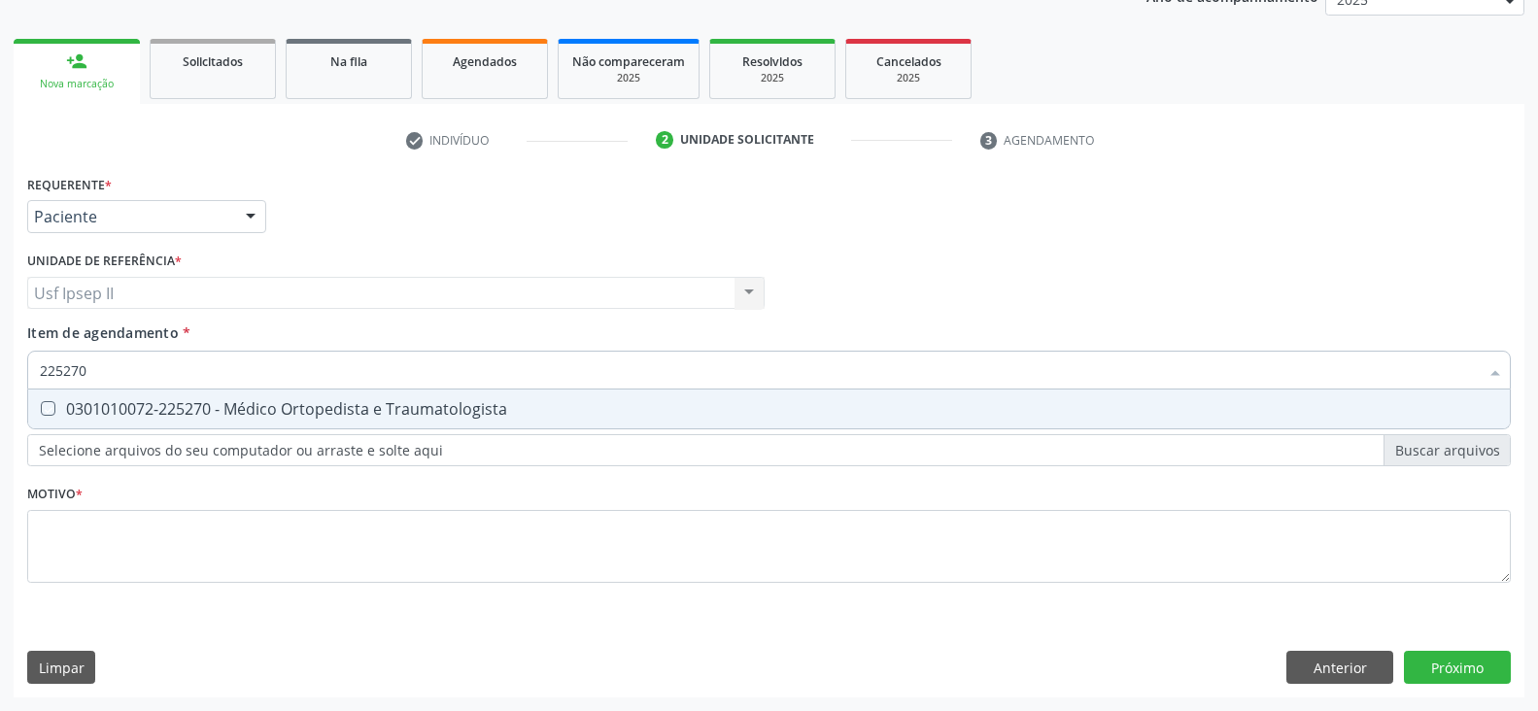
click at [1492, 376] on div at bounding box center [1495, 372] width 29 height 33
click at [279, 370] on input "225270" at bounding box center [759, 370] width 1439 height 39
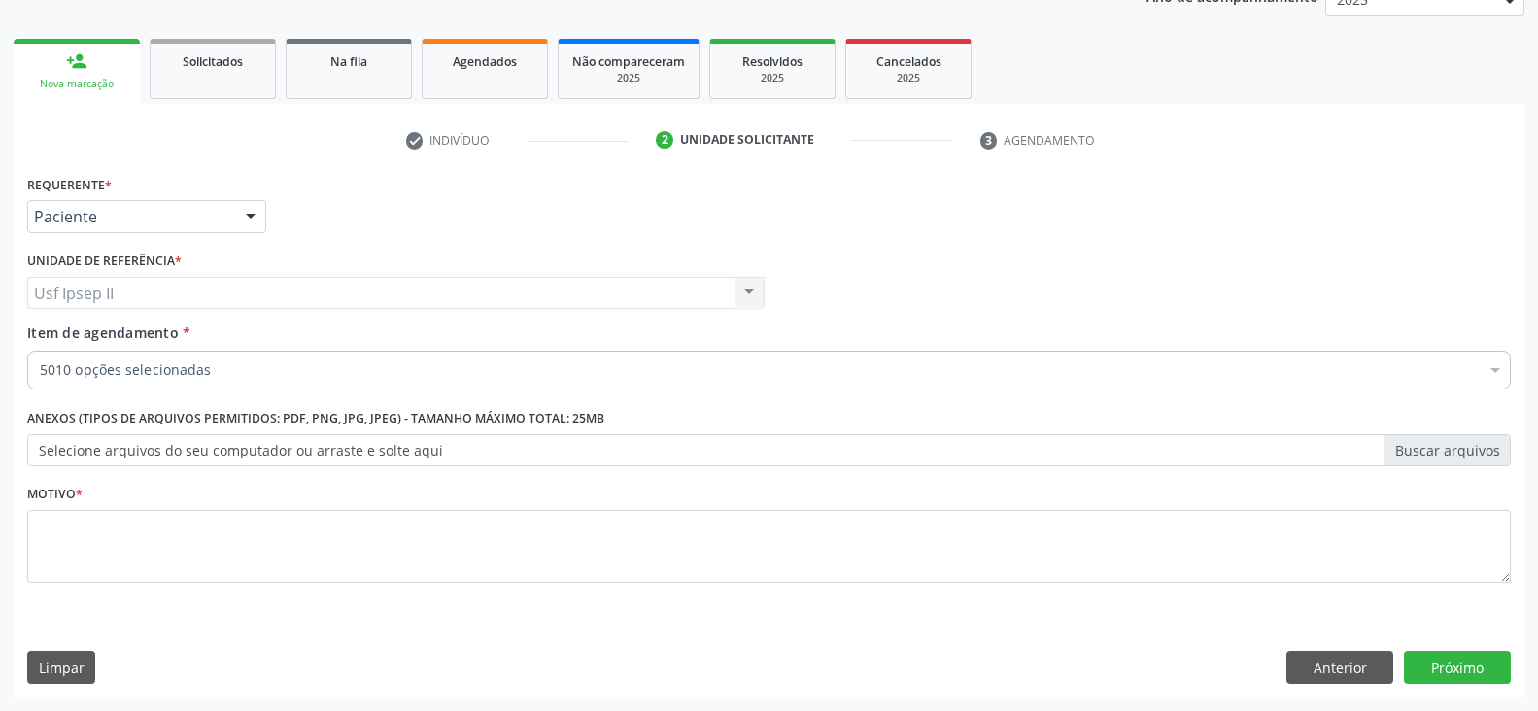
checkbox input "true"
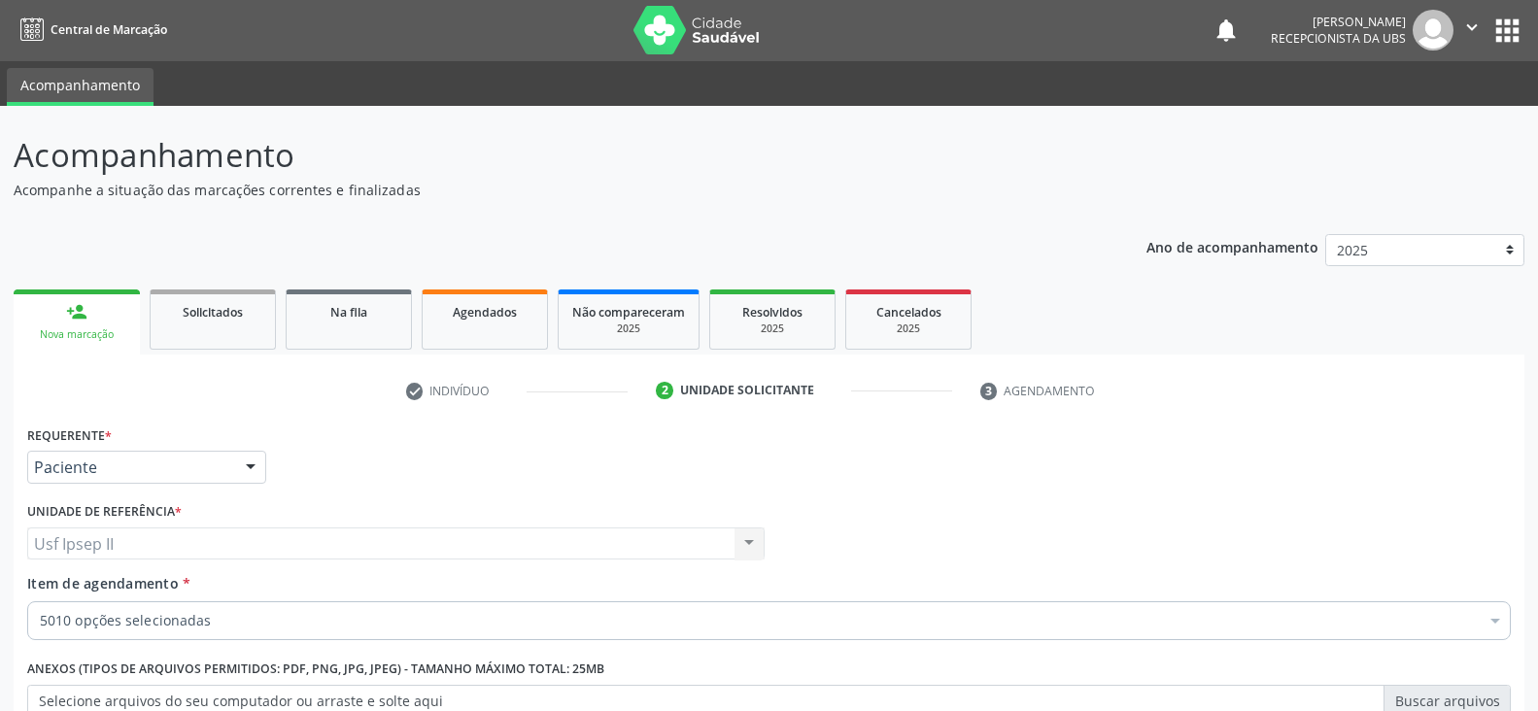
scroll to position [0, 0]
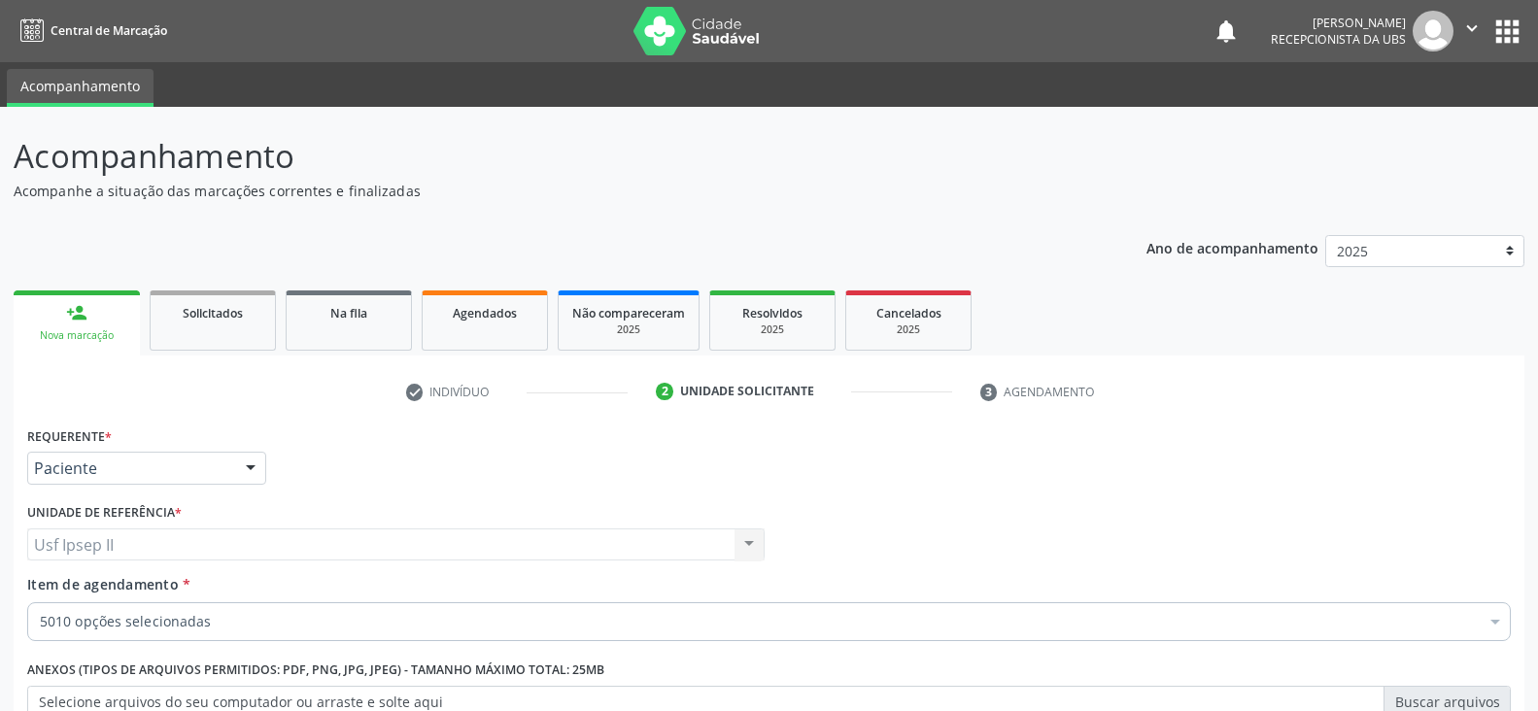
click at [1482, 31] on icon "" at bounding box center [1472, 27] width 21 height 21
click at [1474, 31] on icon "" at bounding box center [1472, 27] width 21 height 21
